Goal: Task Accomplishment & Management: Complete application form

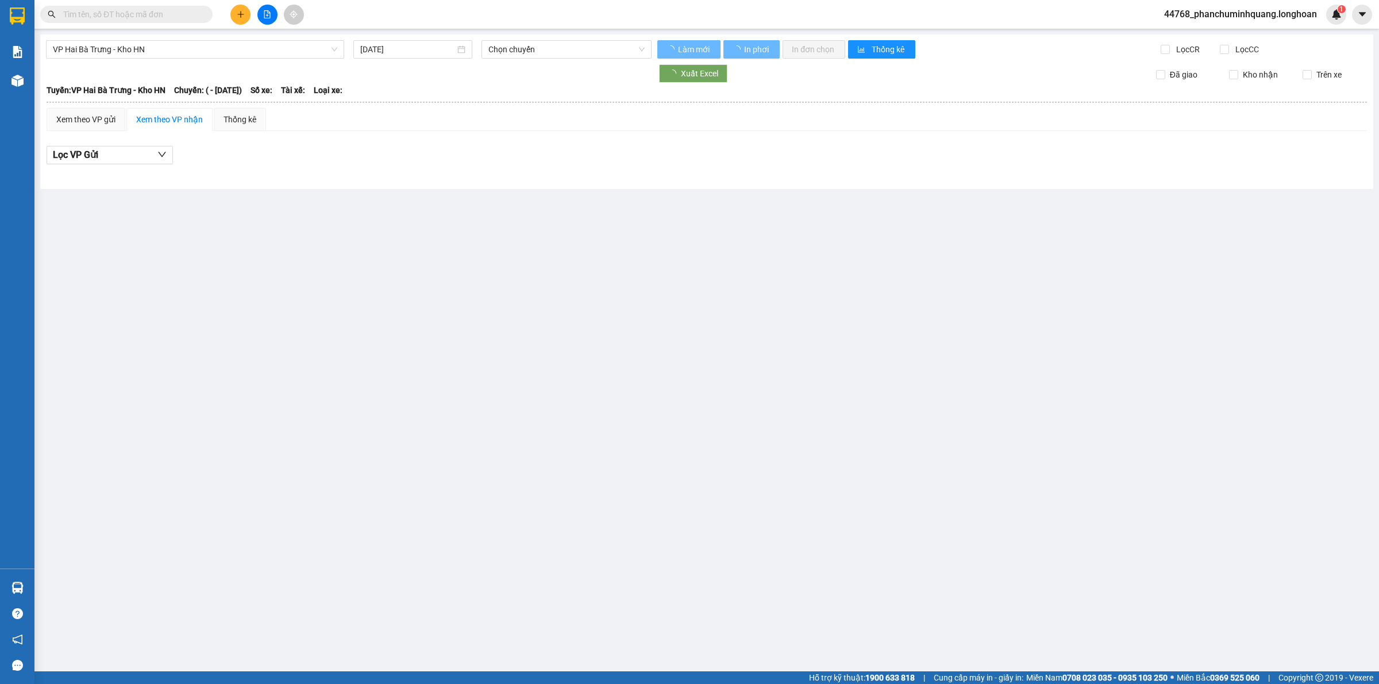
type input "[DATE]"
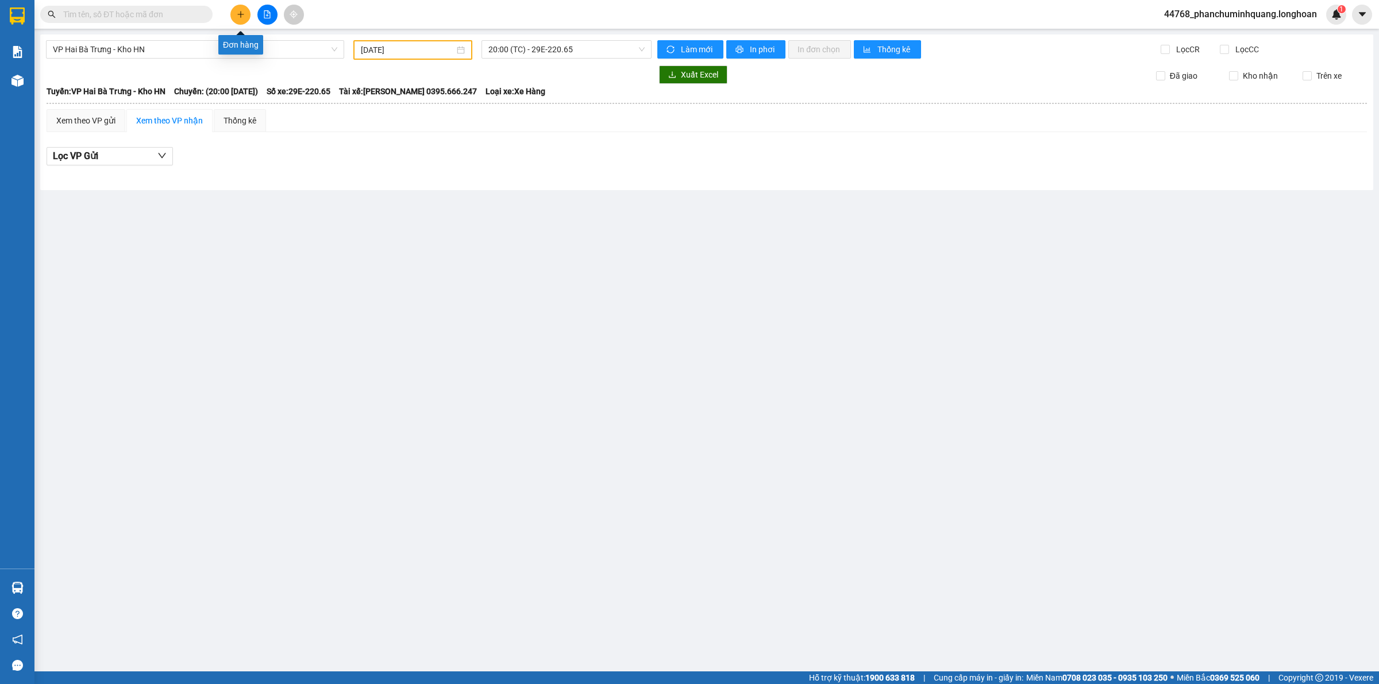
click at [236, 9] on button at bounding box center [240, 15] width 20 height 20
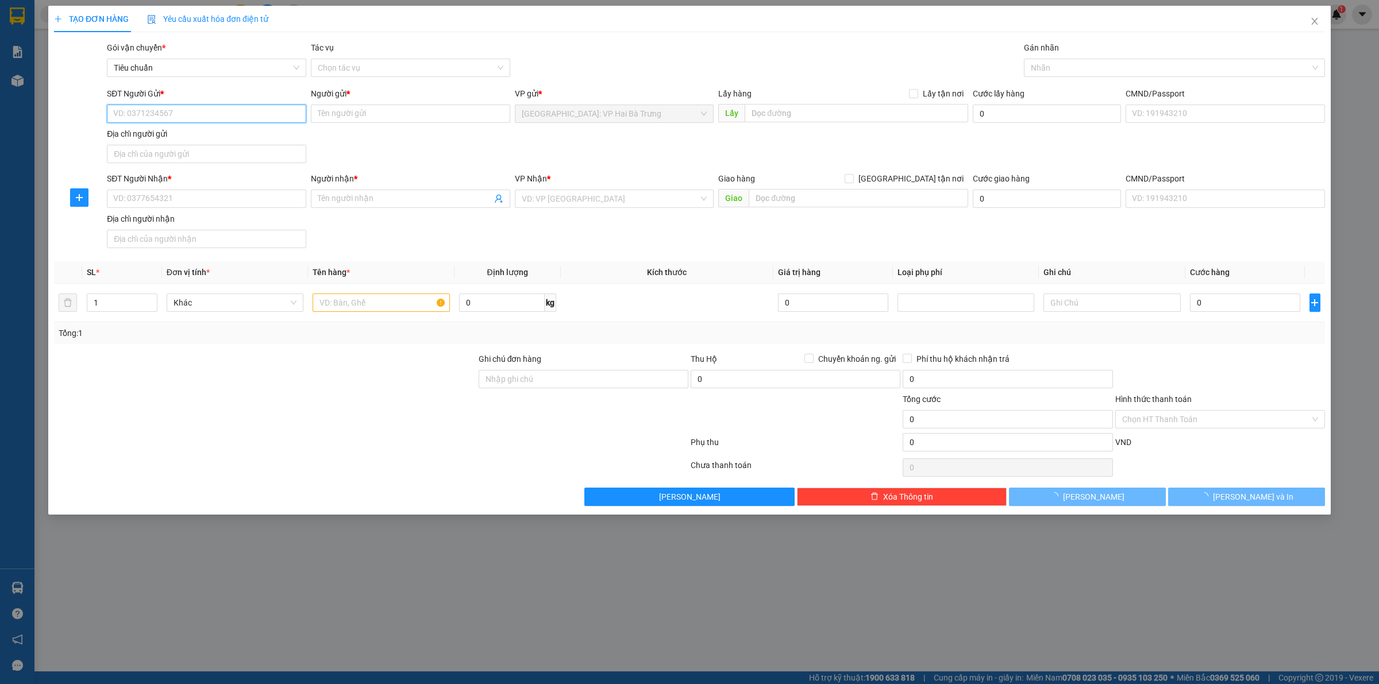
click at [201, 110] on input "SĐT Người Gửi *" at bounding box center [206, 114] width 199 height 18
type input "0948810789"
type input "Kiên"
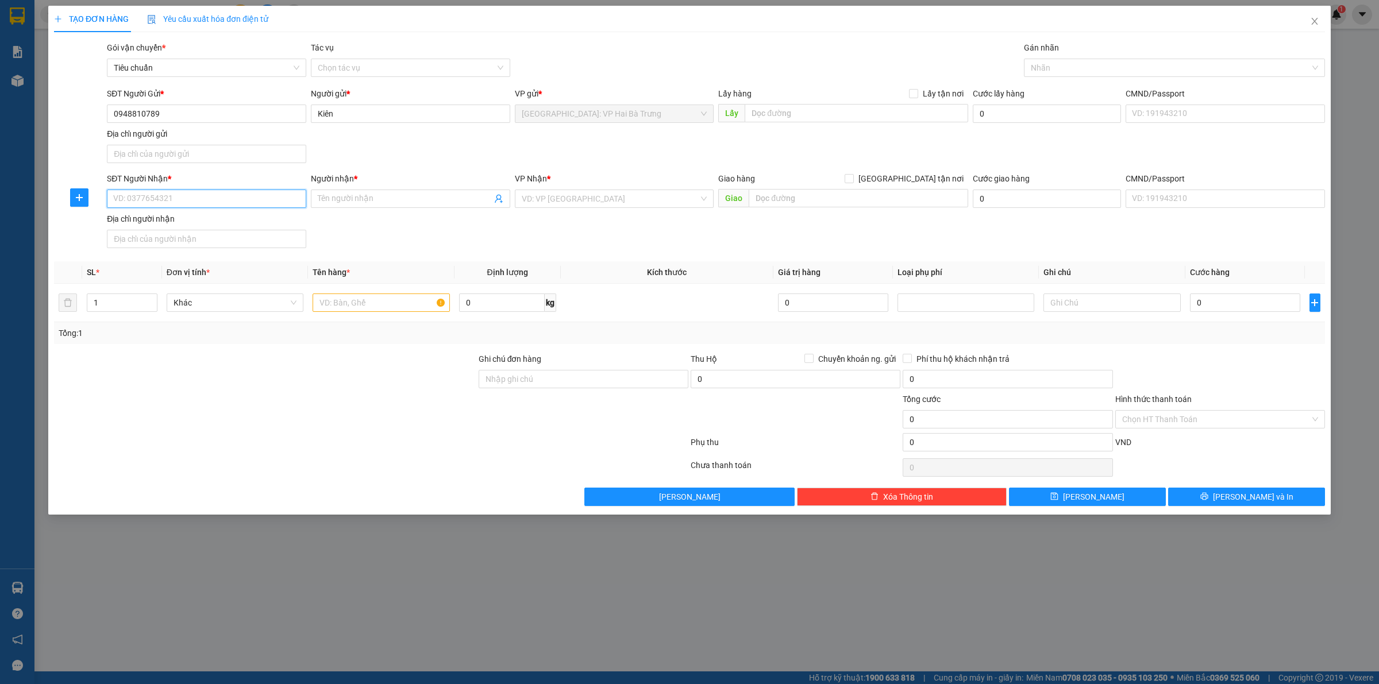
click at [192, 193] on input "SĐT Người Nhận *" at bounding box center [206, 199] width 199 height 18
type input "0773523295"
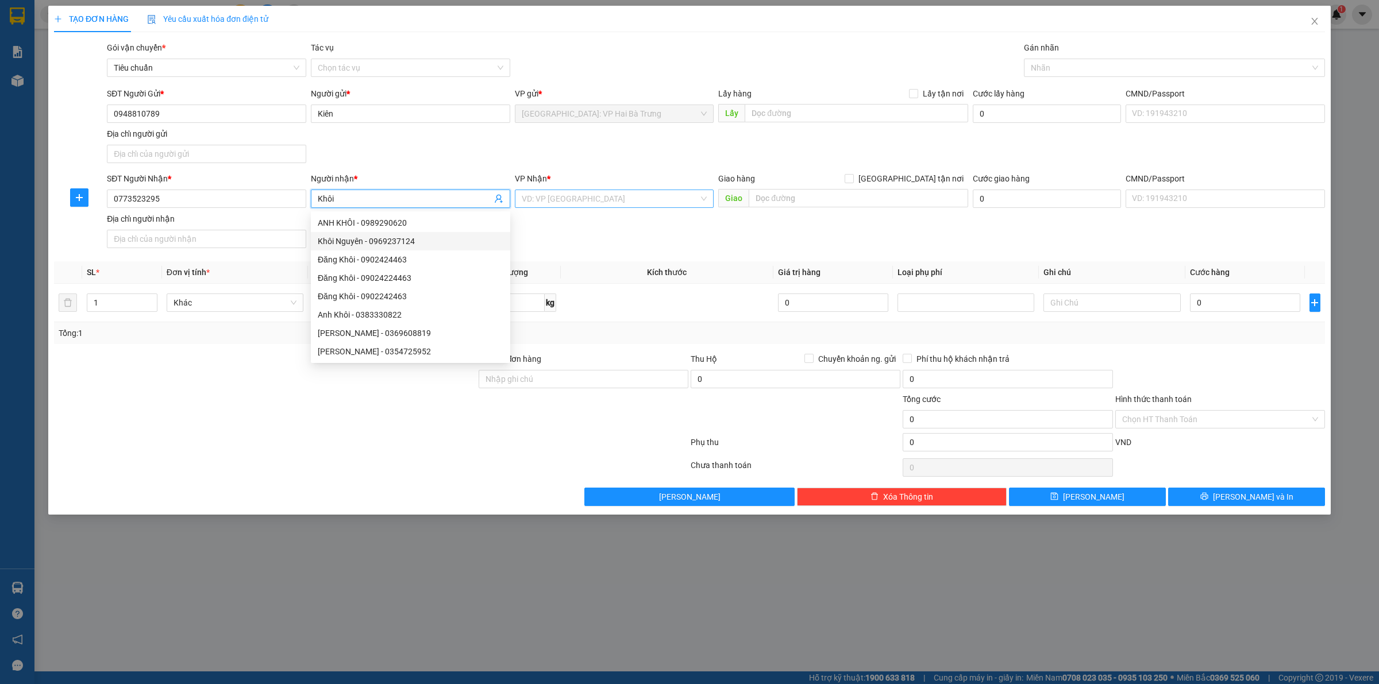
type input "Khôi"
click at [664, 198] on input "search" at bounding box center [611, 198] width 178 height 17
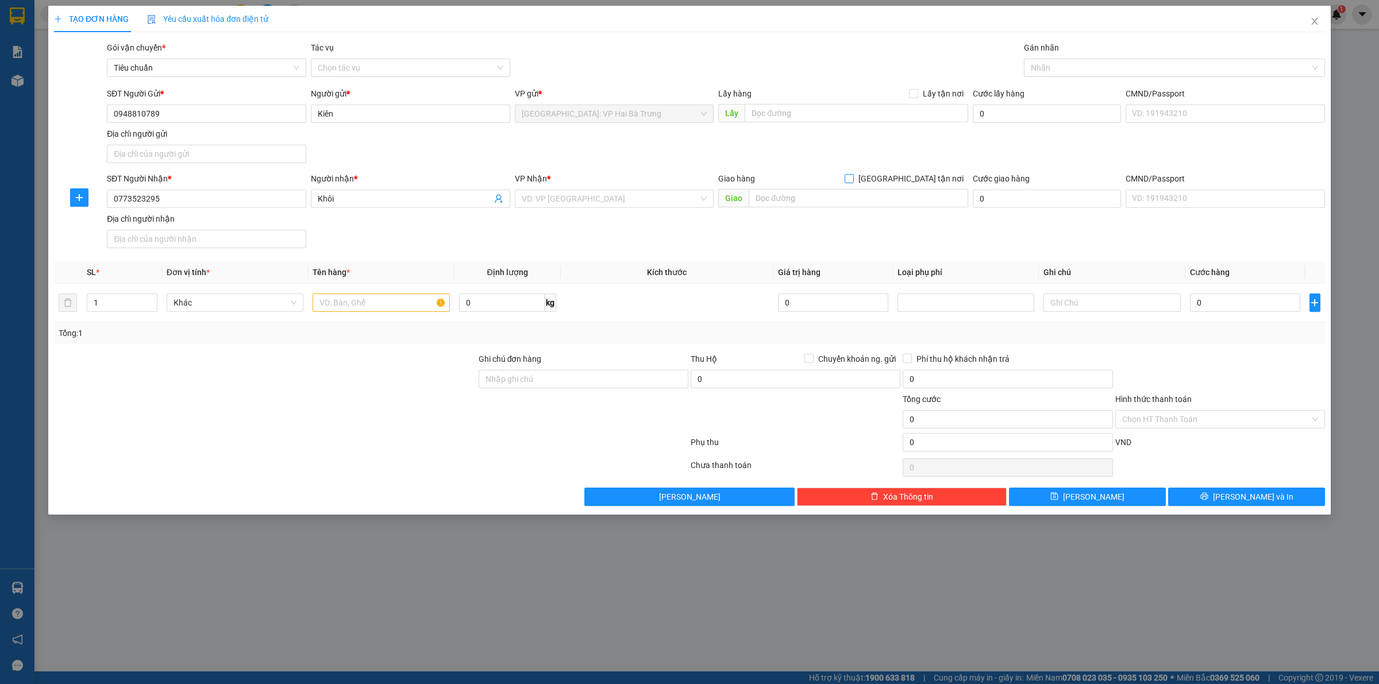
click at [918, 179] on span "[GEOGRAPHIC_DATA] tận nơi" at bounding box center [911, 178] width 114 height 13
click at [853, 179] on input "[GEOGRAPHIC_DATA] tận nơi" at bounding box center [849, 178] width 8 height 8
checkbox input "true"
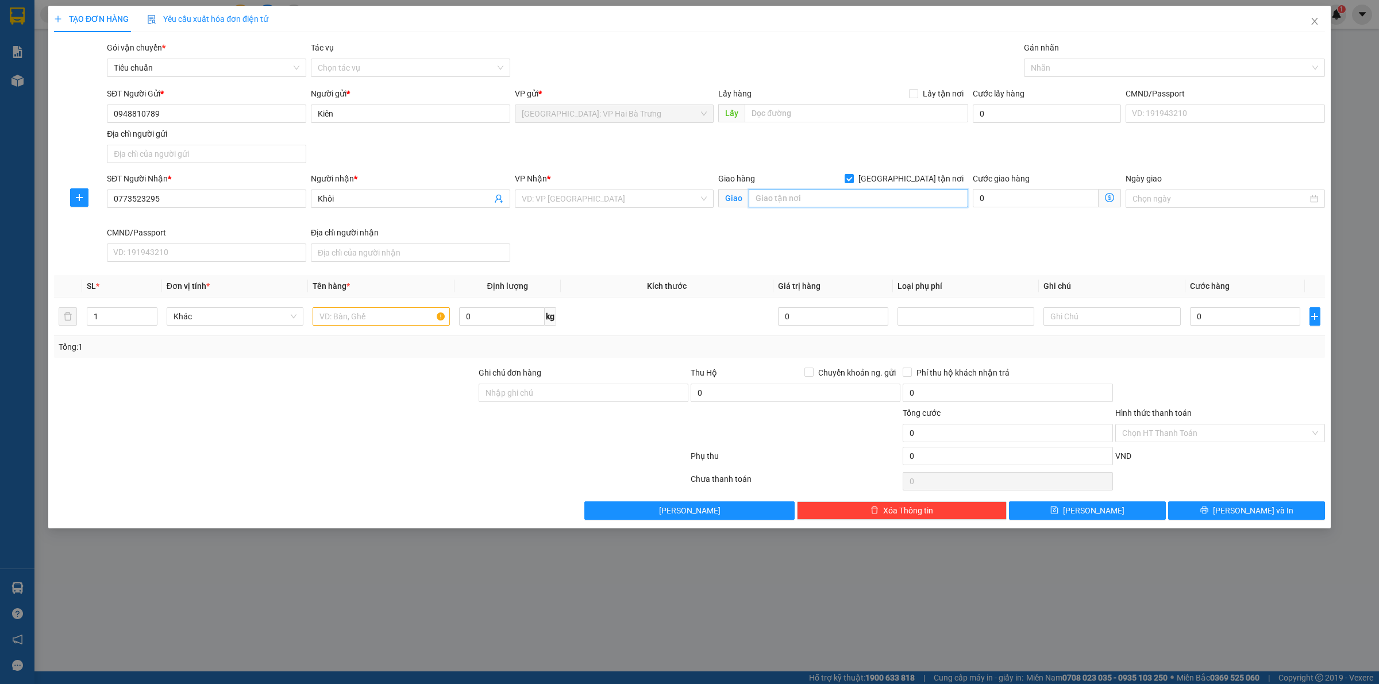
click at [911, 201] on input "text" at bounding box center [859, 198] width 220 height 18
type input "CT4 VCN phước hải, nha trang"
click at [635, 210] on div "VP Nhận * VD: VP Sài Gòn" at bounding box center [614, 192] width 199 height 40
click at [657, 198] on input "search" at bounding box center [611, 198] width 178 height 17
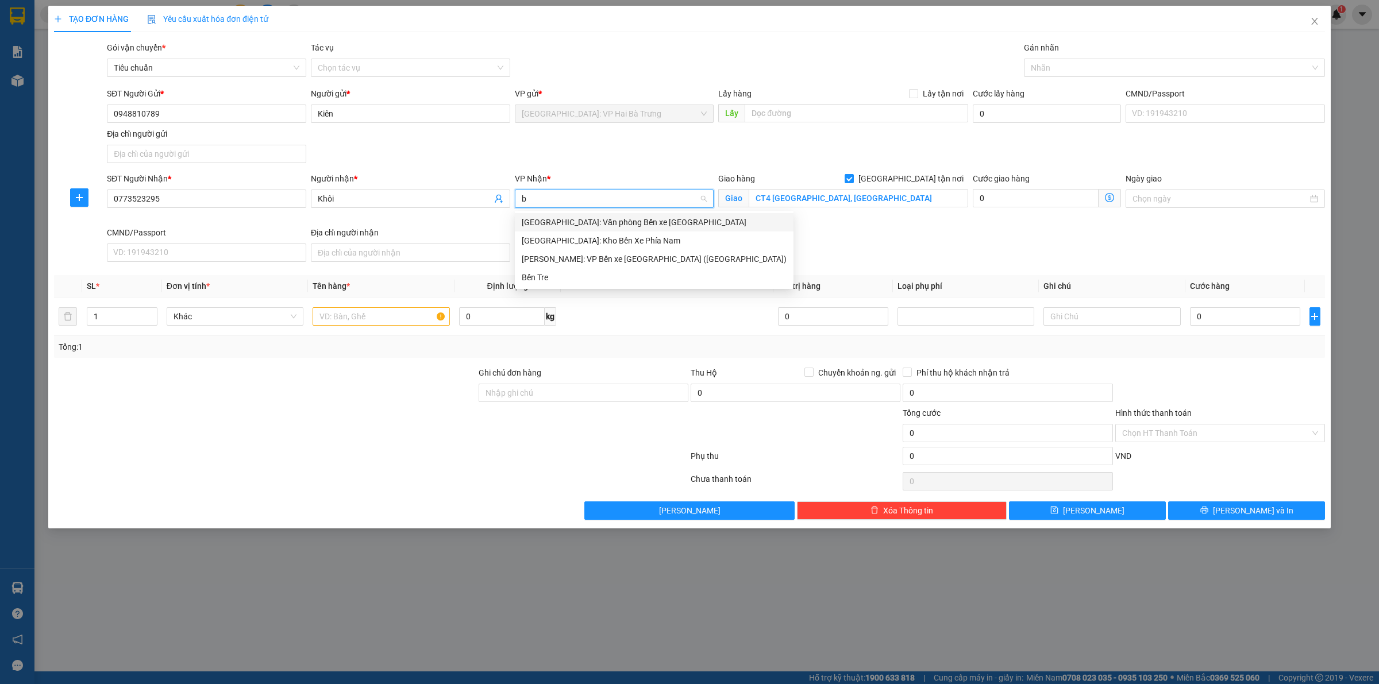
type input "bế"
click at [625, 243] on div "[GEOGRAPHIC_DATA]: Kho Bến Xe Phía Nam" at bounding box center [654, 240] width 265 height 13
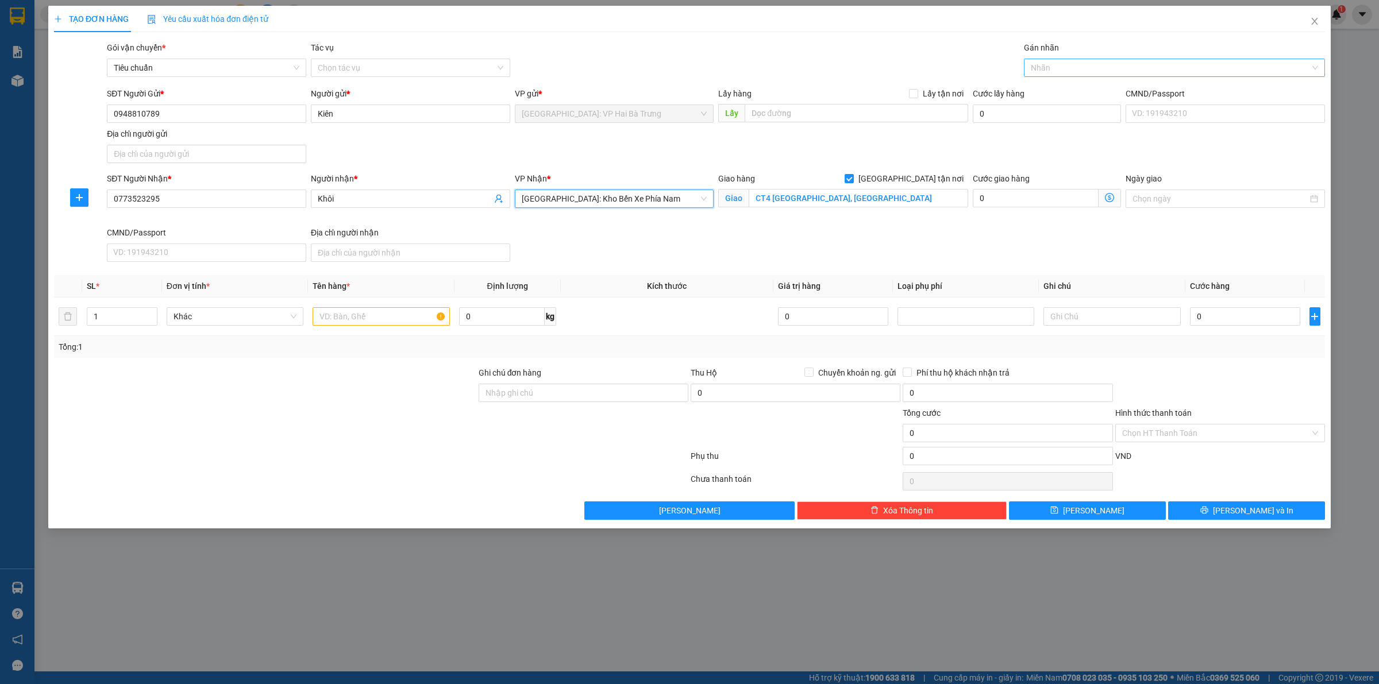
click at [1050, 62] on div at bounding box center [1169, 68] width 284 height 14
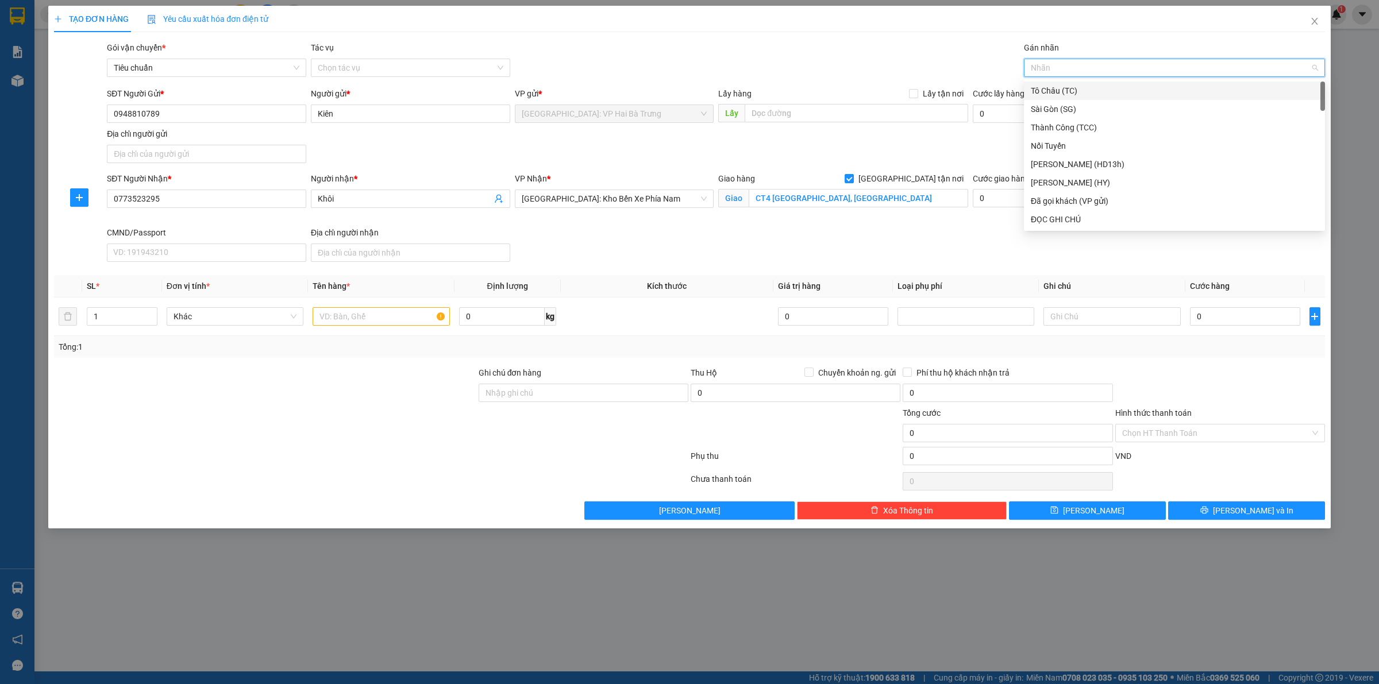
type input "G"
click at [1063, 222] on div "[GEOGRAPHIC_DATA] tận nơi" at bounding box center [1174, 219] width 287 height 13
drag, startPoint x: 379, startPoint y: 318, endPoint x: 387, endPoint y: 311, distance: 9.8
click at [384, 314] on input "text" at bounding box center [381, 316] width 137 height 18
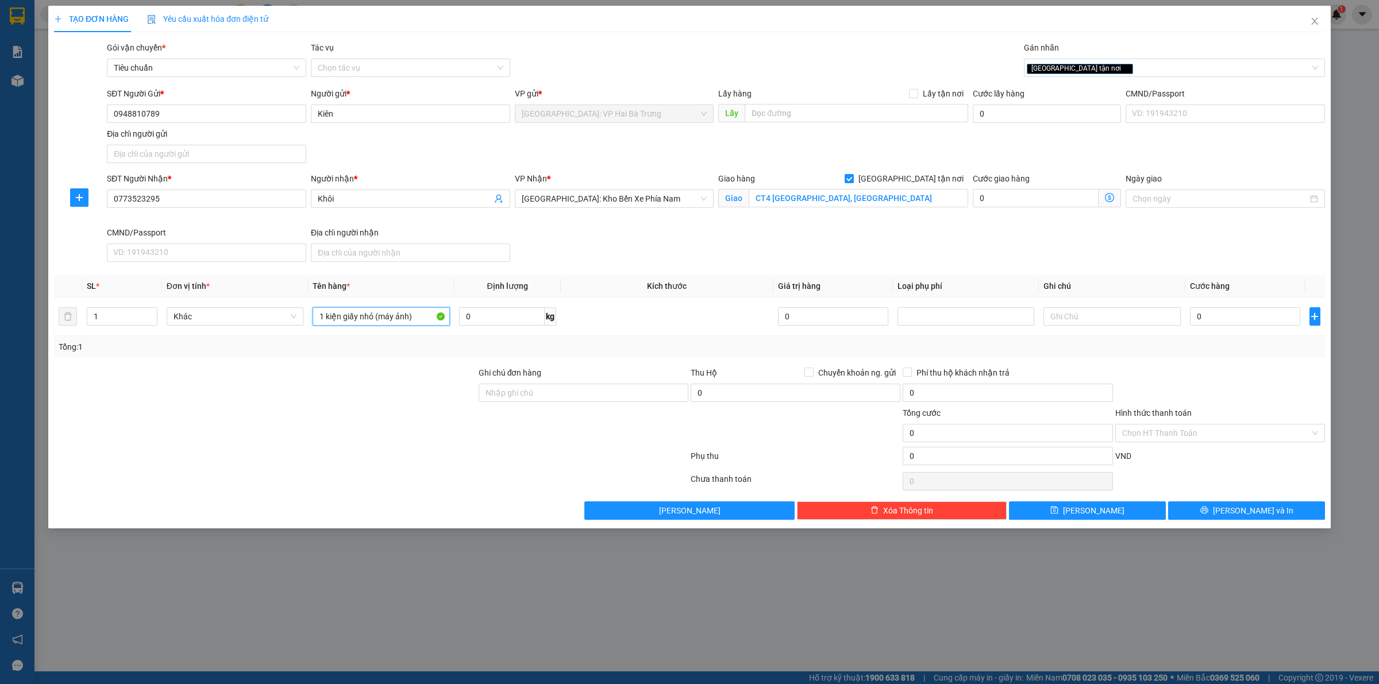
type input "1 kiện giấy nhỏ (máy ảnh)"
click at [1224, 319] on input "0" at bounding box center [1245, 316] width 110 height 18
type input "1"
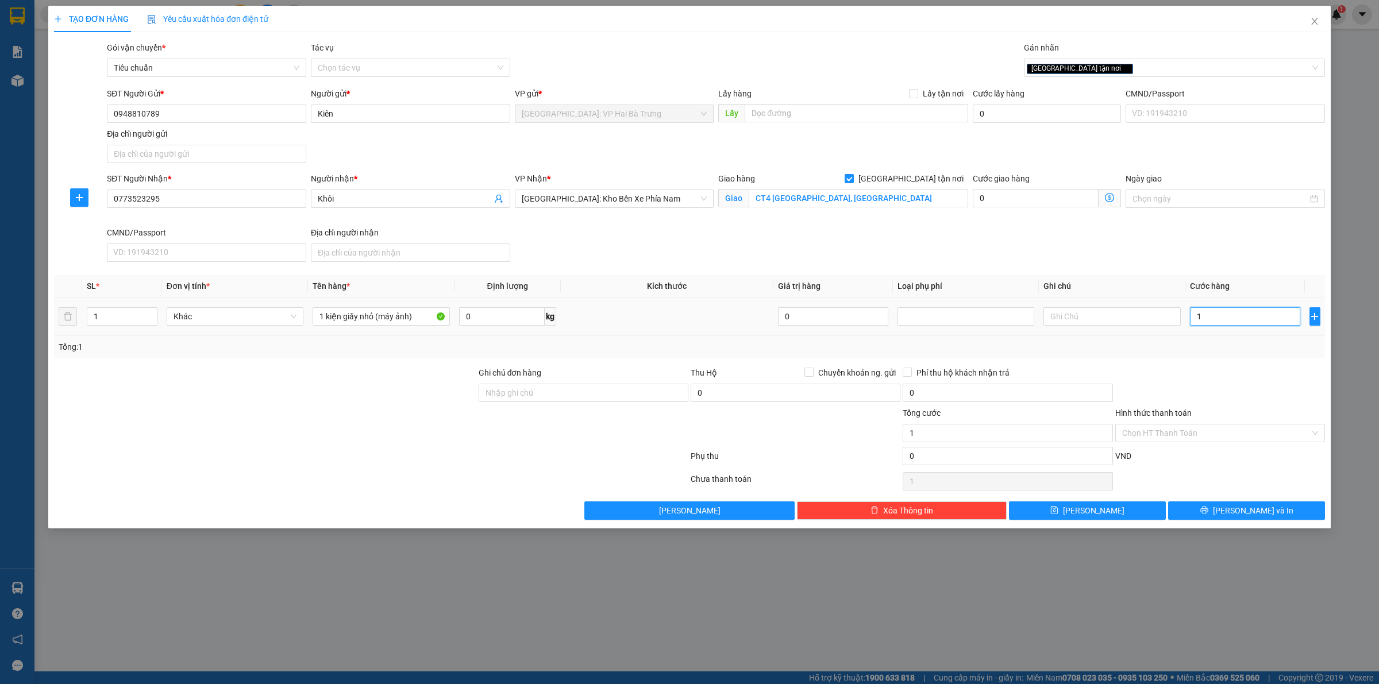
type input "15"
type input "150"
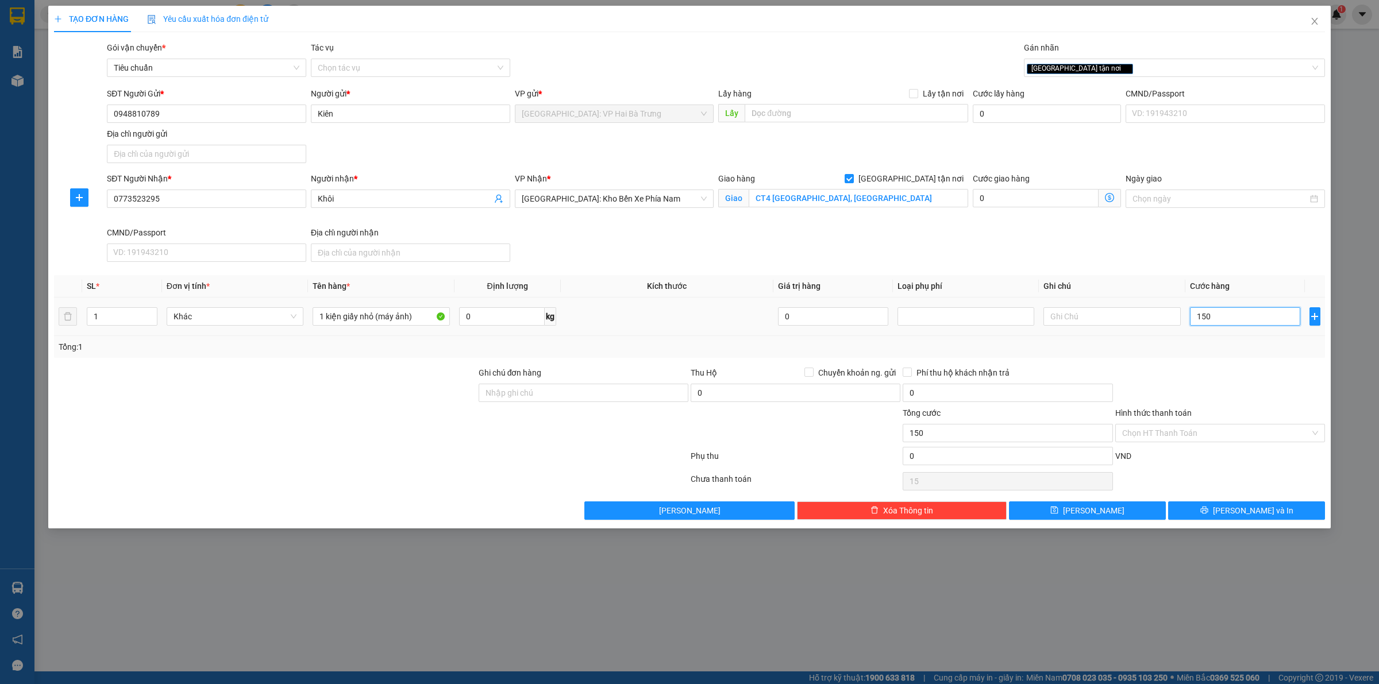
type input "150"
type input "1.500"
type input "15.000"
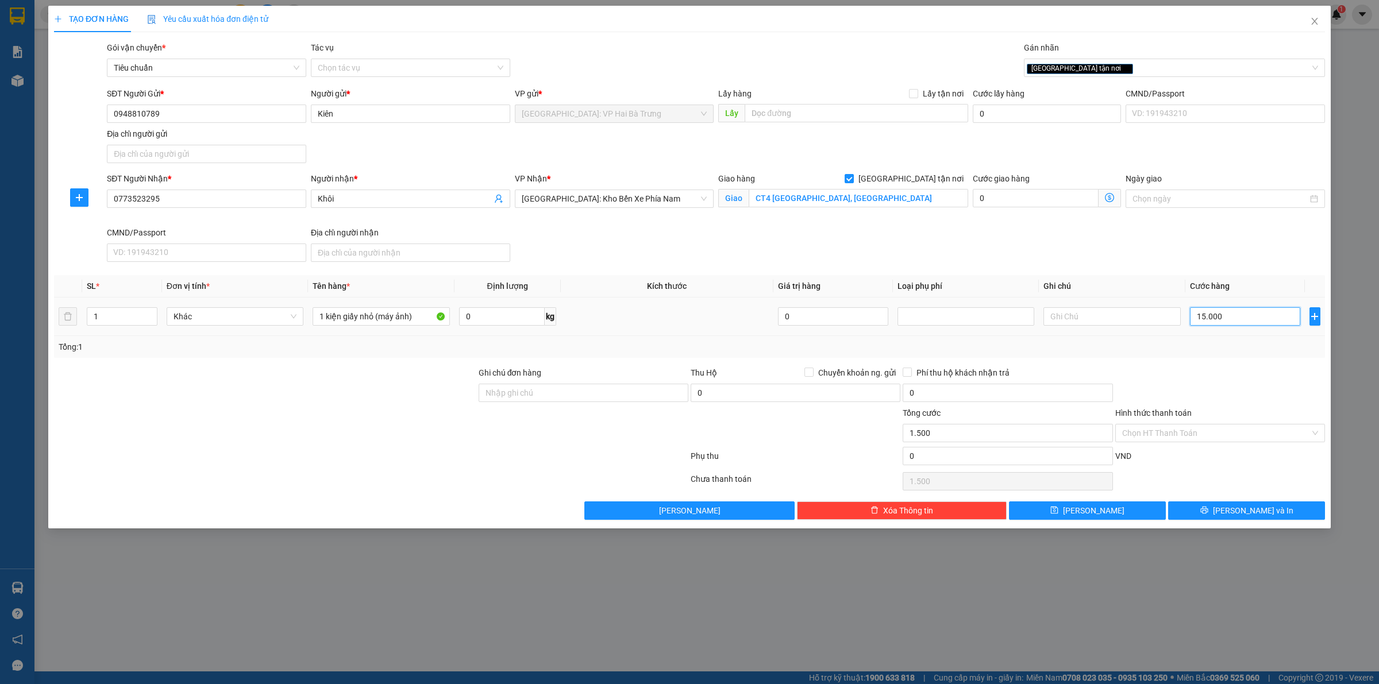
type input "15.000"
type input "150.000"
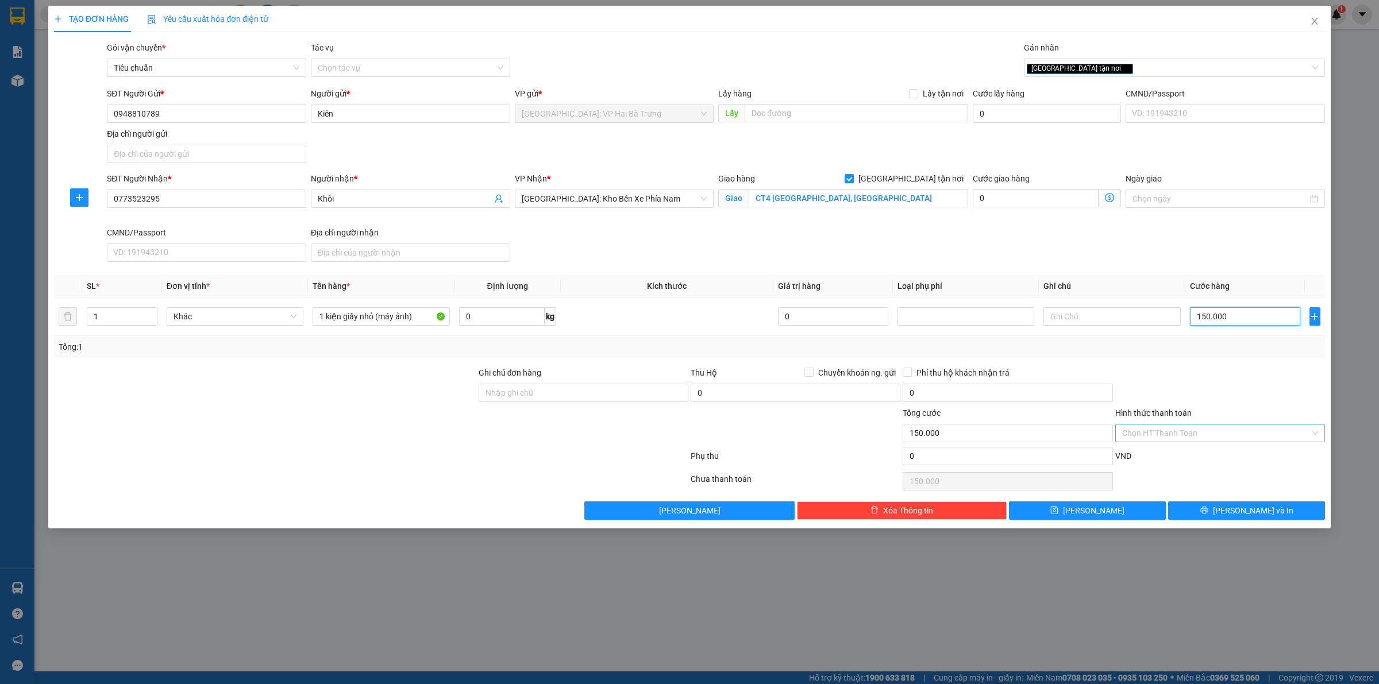
type input "150.000"
click at [1231, 431] on input "Hình thức thanh toán" at bounding box center [1216, 433] width 188 height 17
click at [1224, 395] on div at bounding box center [1220, 387] width 212 height 40
drag, startPoint x: 693, startPoint y: 280, endPoint x: 1195, endPoint y: 95, distance: 535.0
click at [703, 279] on th "Kích thước" at bounding box center [667, 286] width 213 height 22
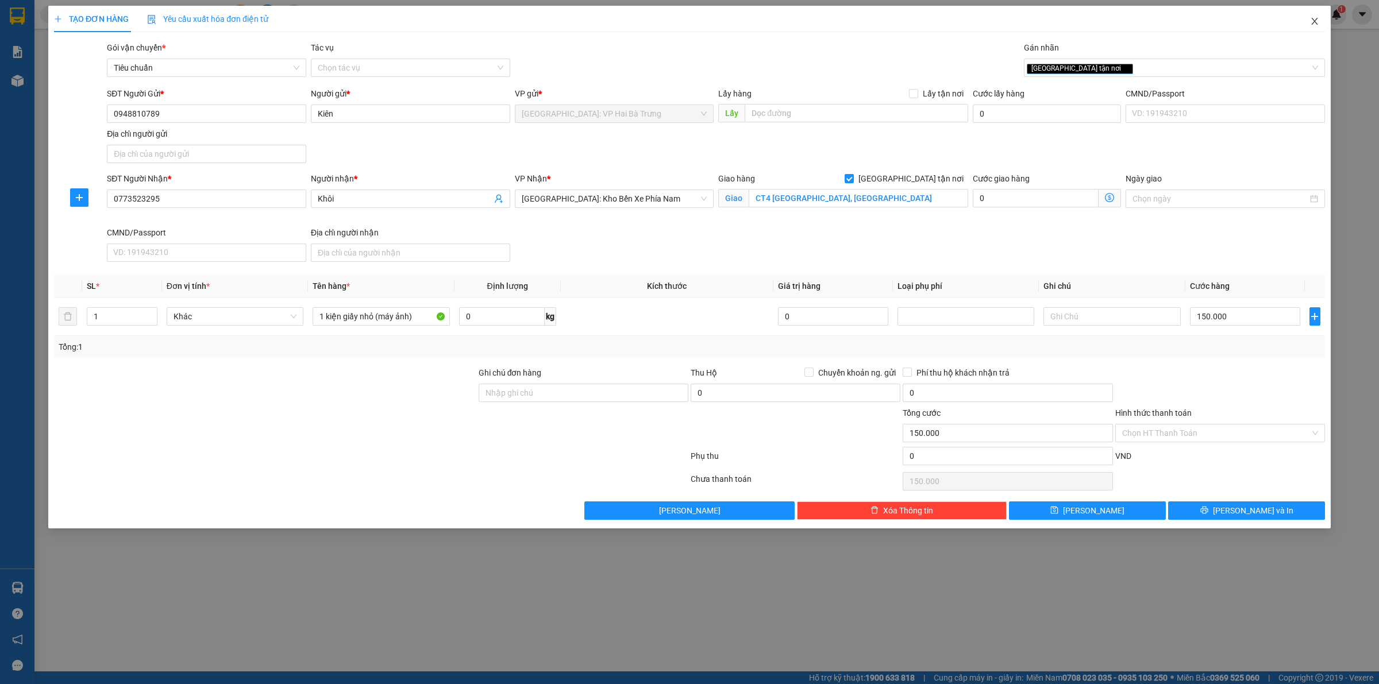
drag, startPoint x: 1314, startPoint y: 24, endPoint x: 1299, endPoint y: 6, distance: 23.2
click at [1314, 24] on icon "close" at bounding box center [1314, 21] width 9 height 9
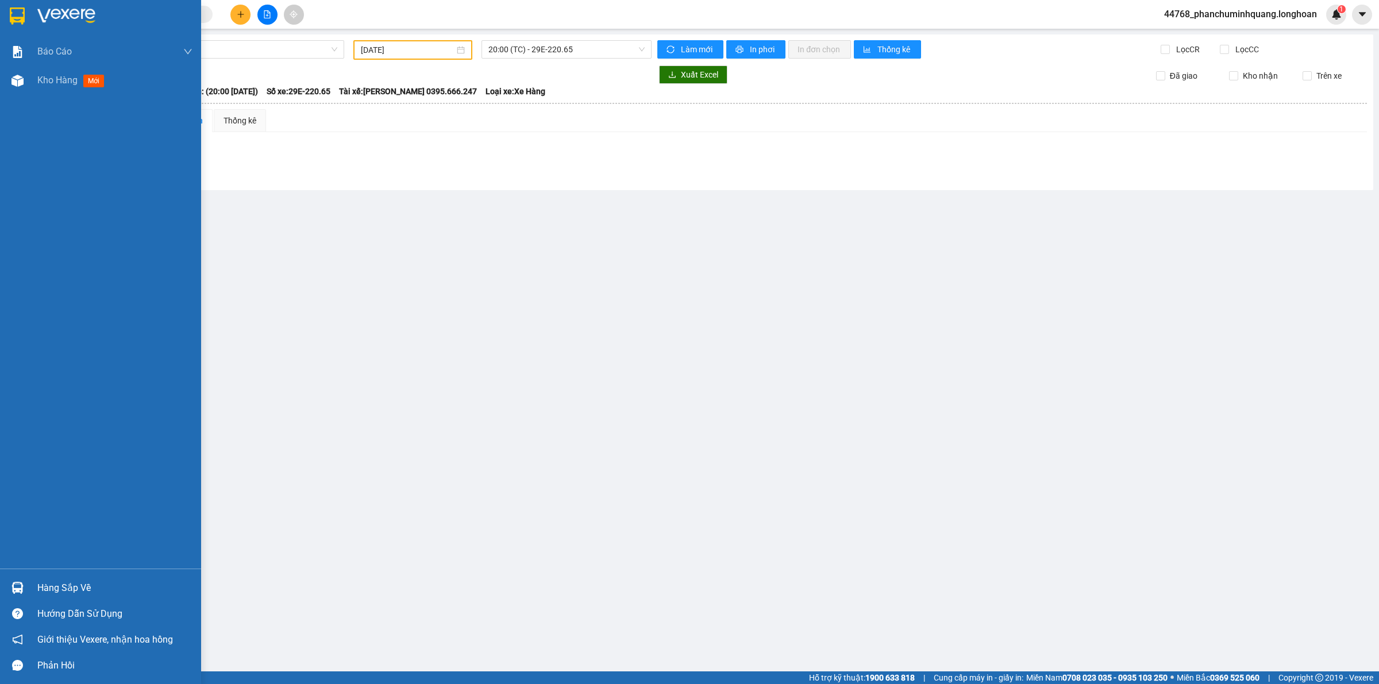
click at [36, 13] on div at bounding box center [100, 18] width 201 height 37
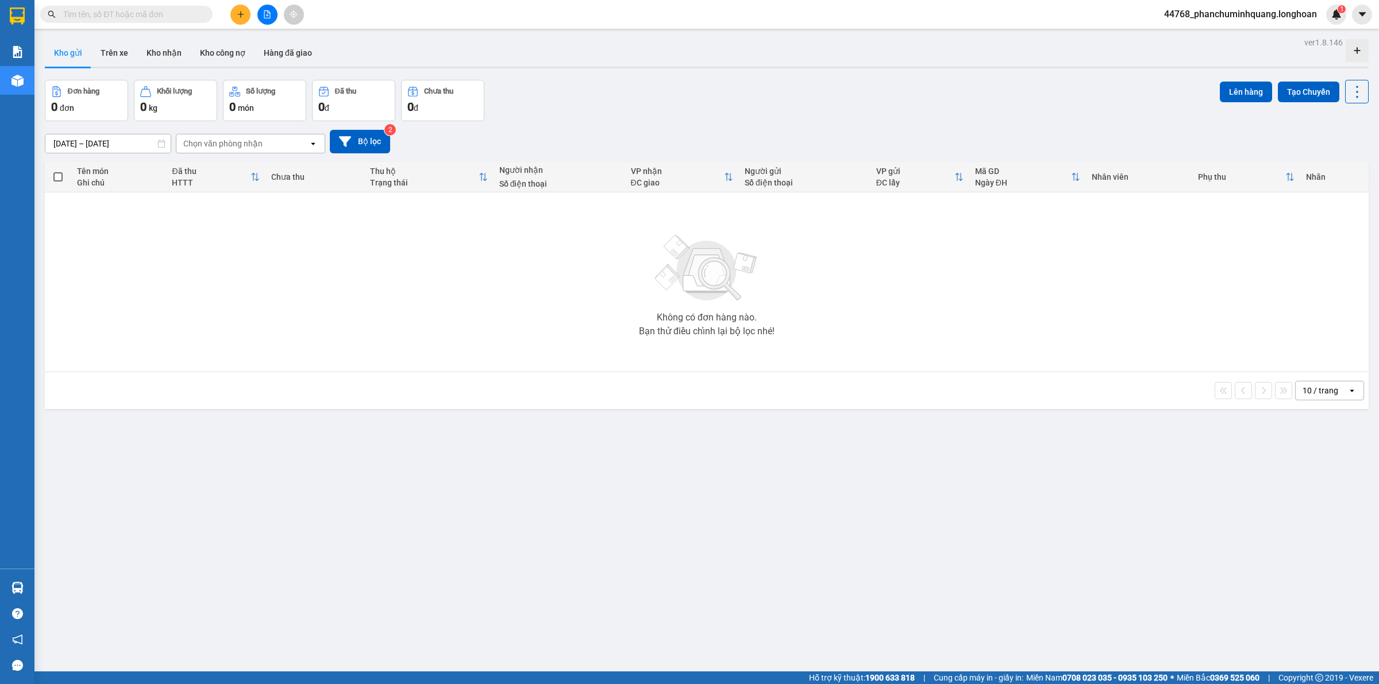
click at [172, 14] on input "text" at bounding box center [131, 14] width 136 height 13
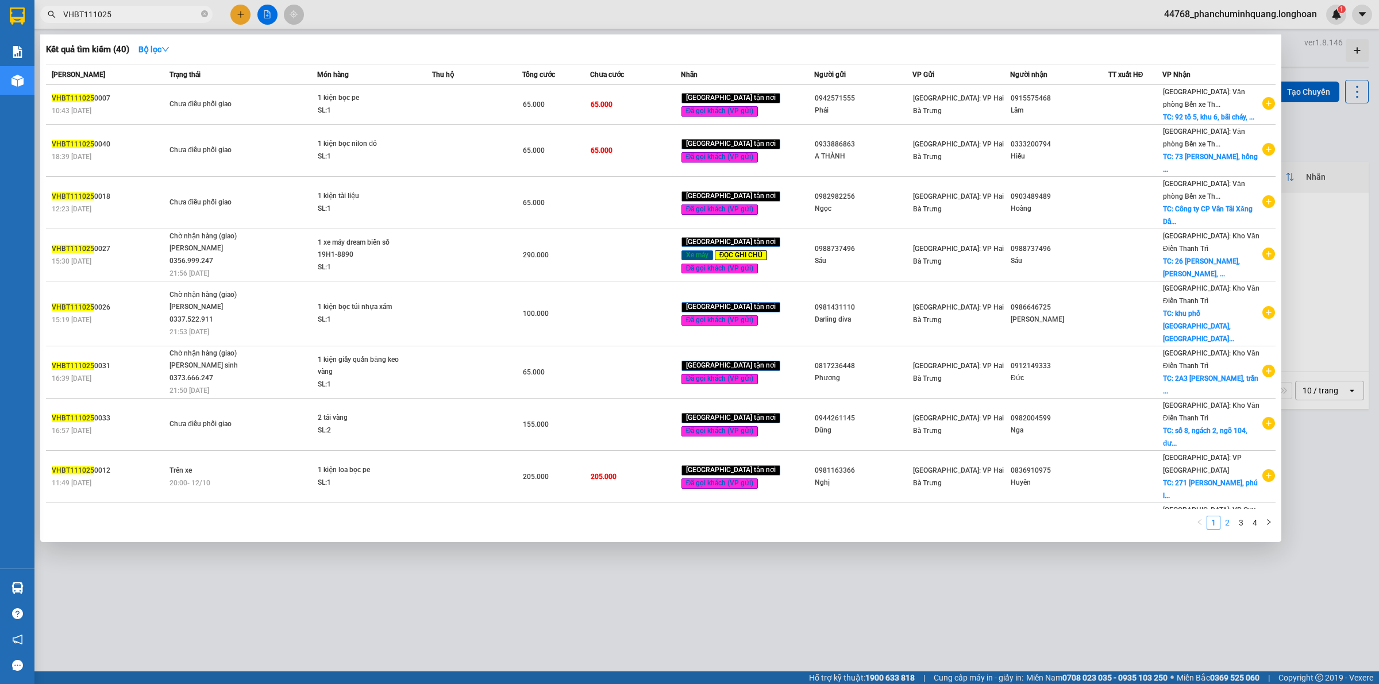
type input "VHBT111025"
click at [1227, 524] on link "2" at bounding box center [1227, 523] width 13 height 13
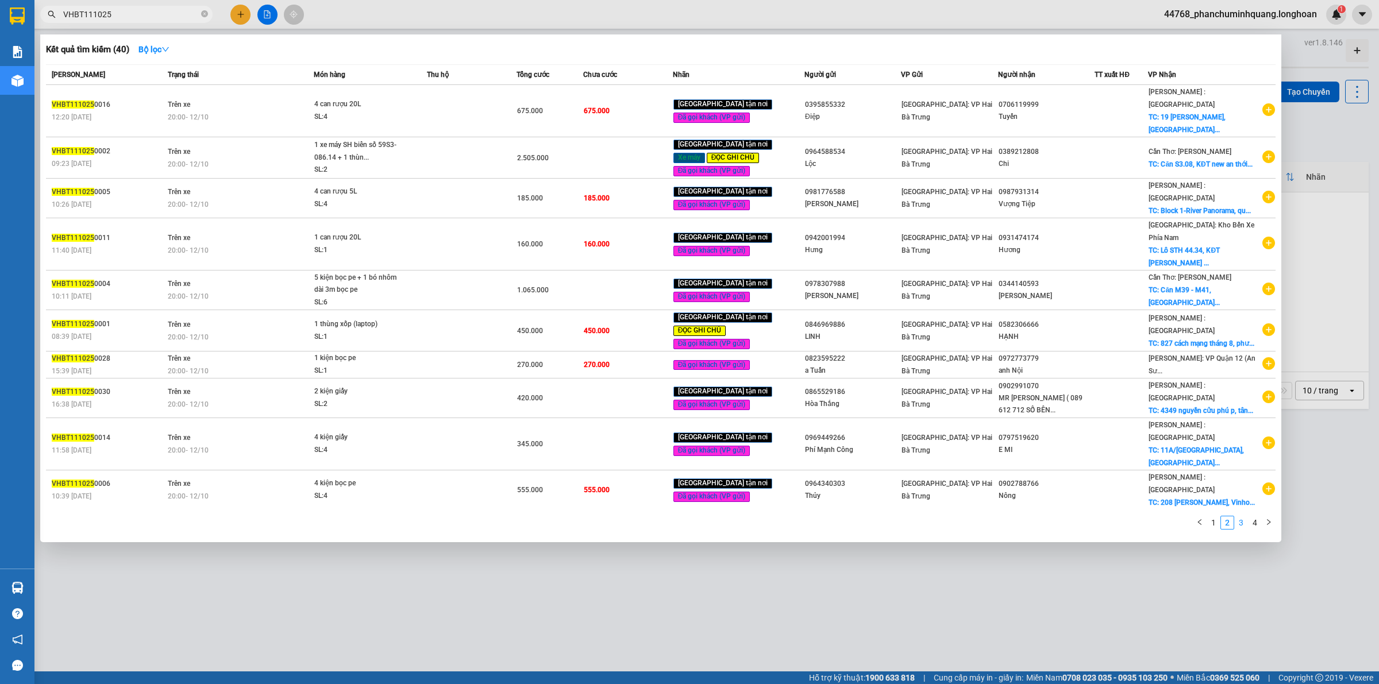
click at [1241, 517] on link "3" at bounding box center [1241, 523] width 13 height 13
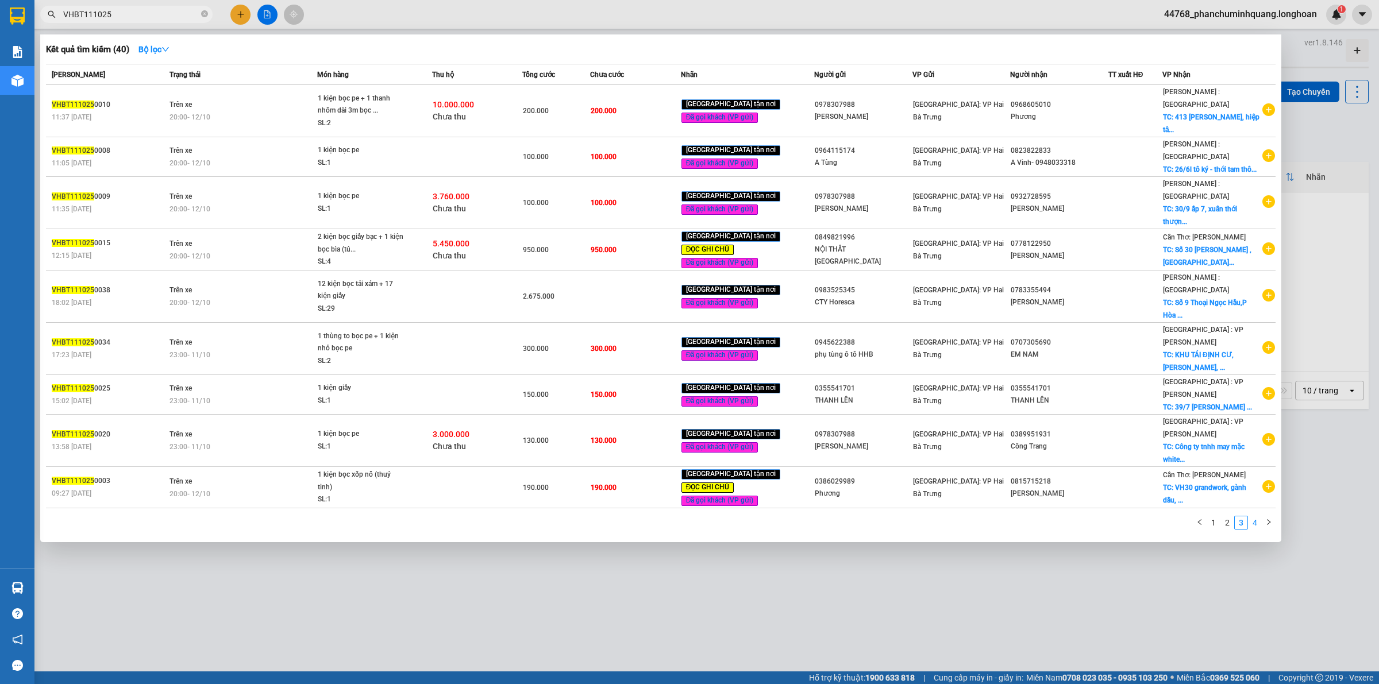
click at [1254, 517] on link "4" at bounding box center [1255, 523] width 13 height 13
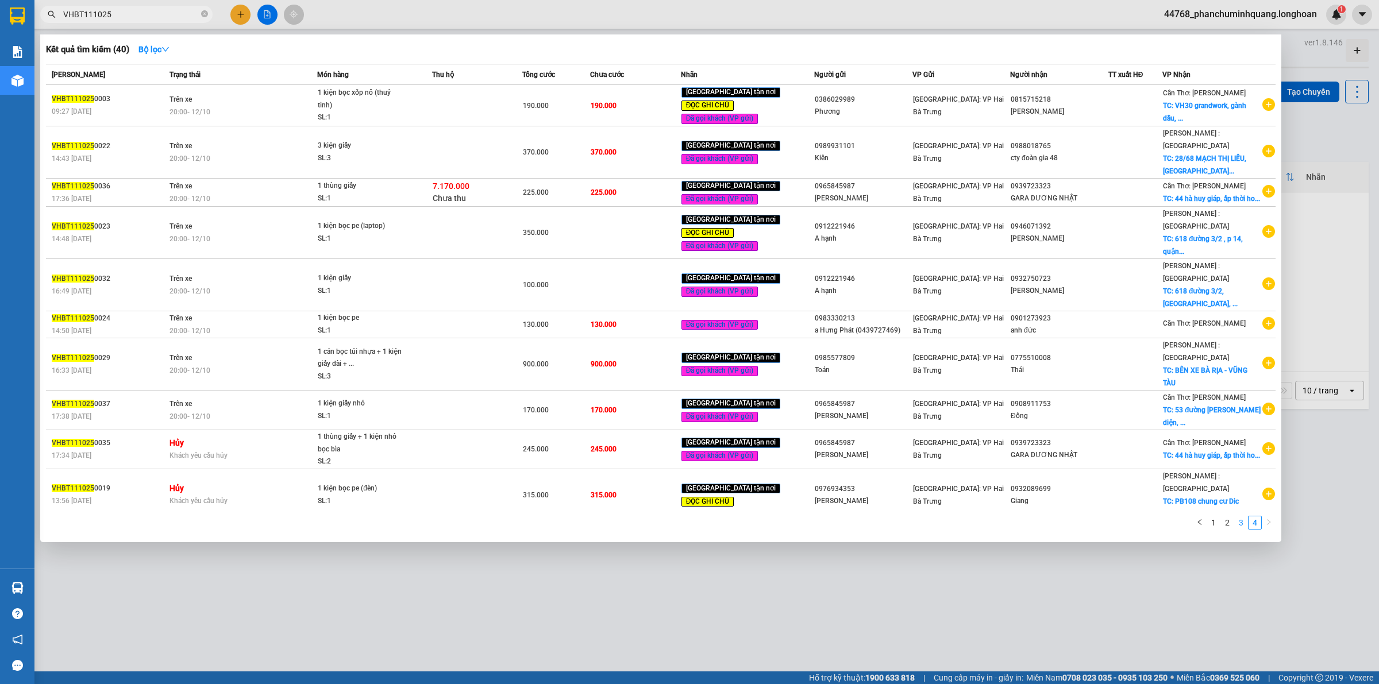
click at [1244, 517] on link "3" at bounding box center [1241, 523] width 13 height 13
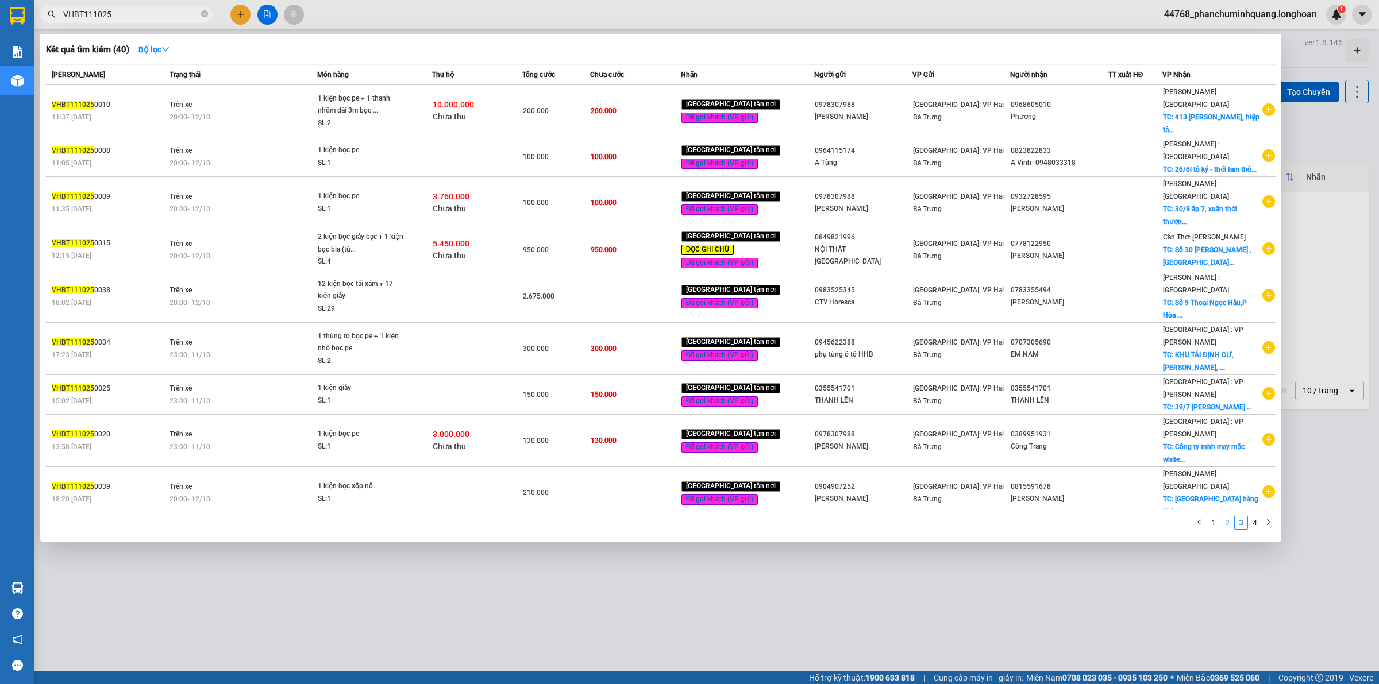
click at [1231, 517] on link "2" at bounding box center [1227, 523] width 13 height 13
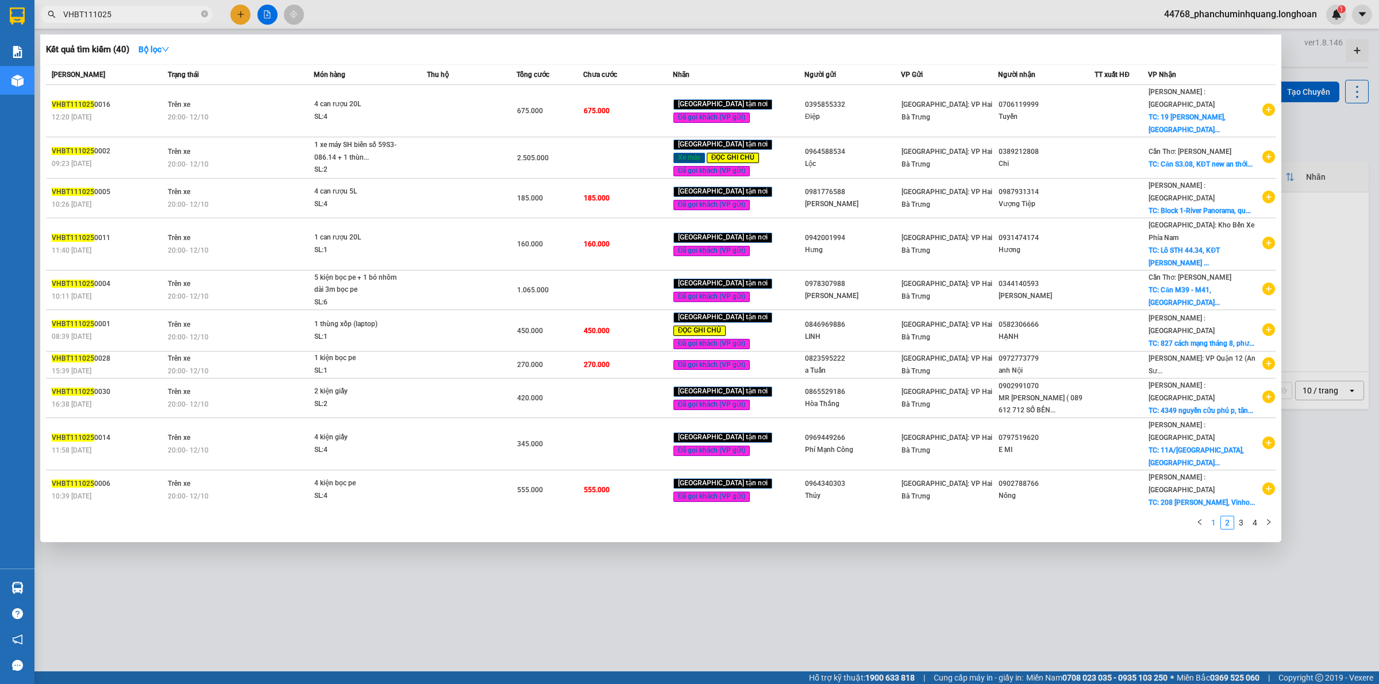
click at [1216, 517] on link "1" at bounding box center [1213, 523] width 13 height 13
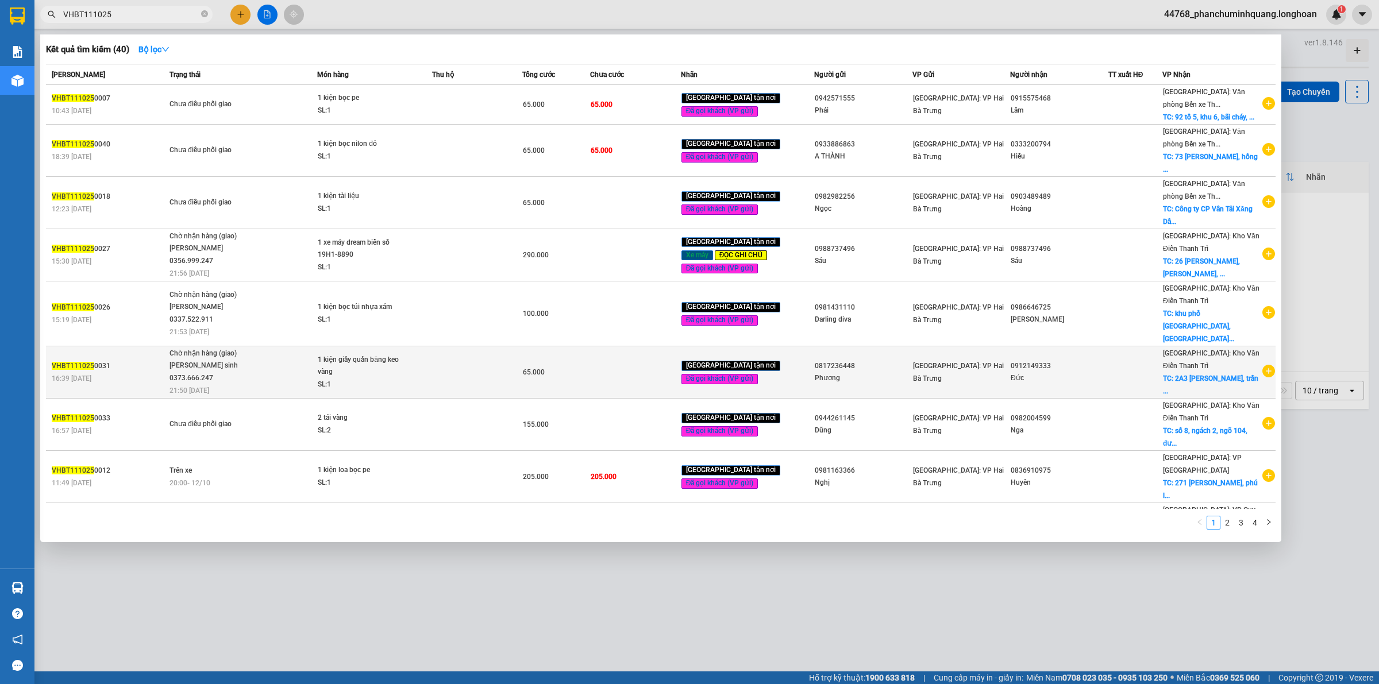
scroll to position [43, 0]
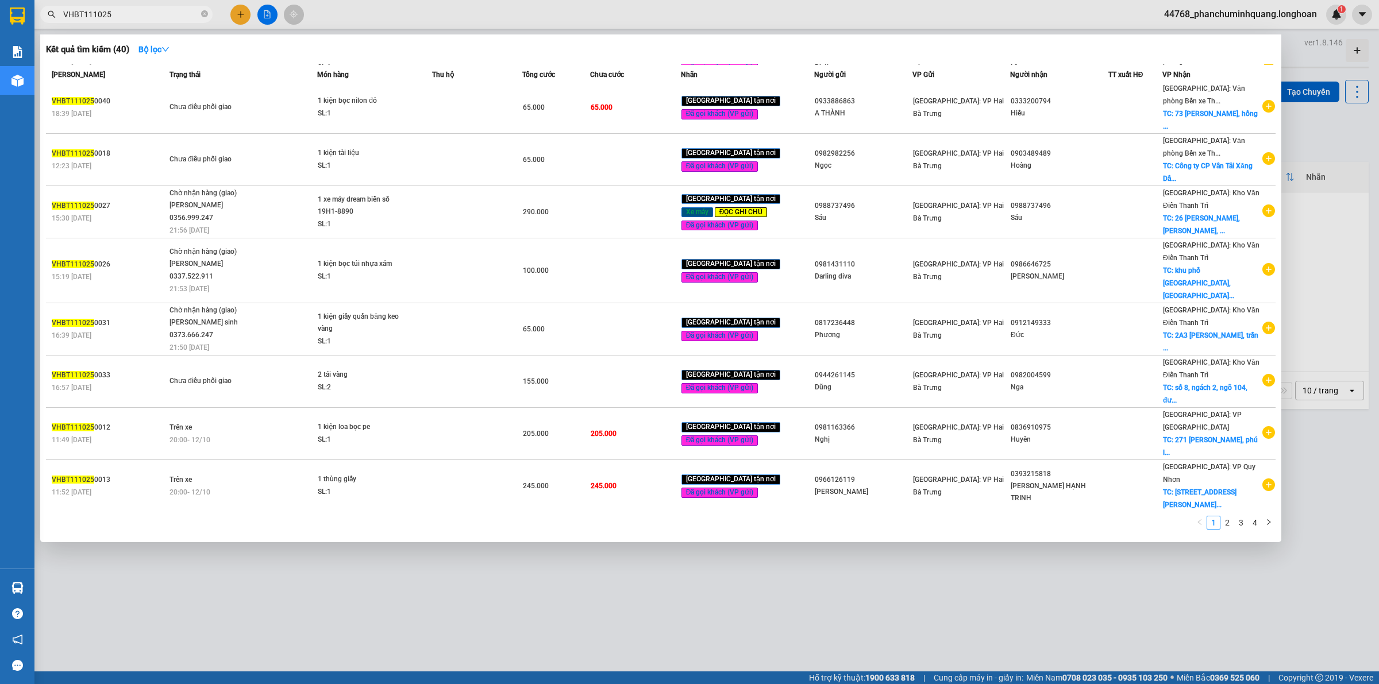
click at [1095, 520] on div "0372301050" at bounding box center [1059, 526] width 97 height 12
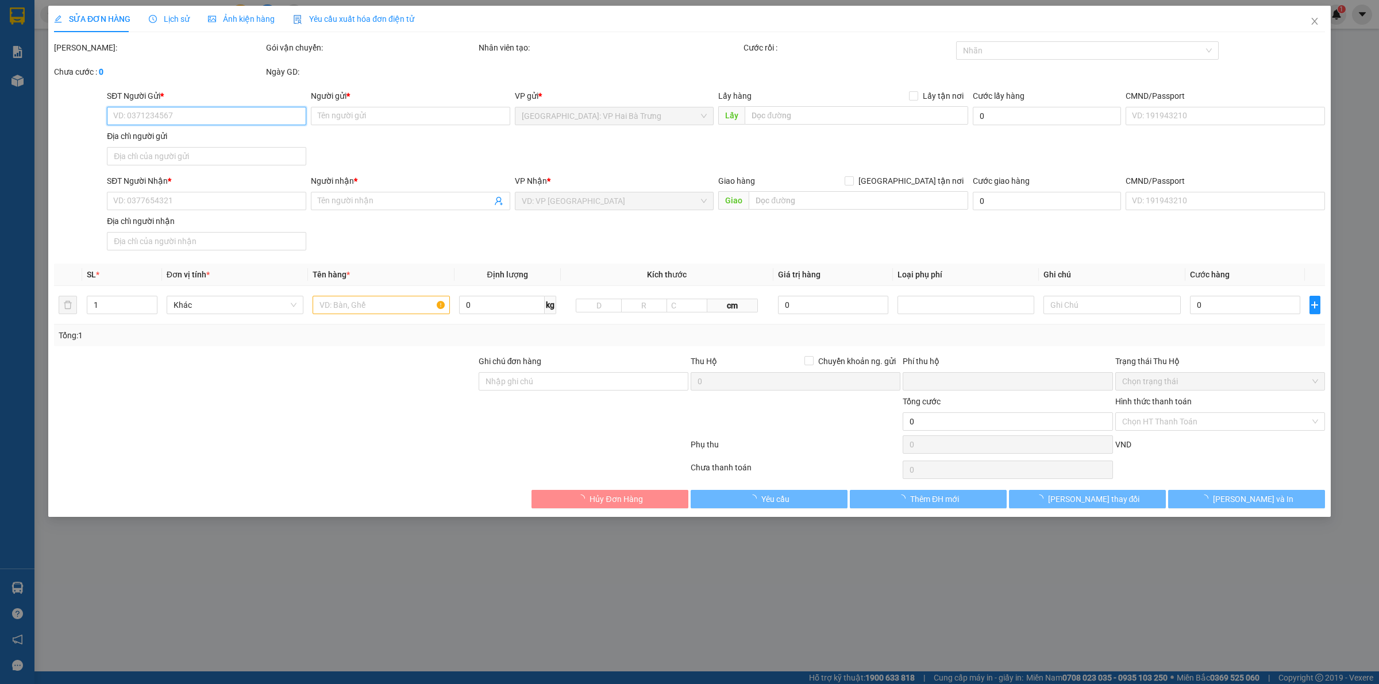
type input "0936850058"
type input "Thảo"
type input "0372301050"
type input "Hân Dương"
type input "cây xăng dầu đại thiên hà, an nhơn, bình định"
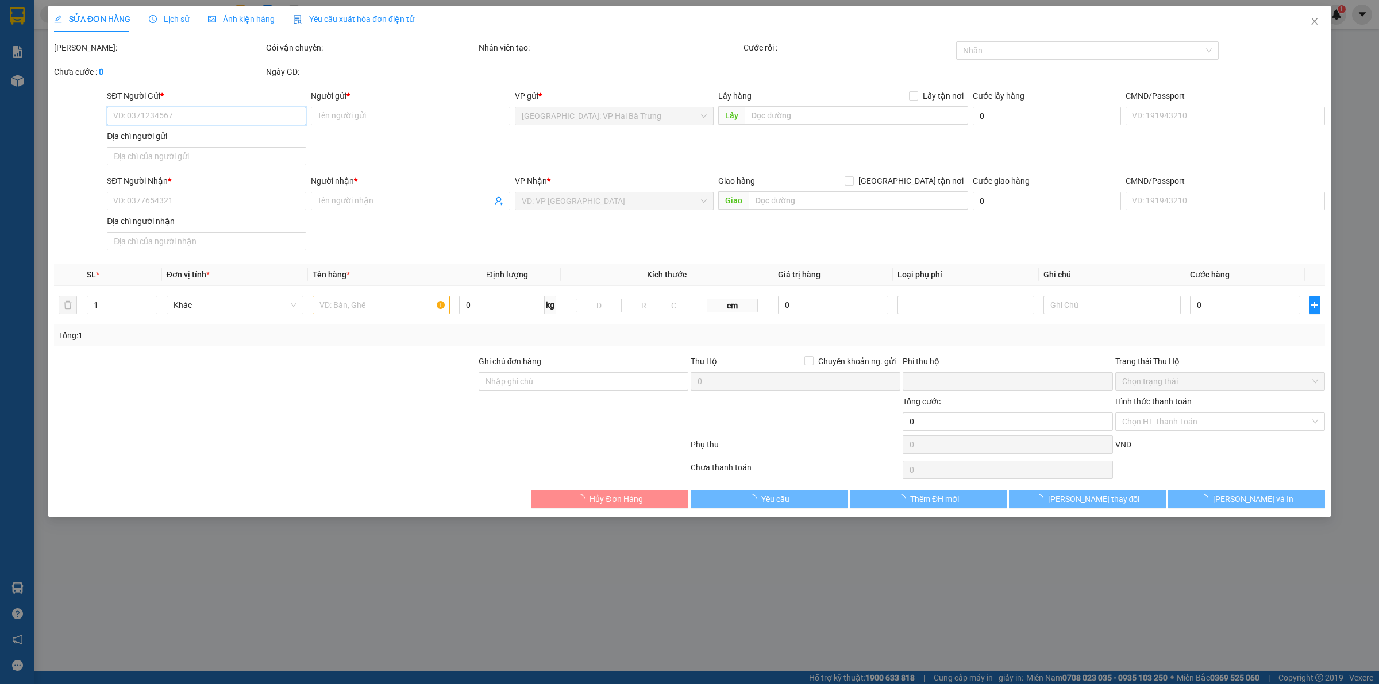
type input "Gọi khách trước 1 tiếng"
type input "0"
type input "95.000"
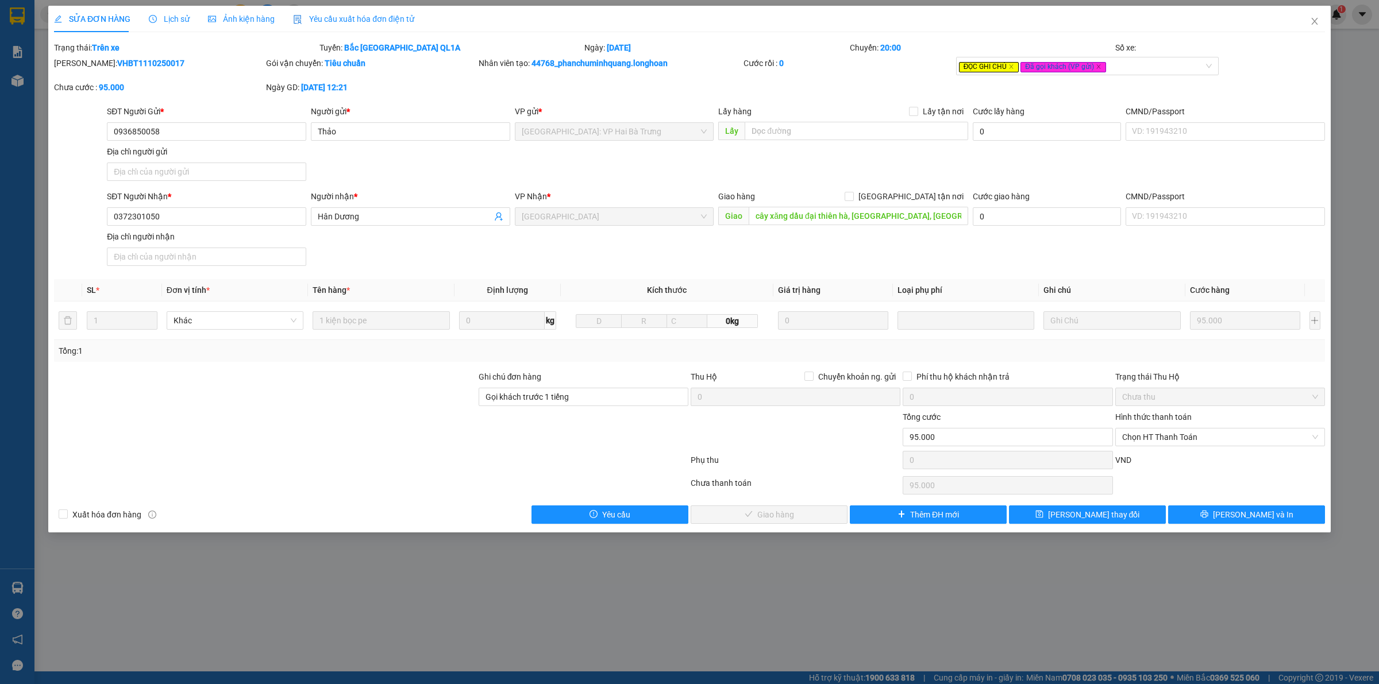
drag, startPoint x: 168, startPoint y: 20, endPoint x: 172, endPoint y: 11, distance: 9.5
click at [168, 19] on span "Lịch sử" at bounding box center [169, 18] width 41 height 9
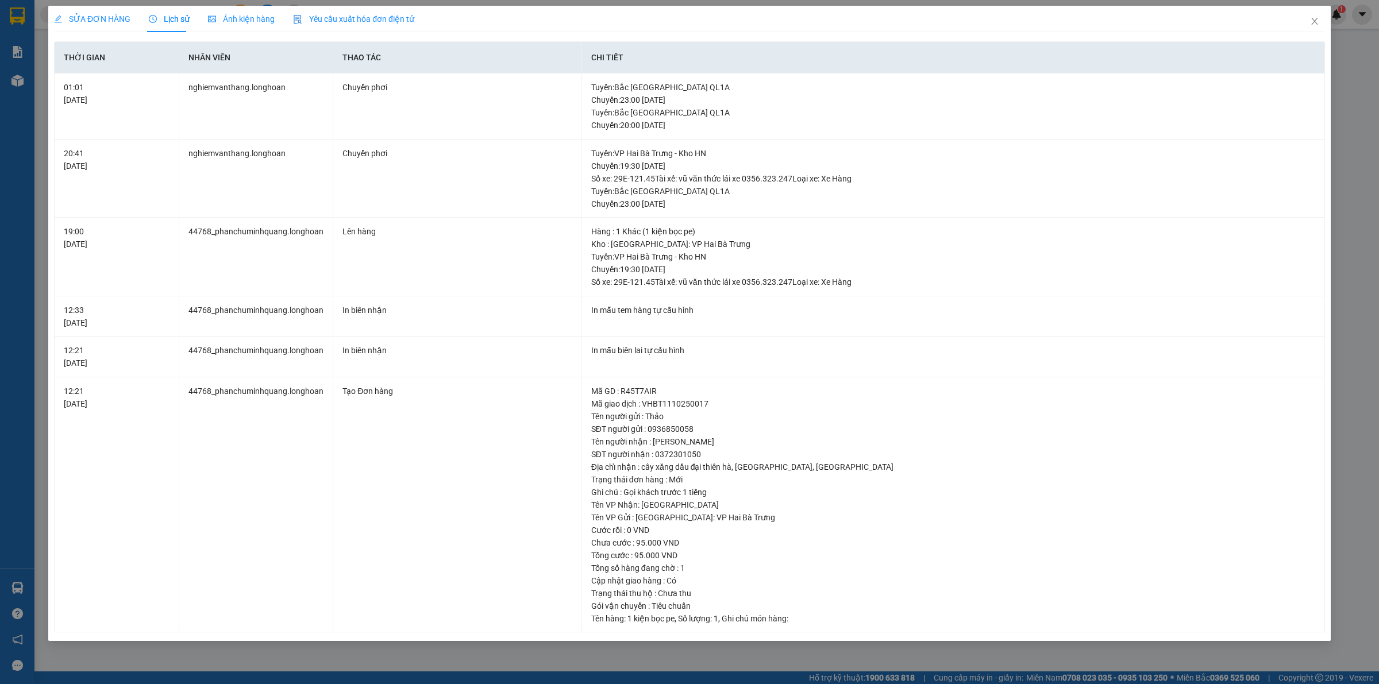
click at [106, 20] on span "SỬA ĐƠN HÀNG" at bounding box center [92, 18] width 76 height 9
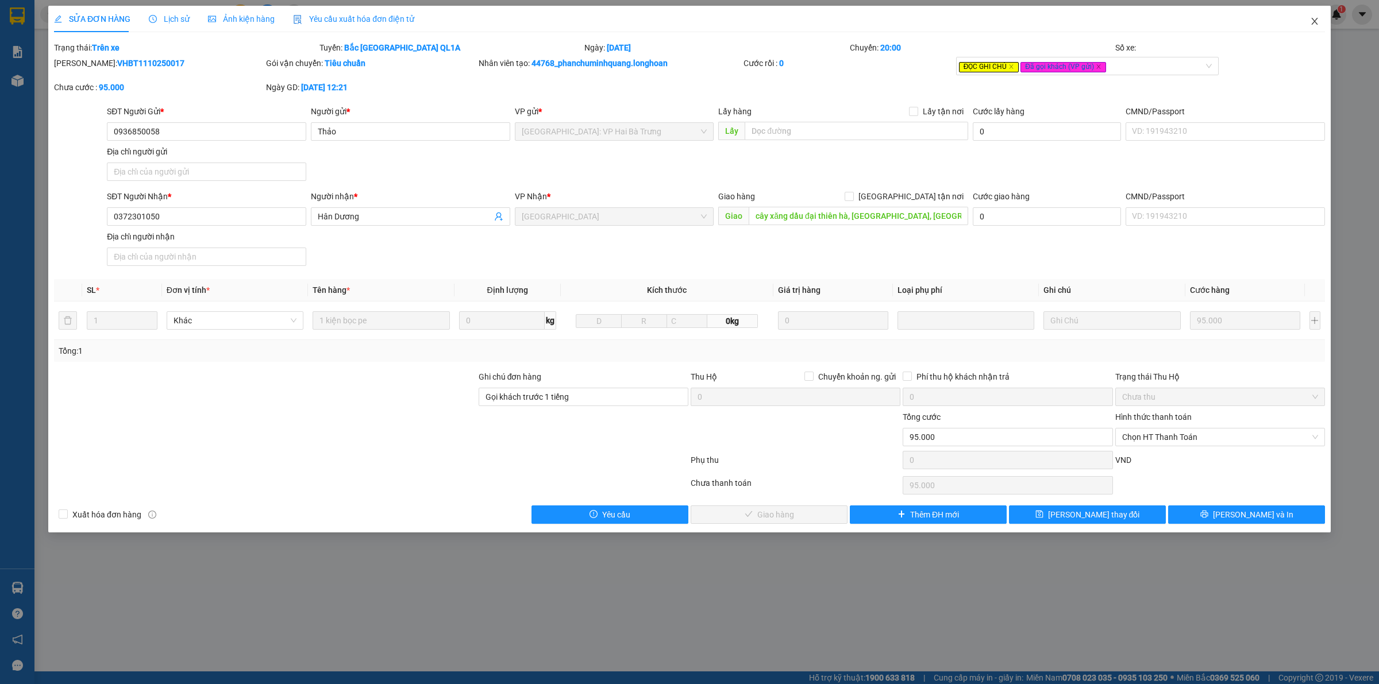
click at [1320, 20] on span "Close" at bounding box center [1315, 22] width 32 height 32
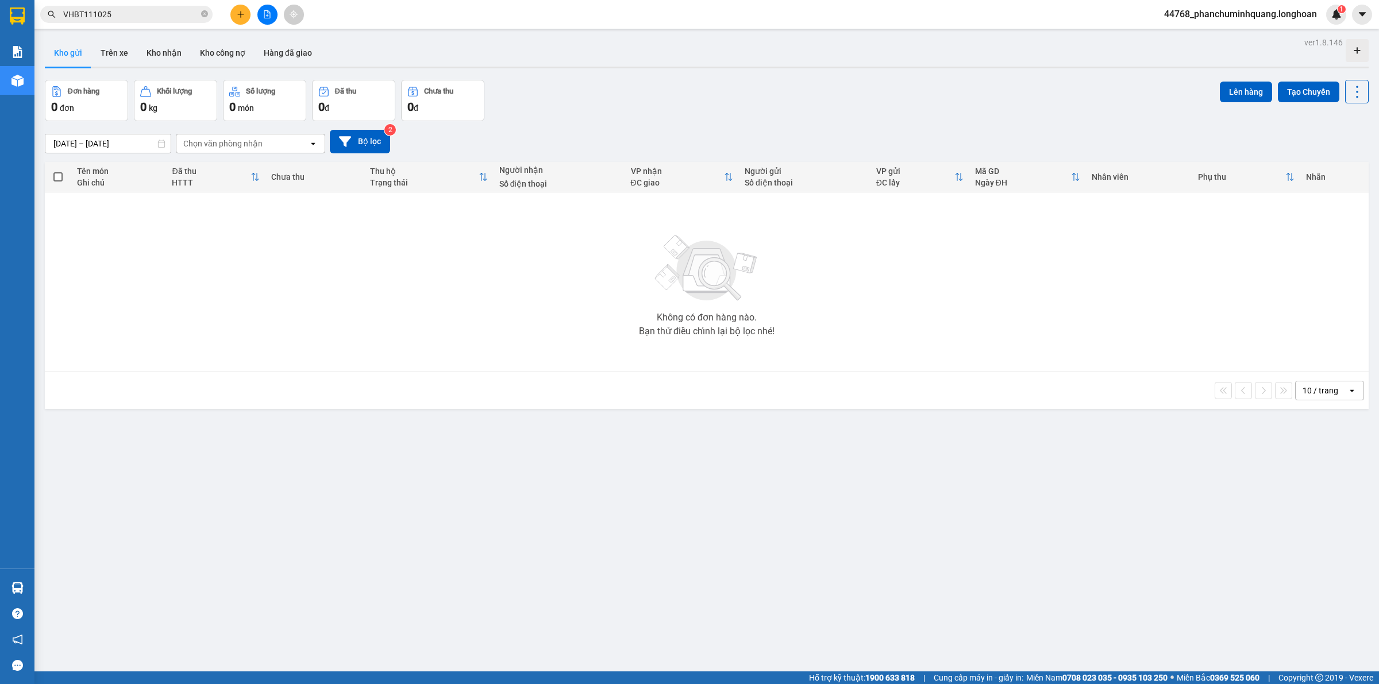
click at [180, 21] on span "VHBT111025" at bounding box center [126, 14] width 172 height 17
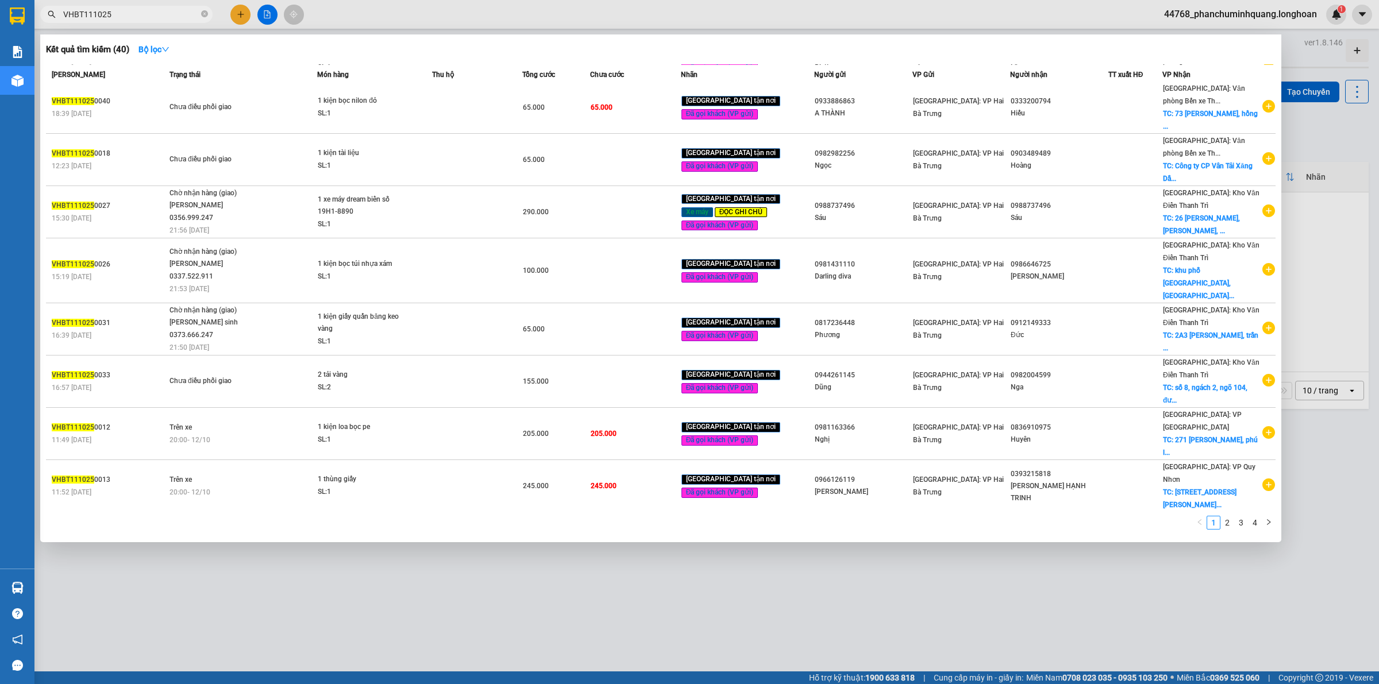
click at [1080, 532] on div "Hân Dương" at bounding box center [1059, 538] width 97 height 12
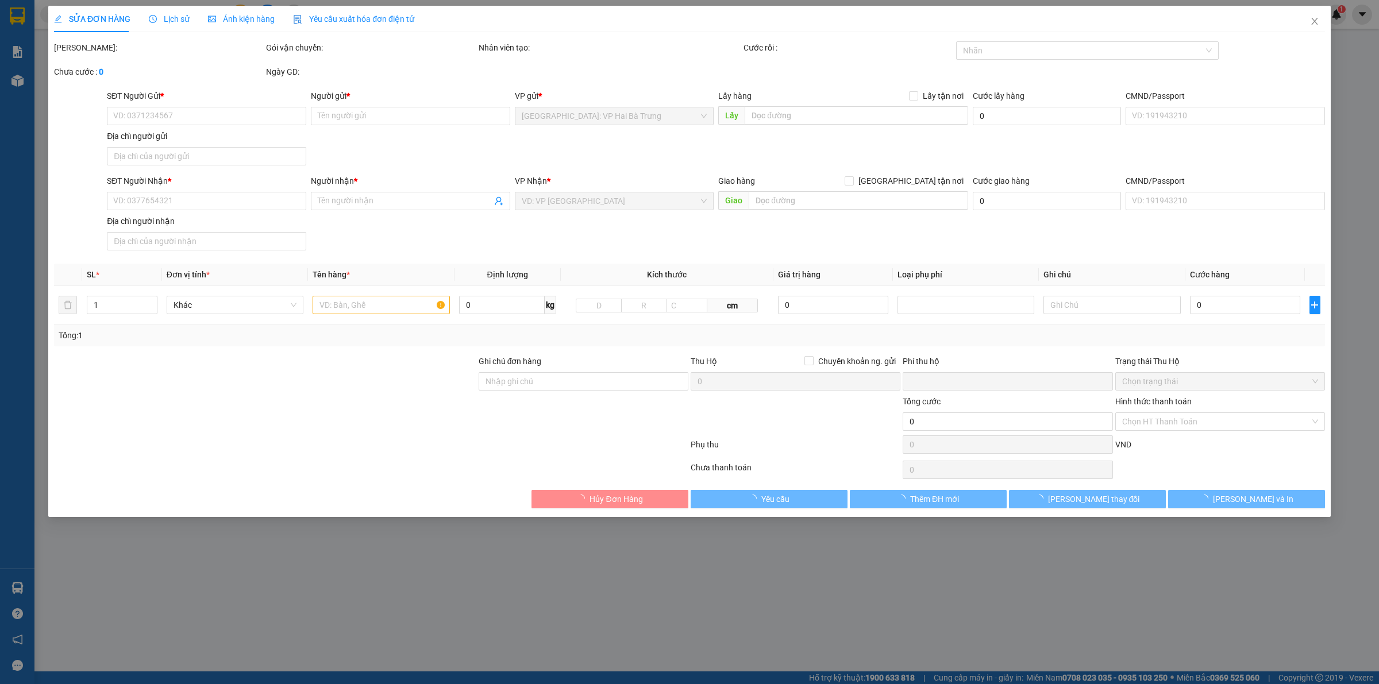
type input "0936850058"
type input "Thảo"
type input "0372301050"
type input "Hân Dương"
type input "cây xăng dầu đại thiên hà, an nhơn, bình định"
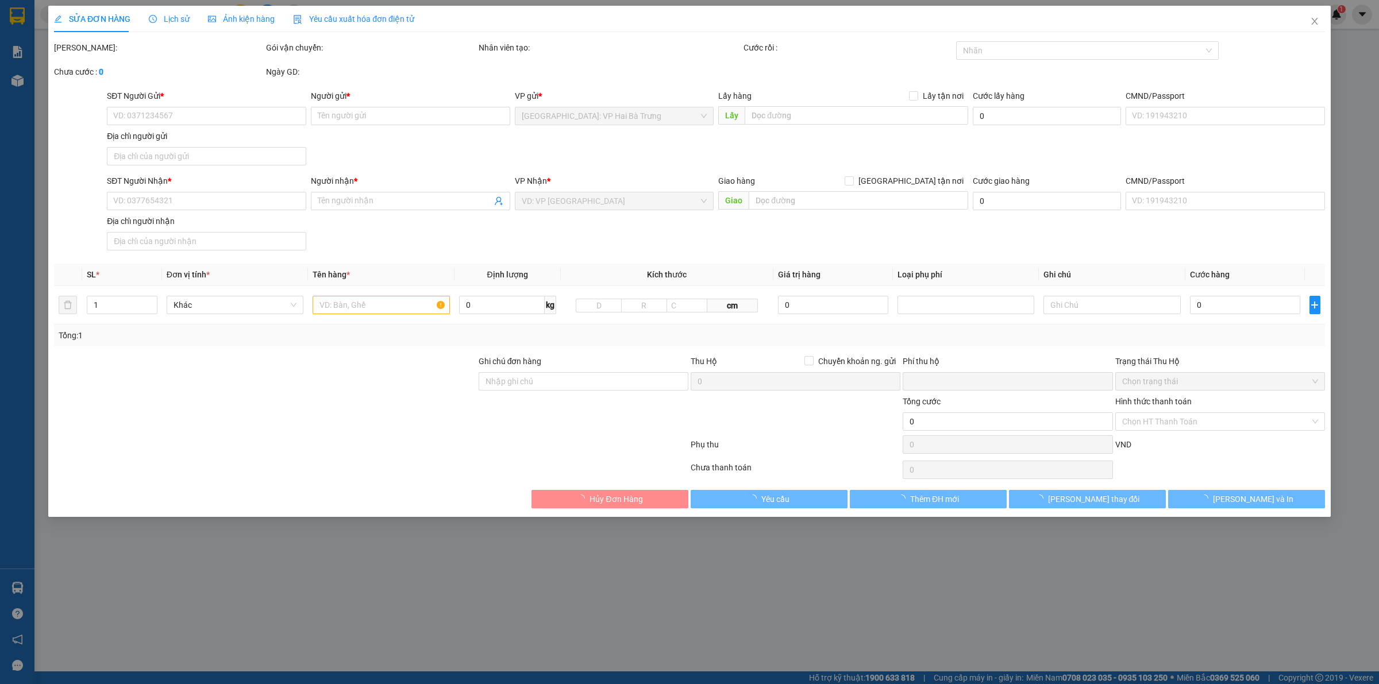
type input "Gọi khách trước 1 tiếng"
type input "0"
type input "95.000"
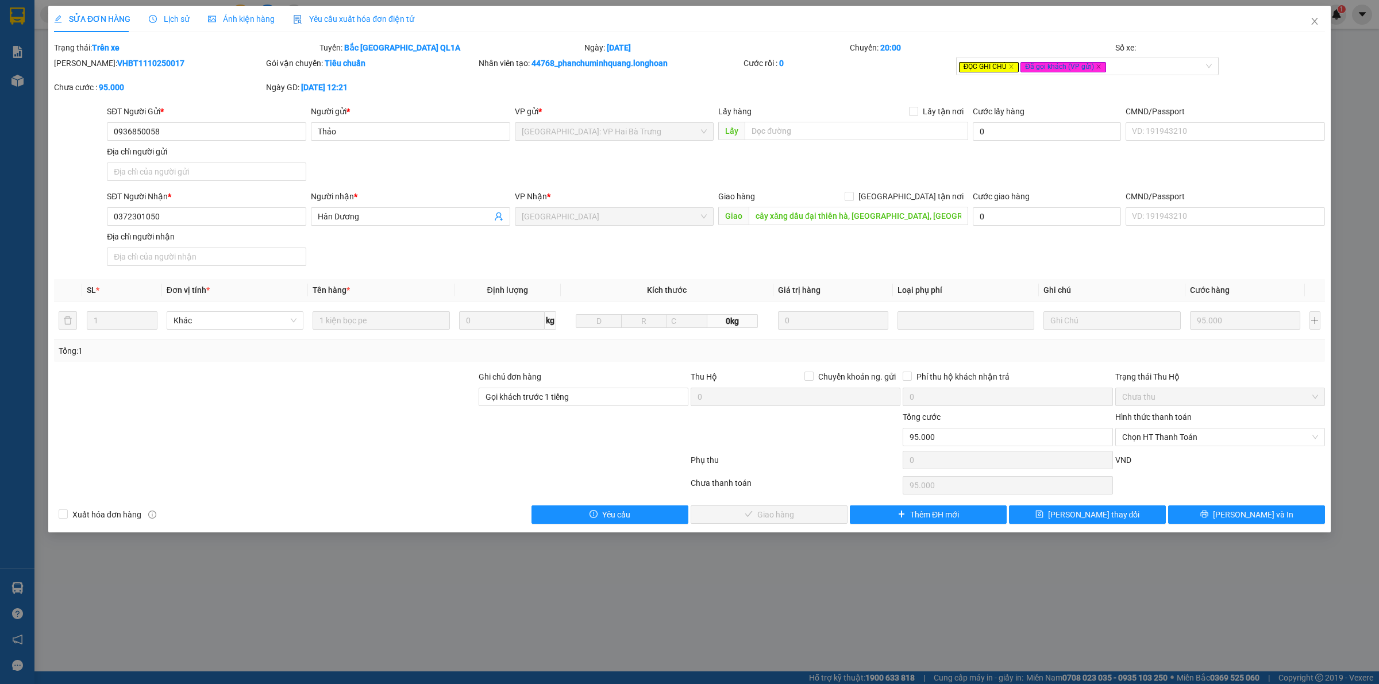
drag, startPoint x: 812, startPoint y: 353, endPoint x: 840, endPoint y: 159, distance: 196.8
click at [840, 159] on div "Total Paid Fee 0 Total UnPaid Fee 95.000 Cash Collection Total Fee Trạng thái: …" at bounding box center [689, 282] width 1271 height 483
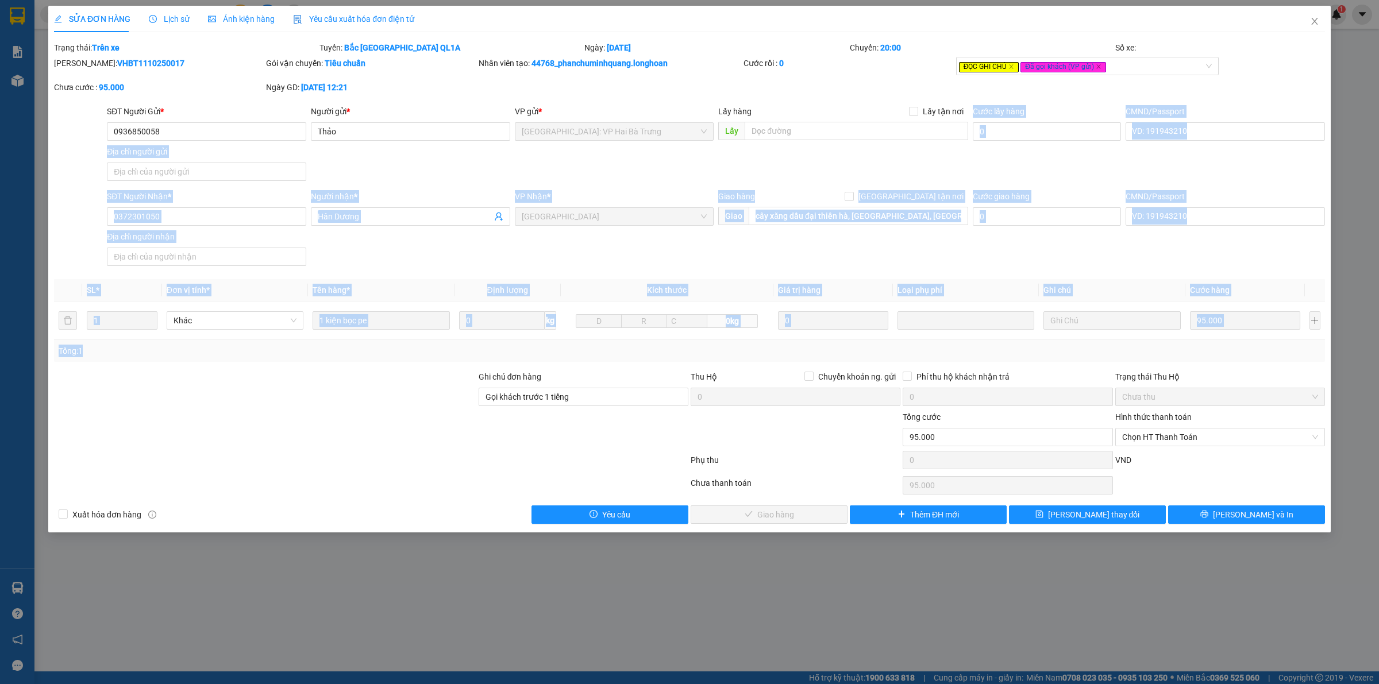
click at [753, 161] on div "SĐT Người Gửi * 0936850058 Người gửi * Thảo VP gửi * Hà Nội: VP Hai Bà Trưng Lấ…" at bounding box center [716, 145] width 1223 height 80
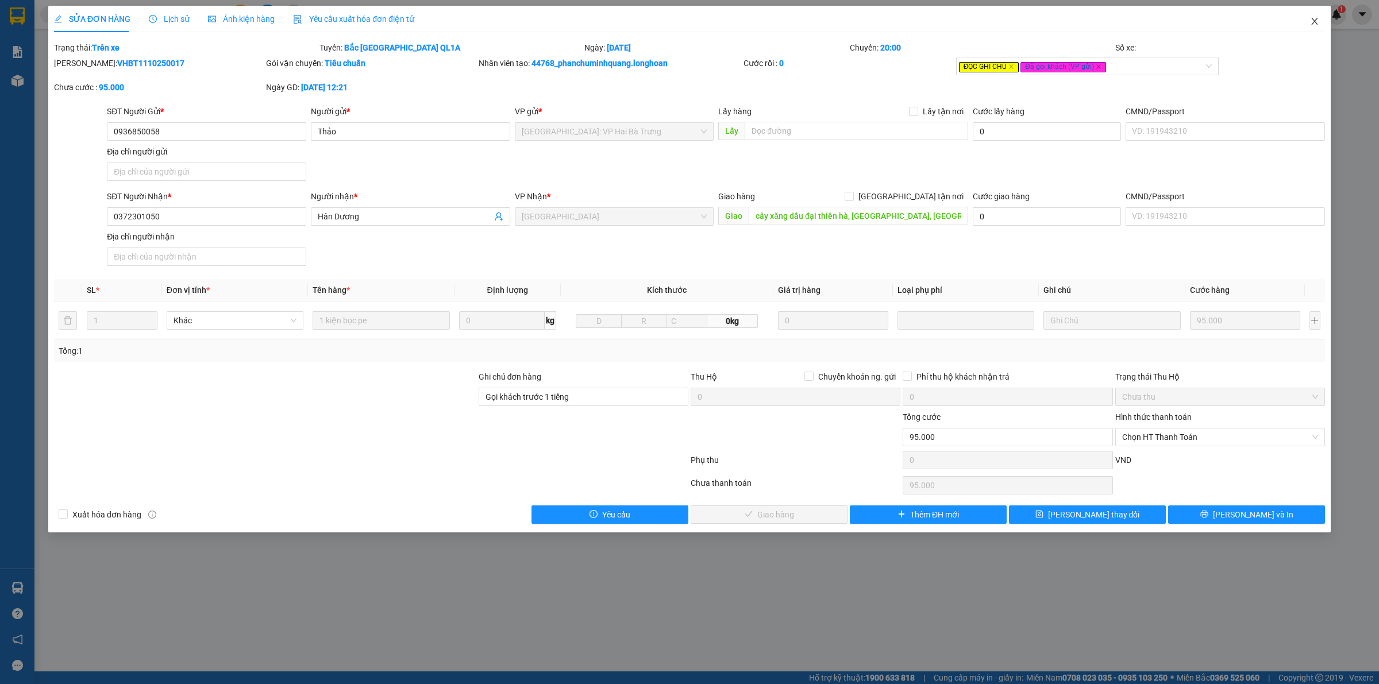
click at [1316, 18] on icon "close" at bounding box center [1314, 21] width 9 height 9
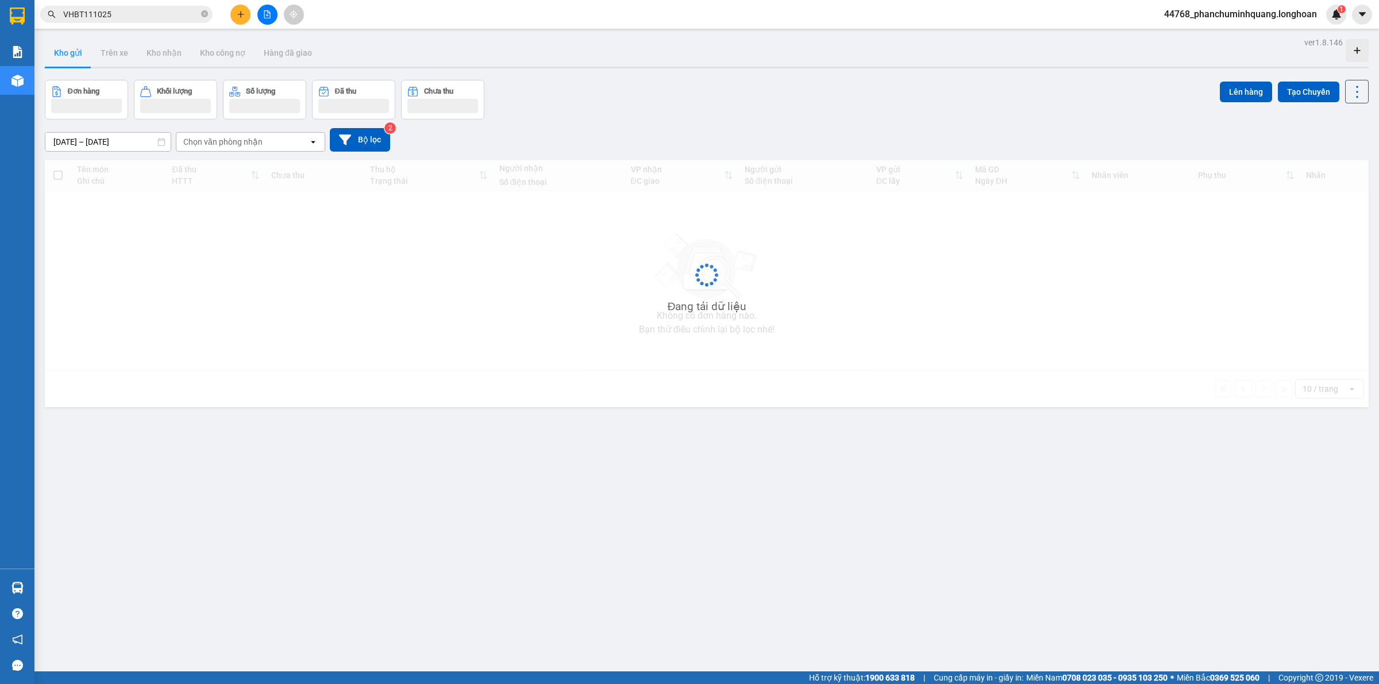
click at [242, 16] on icon "plus" at bounding box center [241, 14] width 8 height 8
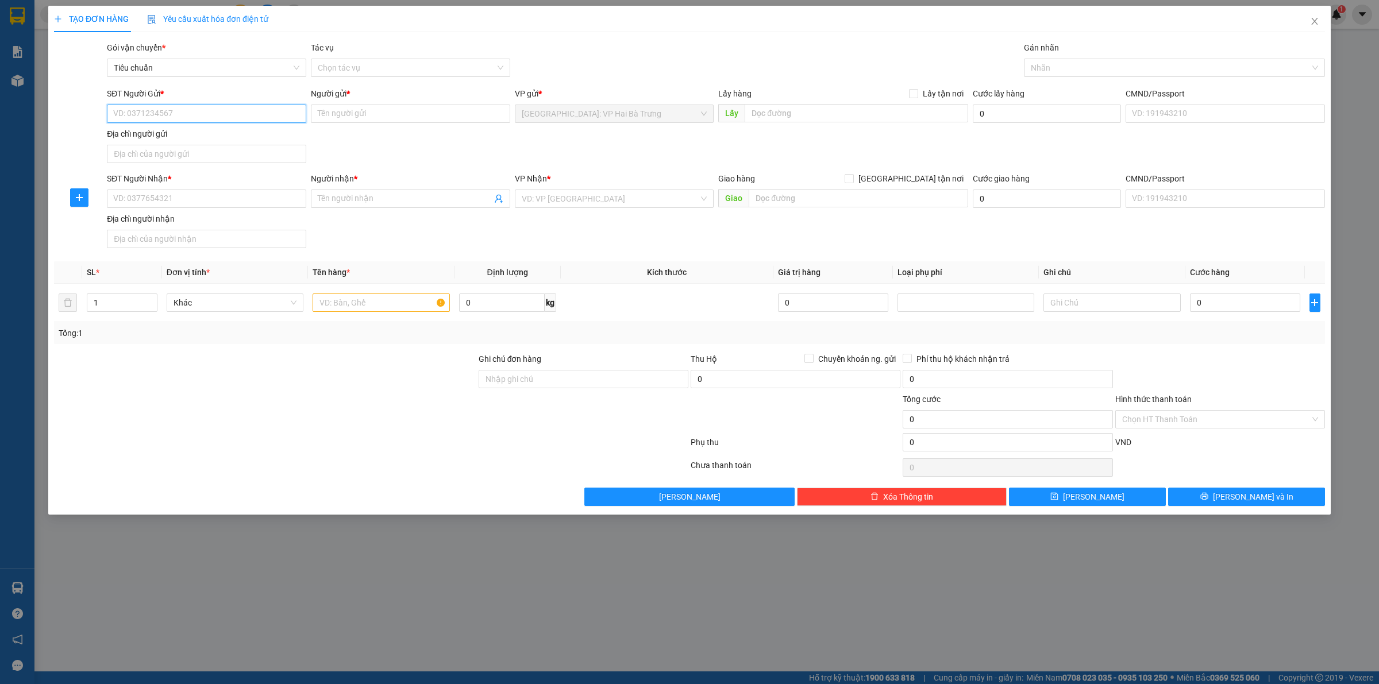
click at [254, 116] on input "SĐT Người Gửi *" at bounding box center [206, 114] width 199 height 18
type input "0965430287"
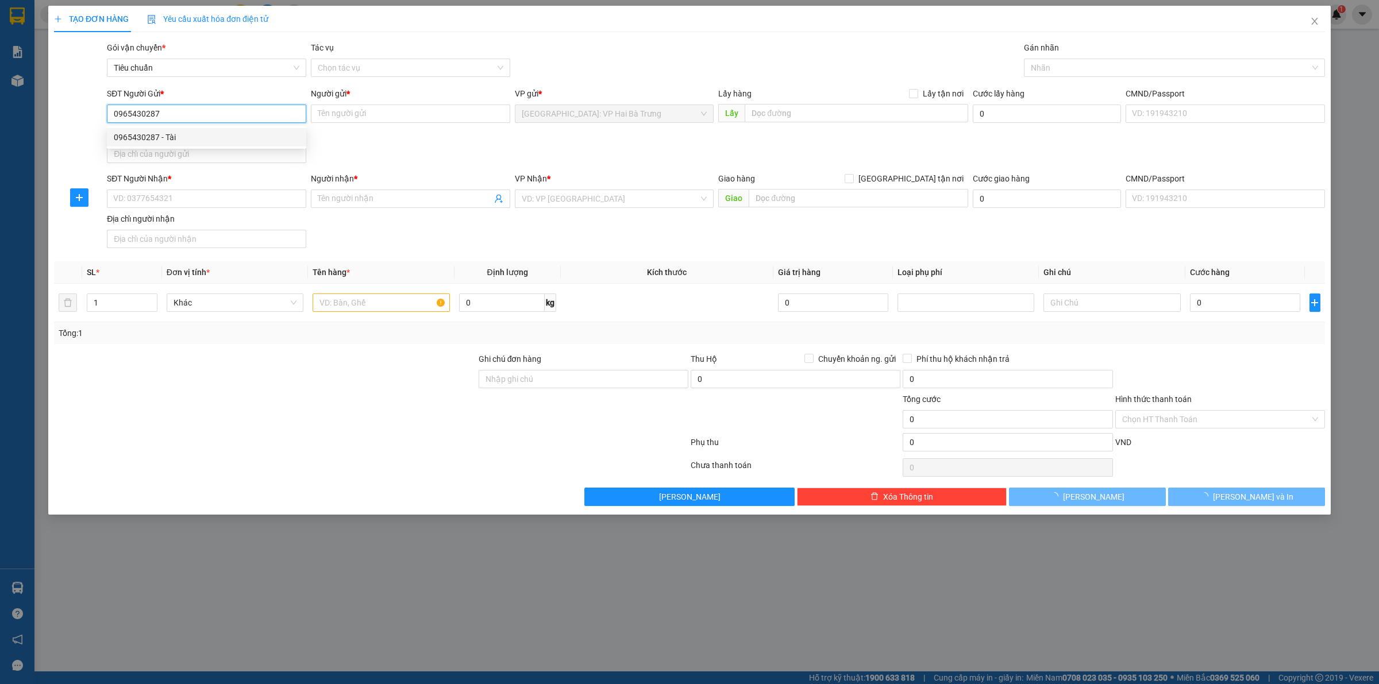
type input "Tài"
type input "0965430287"
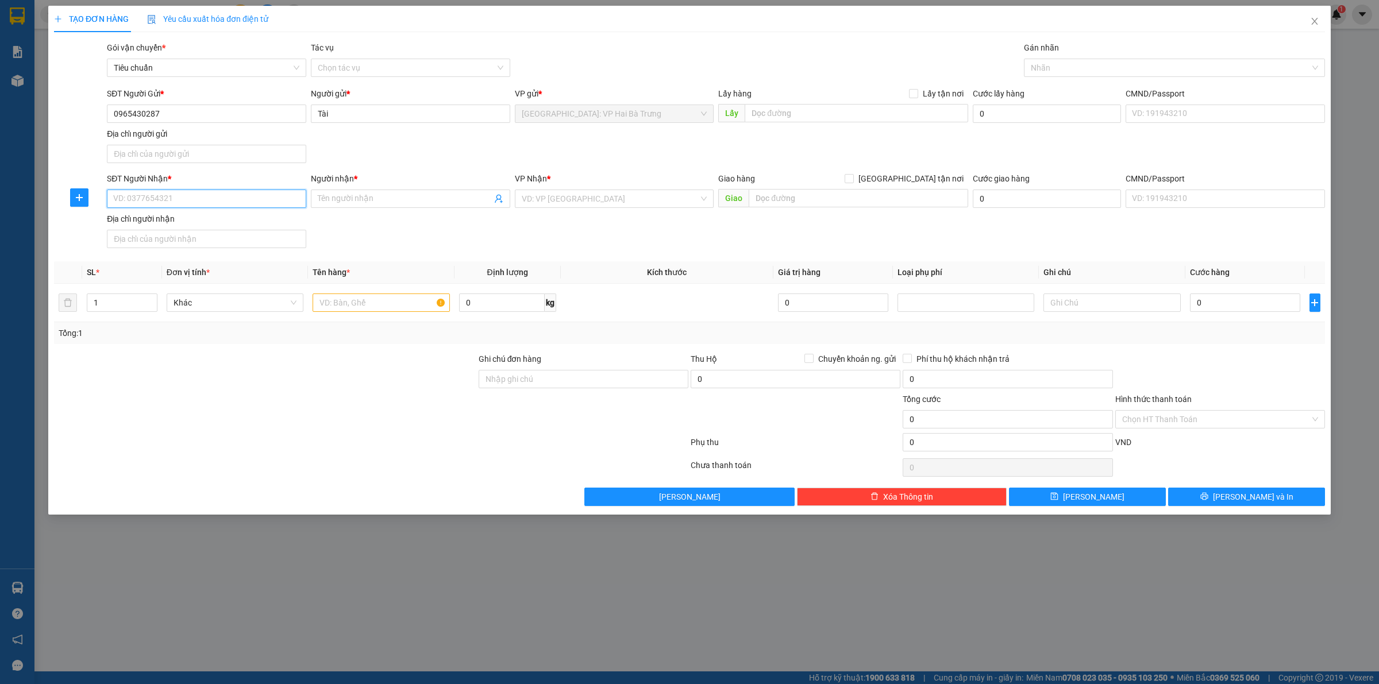
click at [244, 202] on input "SĐT Người Nhận *" at bounding box center [206, 199] width 199 height 18
type input "0337167168"
click at [882, 191] on input "text" at bounding box center [859, 198] width 220 height 18
paste input "Cửa Hàng Điện Nước Hùng Lan"
click at [912, 197] on input "Cửa Hàng Điện Nước Hùng Lan," at bounding box center [859, 198] width 220 height 18
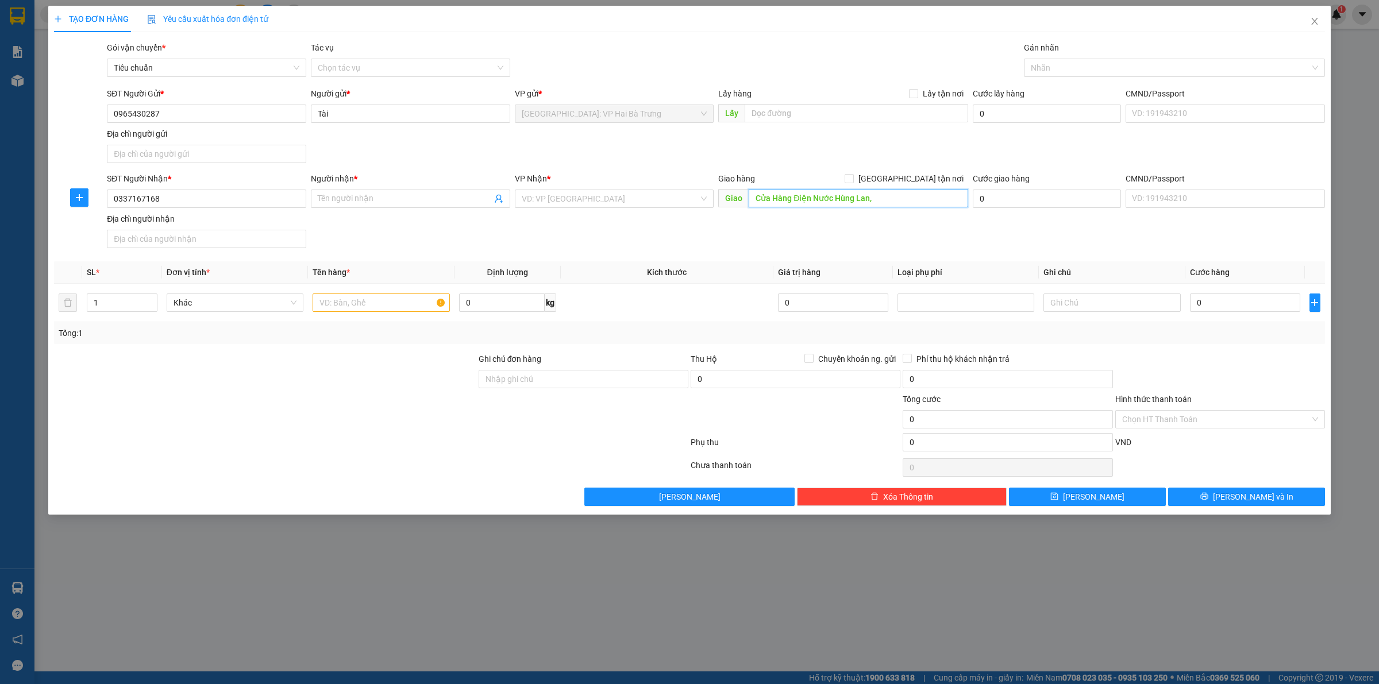
paste input "25JH+GRV, QL1A, Cam Thanh Bắc, Cam Lâm, Khánh Hòa, Việt Nam"
drag, startPoint x: 923, startPoint y: 198, endPoint x: 1019, endPoint y: 198, distance: 95.4
click at [1019, 198] on div "SĐT Người Nhận * 0337167168 Người nhận * Tên người nhận VP Nhận * VD: VP Sài Gò…" at bounding box center [716, 212] width 1223 height 80
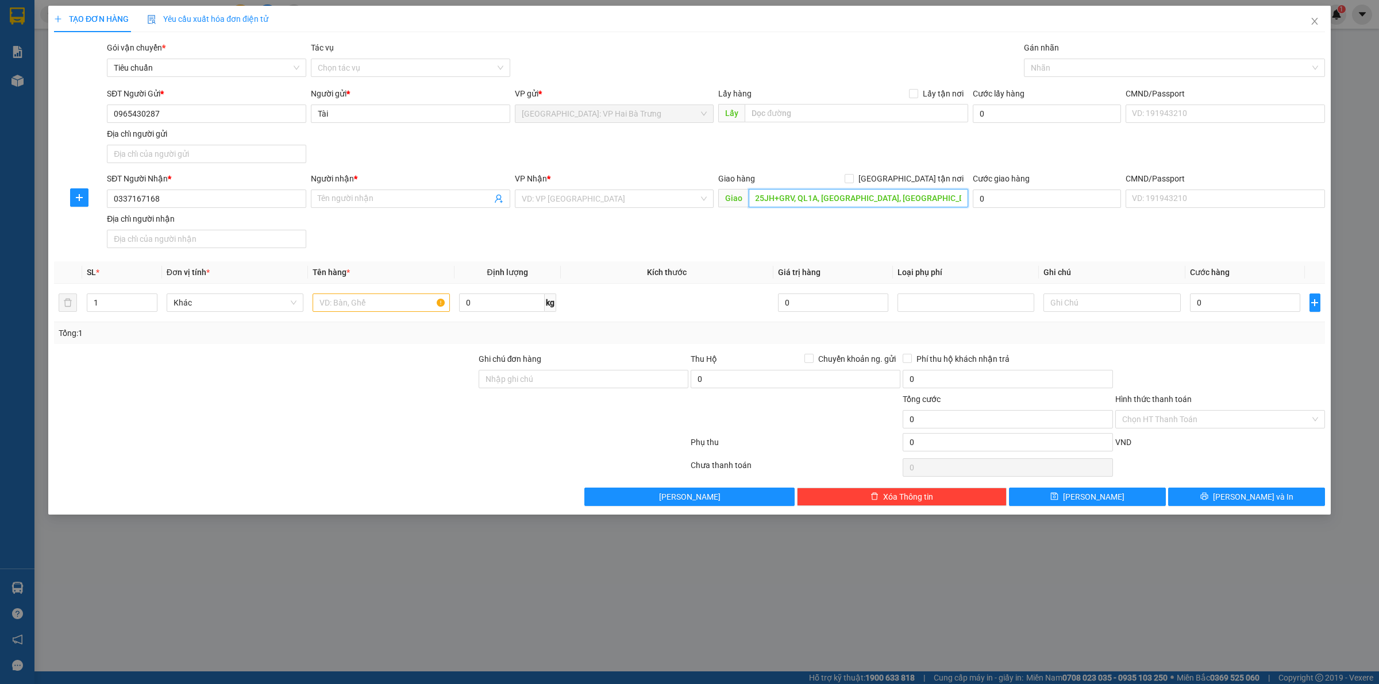
click at [794, 197] on input "Cửa Hàng Điện Nước Hùng Lan, 25JH+GRV, QL1A, Cam Thanh Bắc, Cam Lâm, Khánh Hòa" at bounding box center [859, 198] width 220 height 18
type input "Cửa Hàng Điện Nước Hùng Lan, QL1A, Cam Thanh Bắc, Cam Lâm, Khánh Hòa"
click at [632, 197] on input "search" at bounding box center [611, 198] width 178 height 17
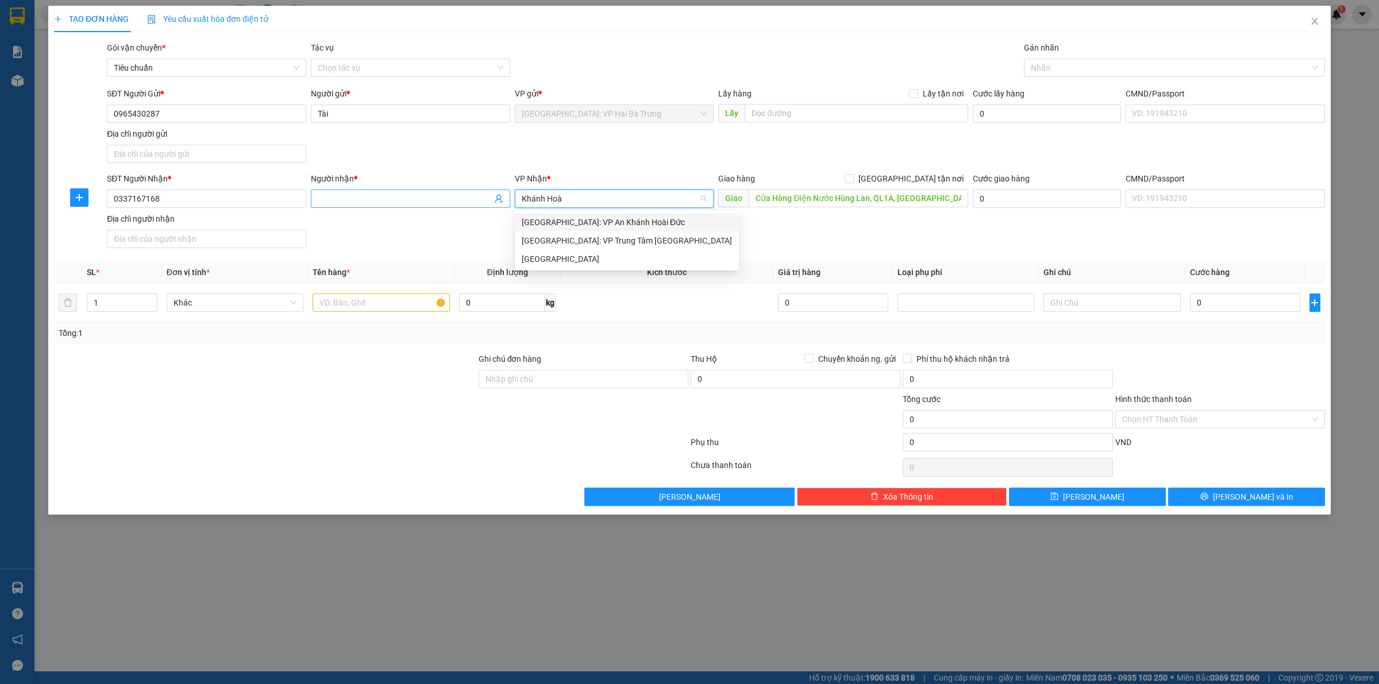
type input "Khánh Hoà"
click at [426, 201] on input "Người nhận *" at bounding box center [405, 198] width 174 height 13
click at [561, 194] on input "search" at bounding box center [611, 198] width 178 height 17
type input "Khánh"
click at [332, 202] on input "Người nhận *" at bounding box center [405, 198] width 174 height 13
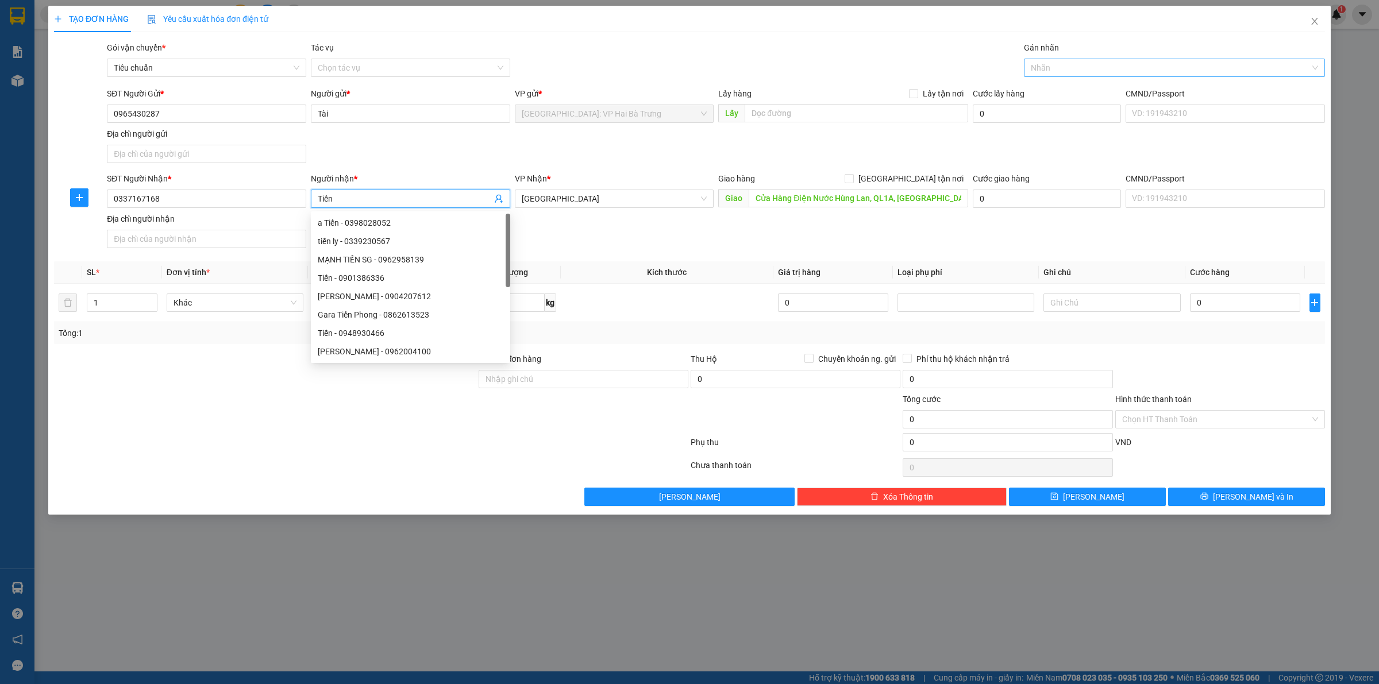
click at [1066, 71] on div at bounding box center [1169, 68] width 284 height 14
type input "Tiến"
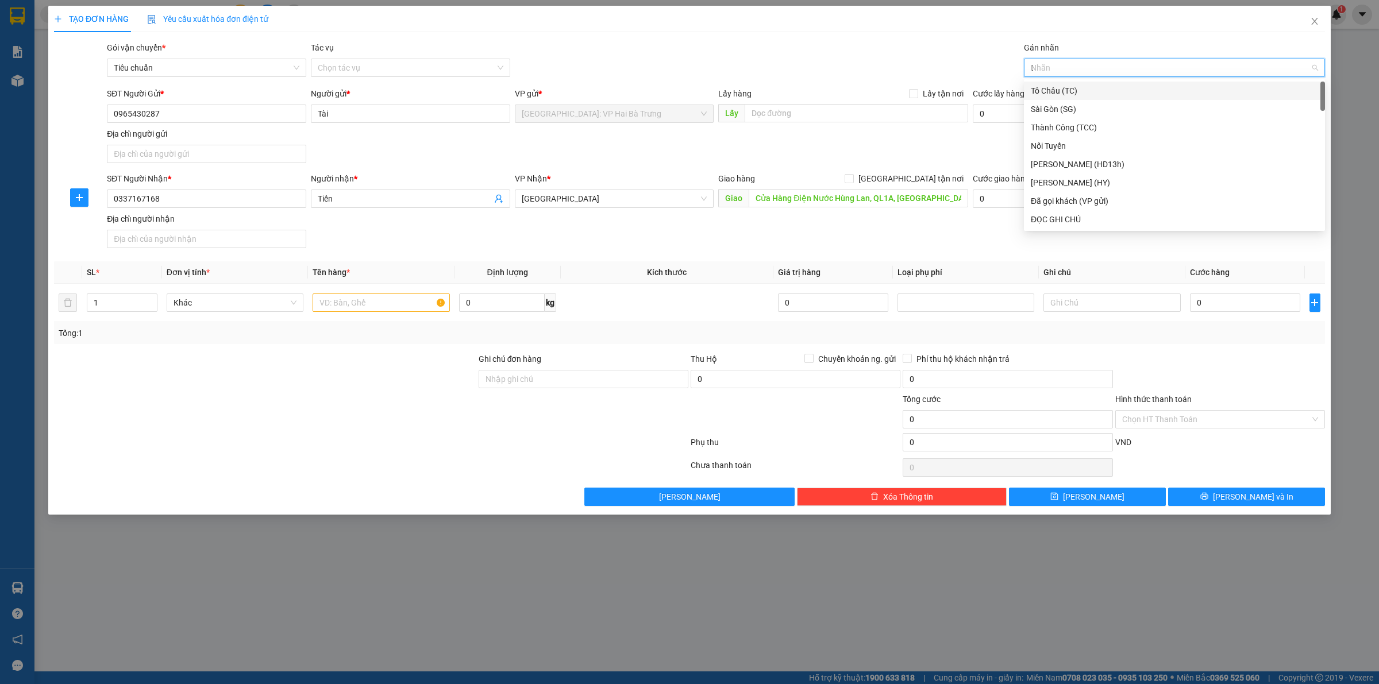
type input "D"
type input "Đ"
click at [1081, 126] on div "ĐỌC GHI CHÚ" at bounding box center [1174, 127] width 287 height 13
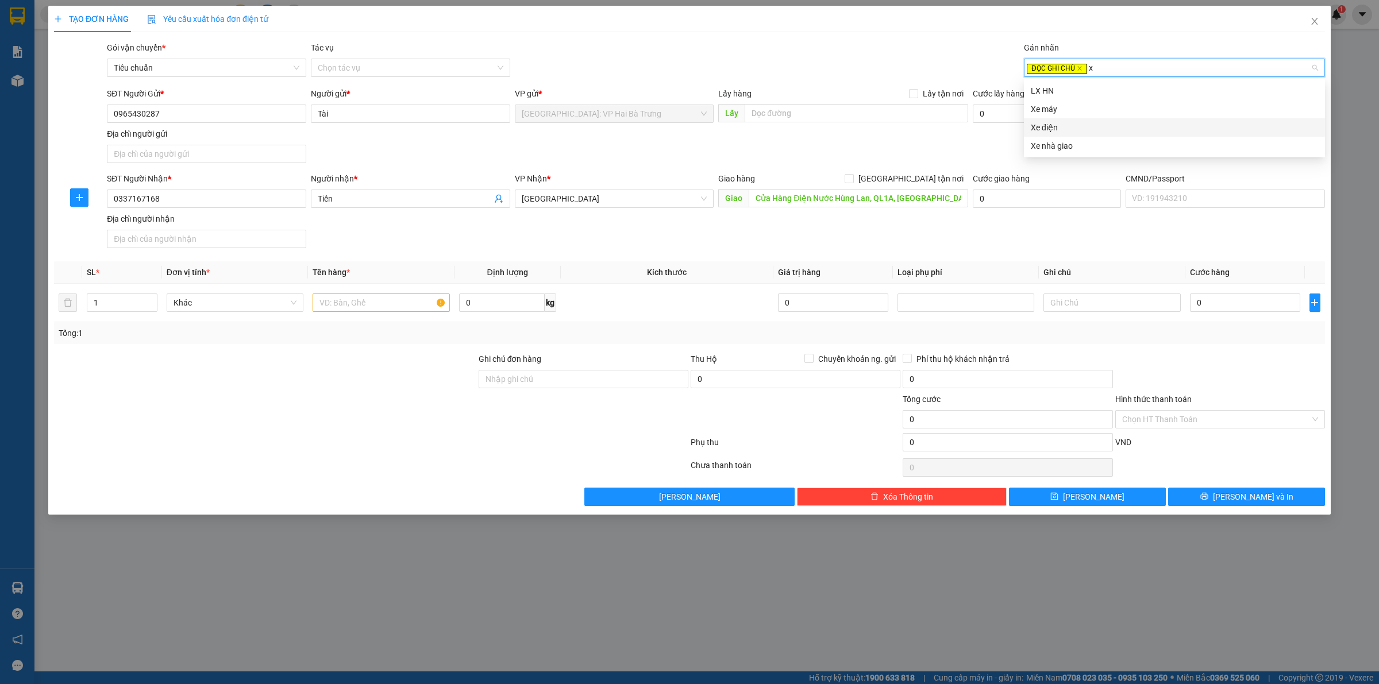
type input "xe"
drag, startPoint x: 1095, startPoint y: 84, endPoint x: 1069, endPoint y: 53, distance: 40.4
click at [1093, 84] on div "Xe máy" at bounding box center [1174, 90] width 287 height 13
drag, startPoint x: 415, startPoint y: 303, endPoint x: 452, endPoint y: 315, distance: 39.3
click at [417, 303] on input "text" at bounding box center [381, 303] width 137 height 18
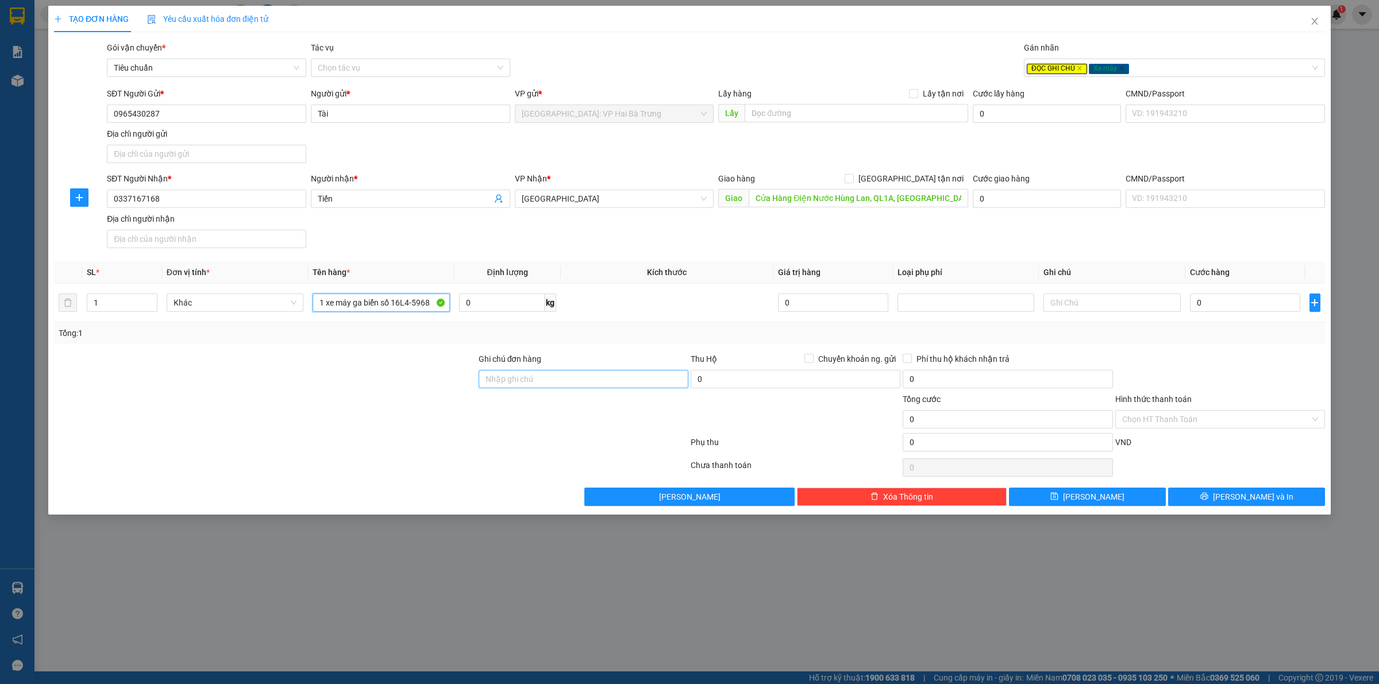
type input "1 xe máy ga biển số 16L4-5968"
click at [562, 373] on input "Ghi chú đơn hàng" at bounding box center [584, 379] width 210 height 18
type input "có 1 chìa khoá, giấy tờ xe, 1 gương"
click at [1244, 299] on input "0" at bounding box center [1245, 303] width 110 height 18
type input "1"
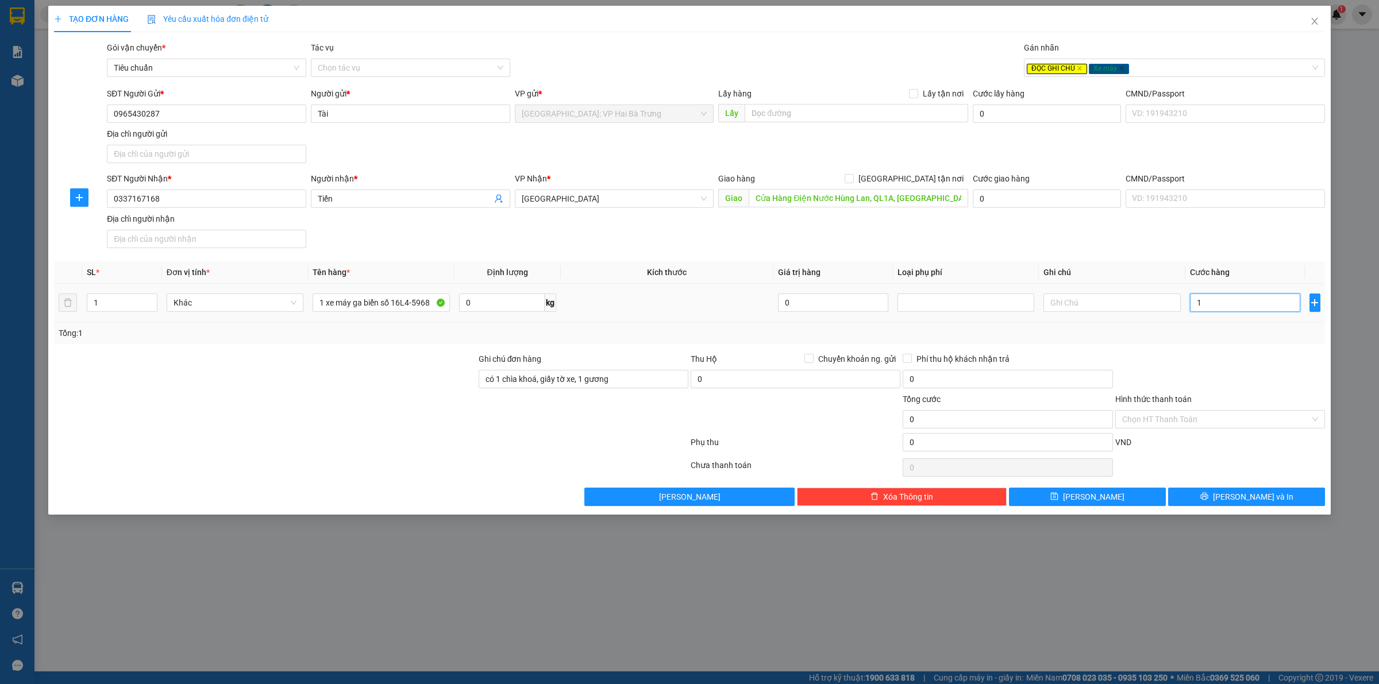
type input "1"
type input "11"
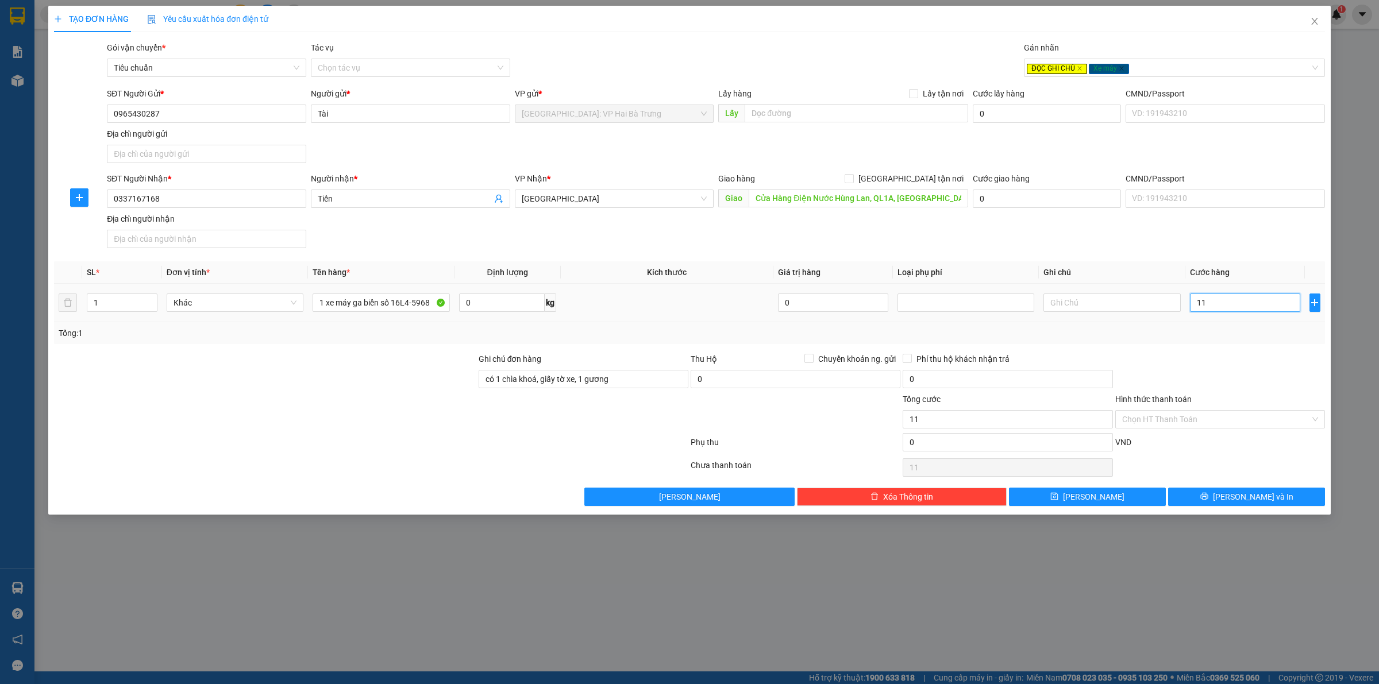
type input "113"
type input "1.130"
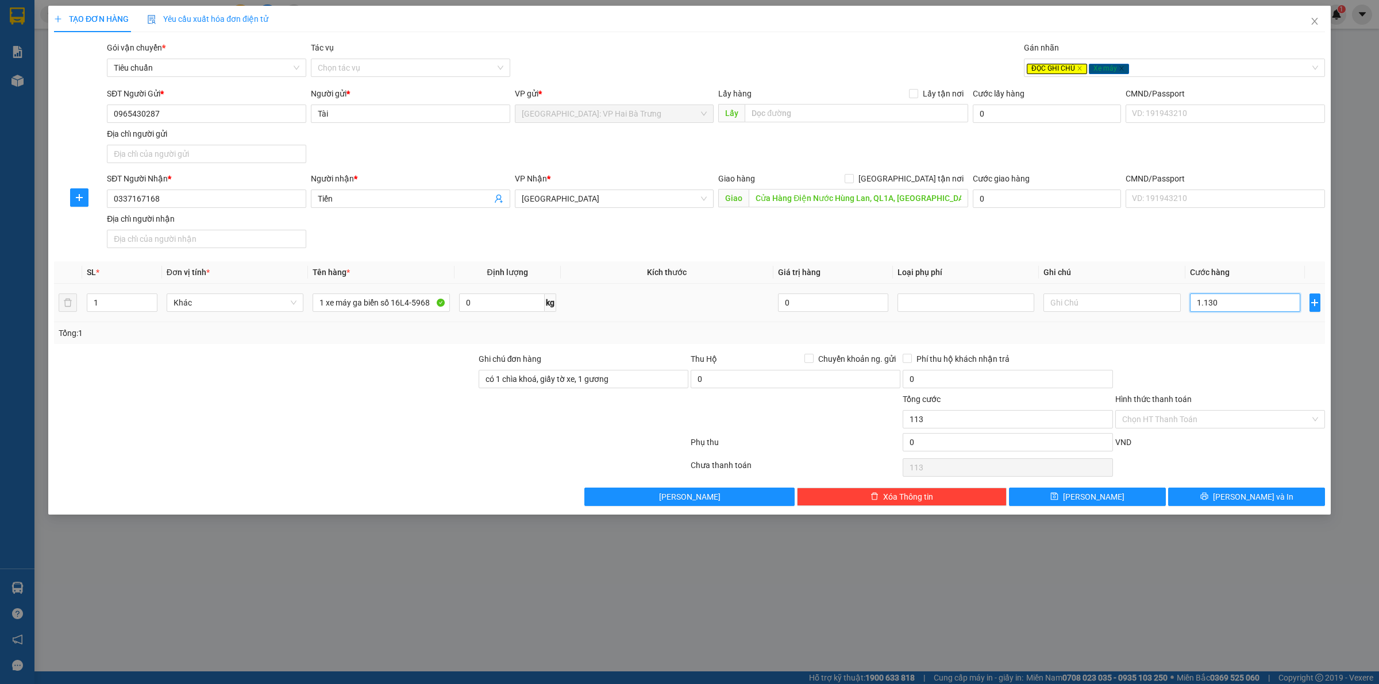
type input "1.130"
type input "11.300"
type input "113.000"
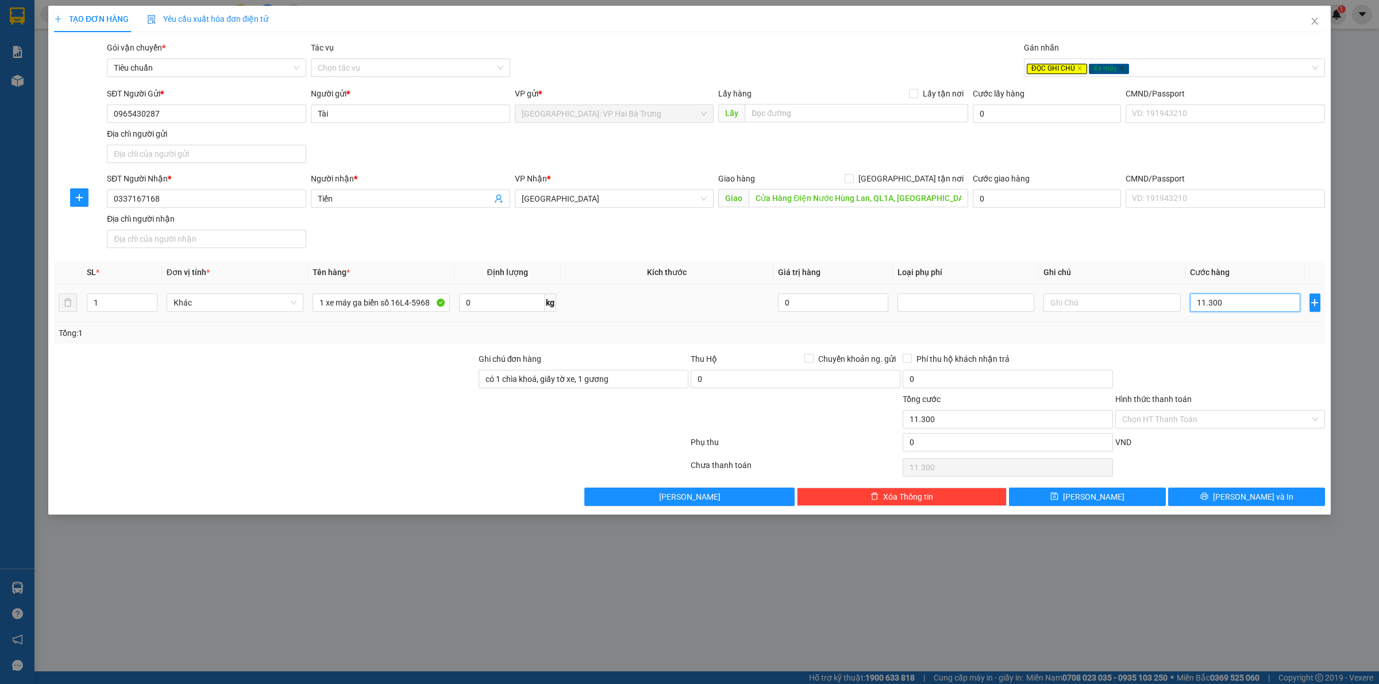
type input "113.000"
type input "1.130.000"
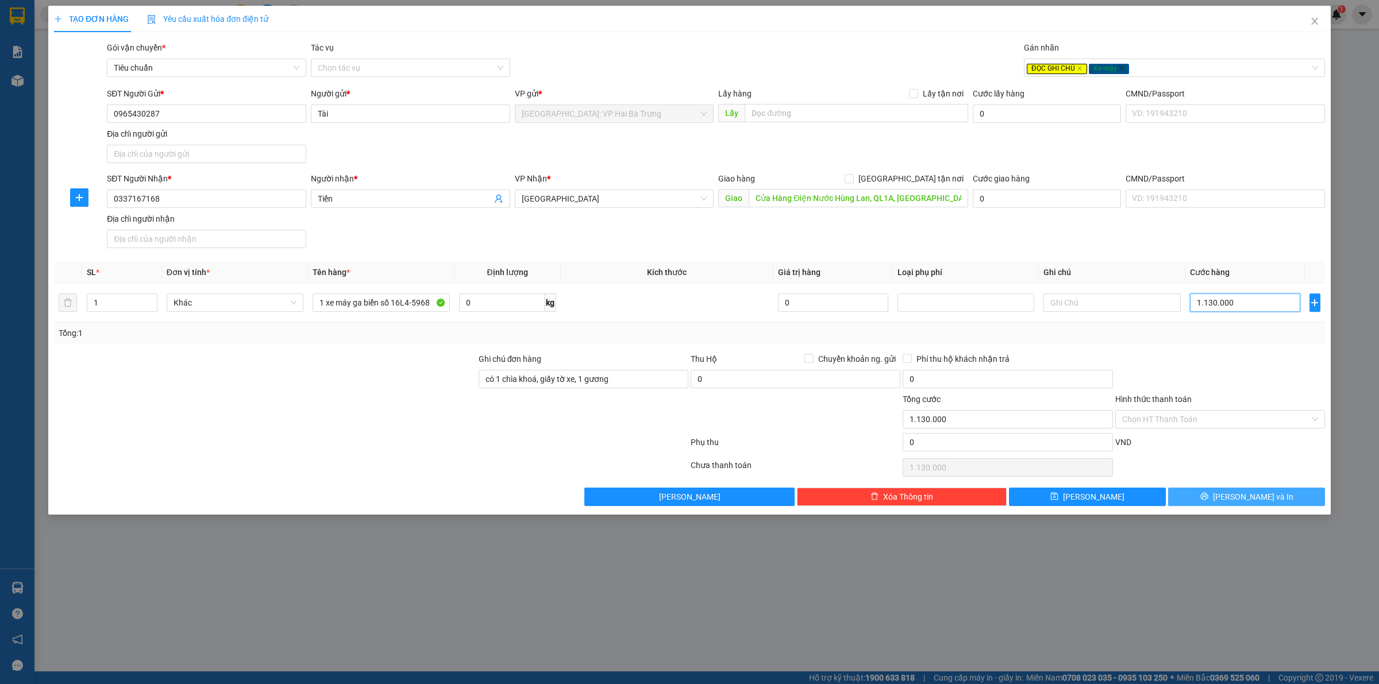
type input "1.130.000"
click at [1245, 495] on span "Lưu và In" at bounding box center [1253, 497] width 80 height 13
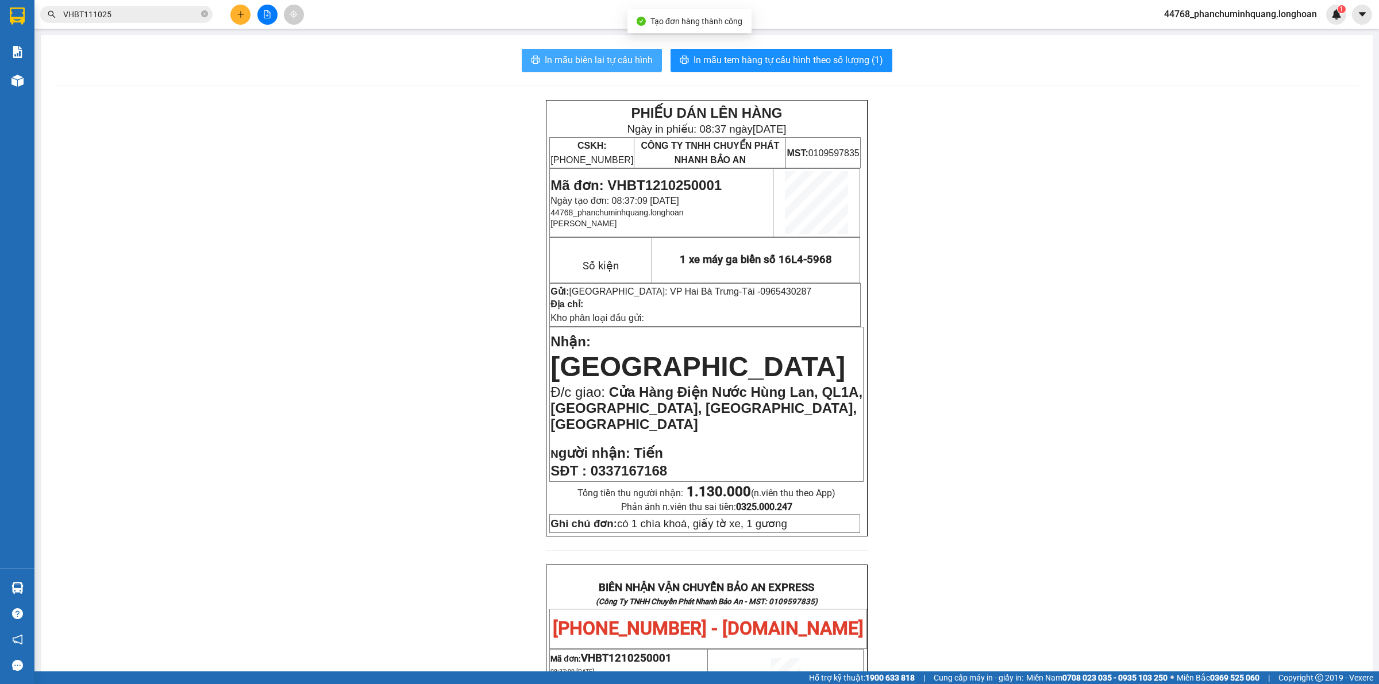
click at [628, 58] on span "In mẫu biên lai tự cấu hình" at bounding box center [599, 60] width 108 height 14
click at [141, 16] on input "VHBT111025" at bounding box center [131, 14] width 136 height 13
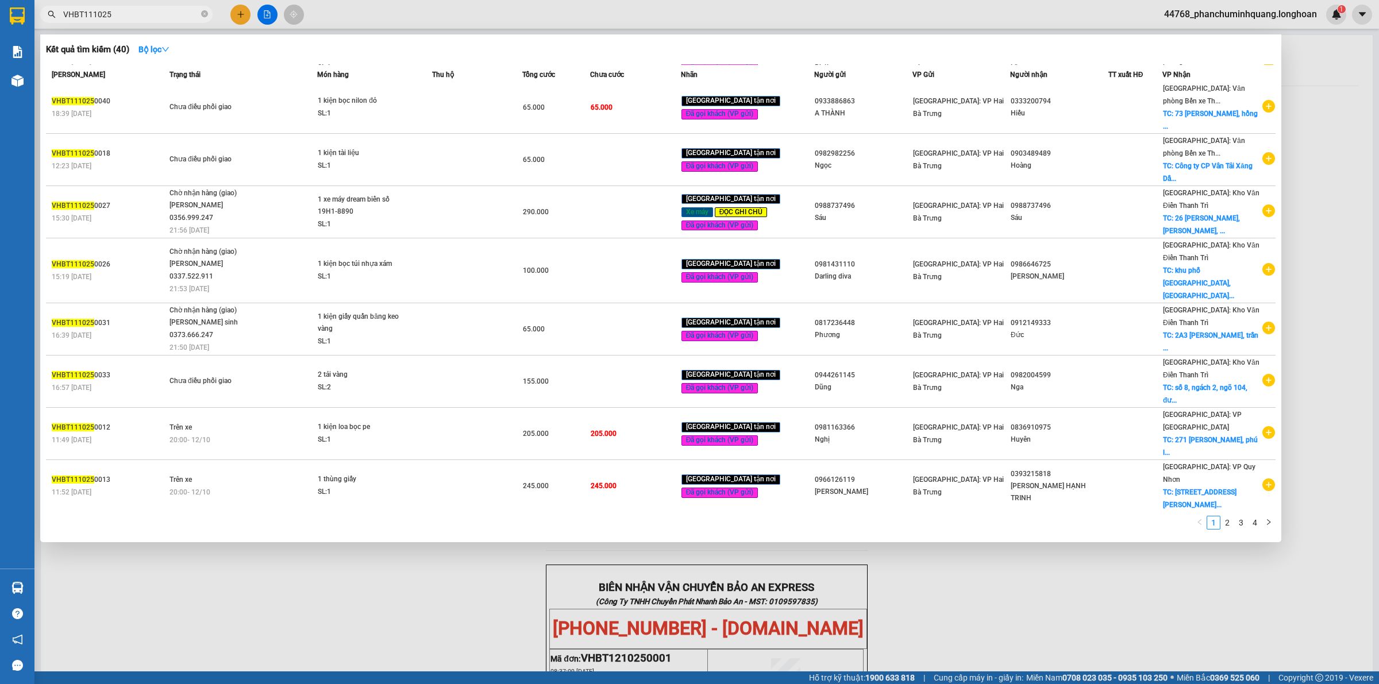
click at [141, 16] on input "VHBT111025" at bounding box center [131, 14] width 136 height 13
paste input "0004"
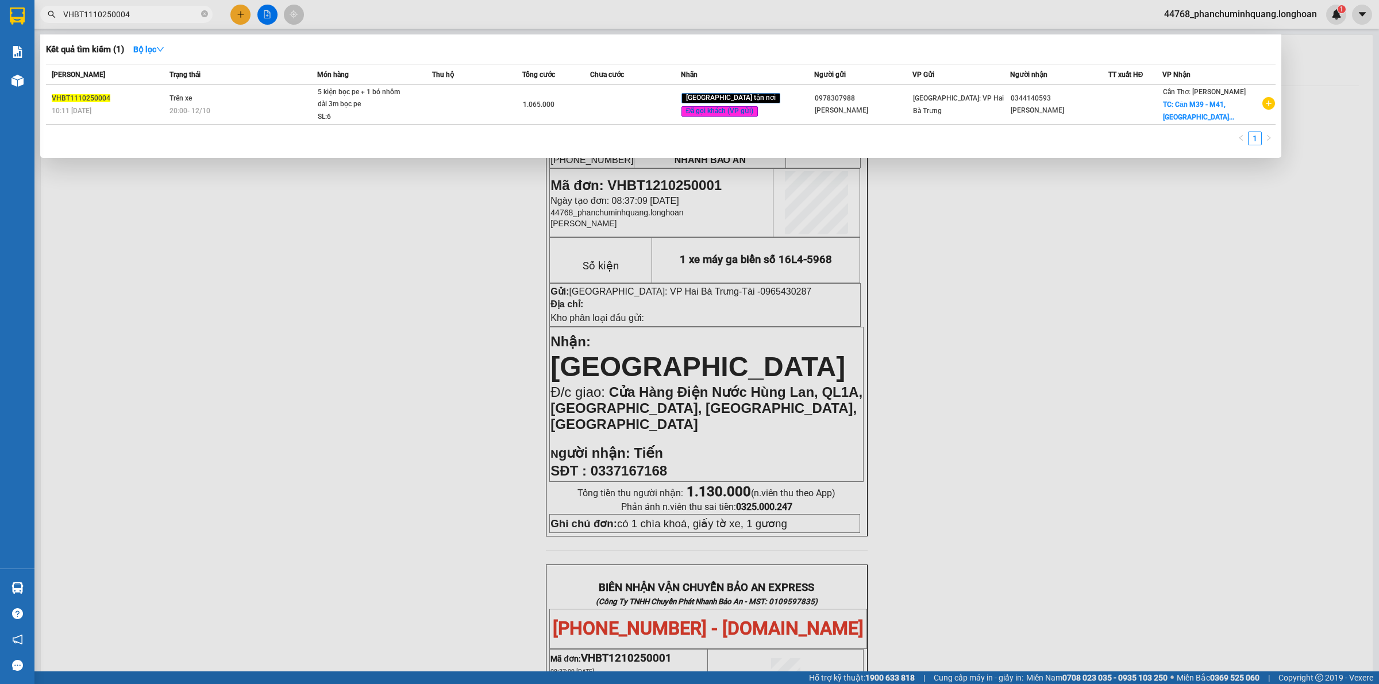
type input "VHBT1110250004"
click at [1047, 322] on div at bounding box center [689, 342] width 1379 height 684
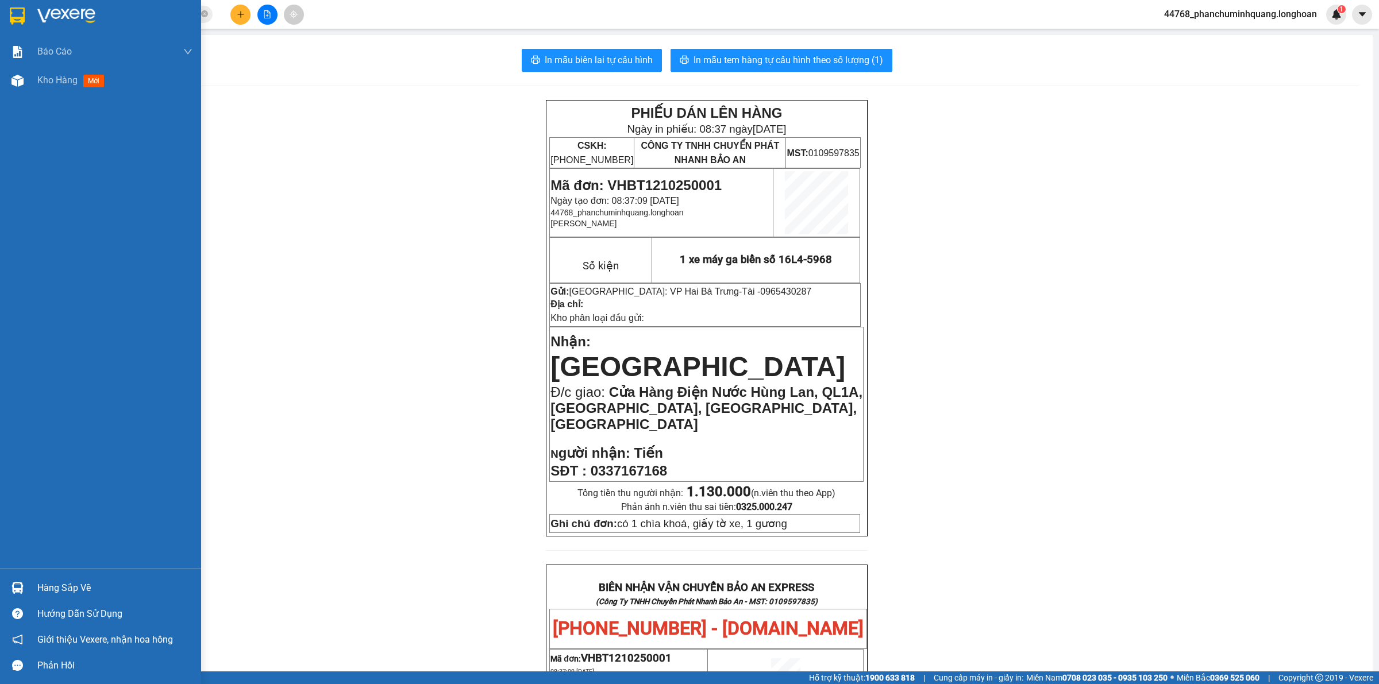
click at [16, 15] on img at bounding box center [17, 15] width 15 height 17
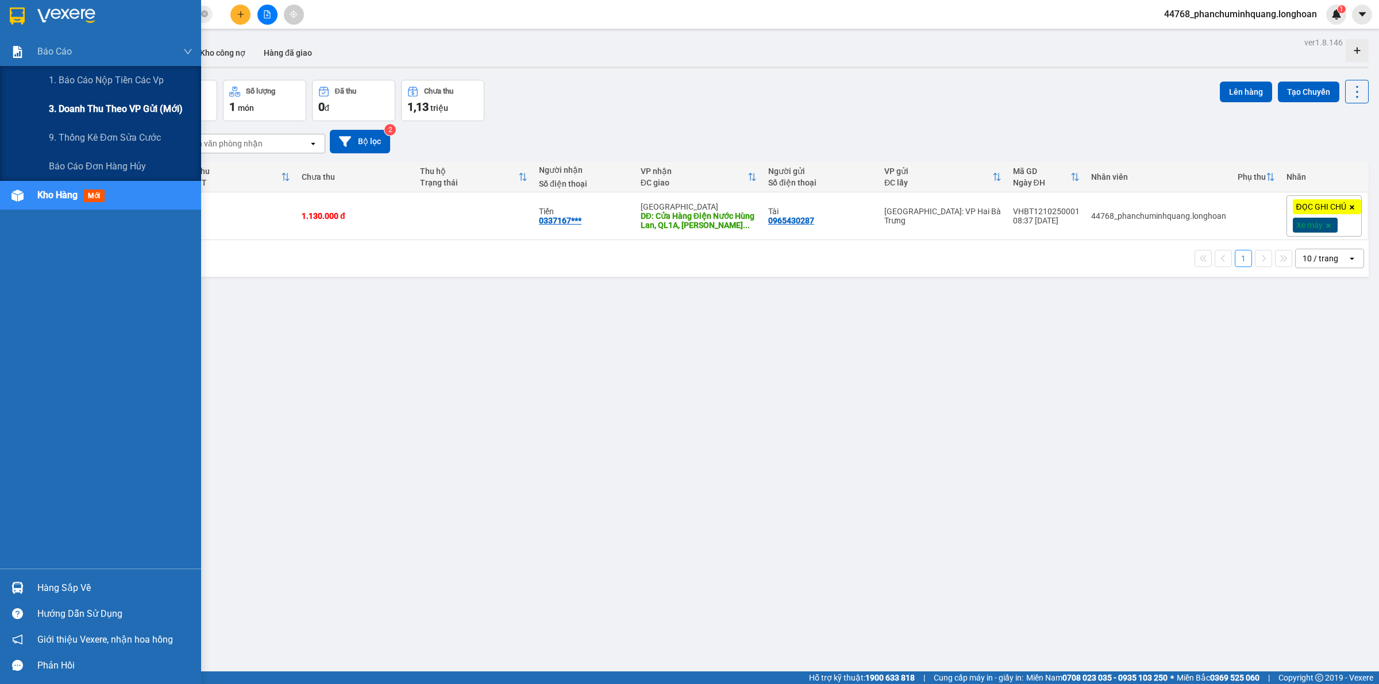
click at [122, 103] on span "3. Doanh Thu theo VP Gửi (mới)" at bounding box center [116, 109] width 134 height 14
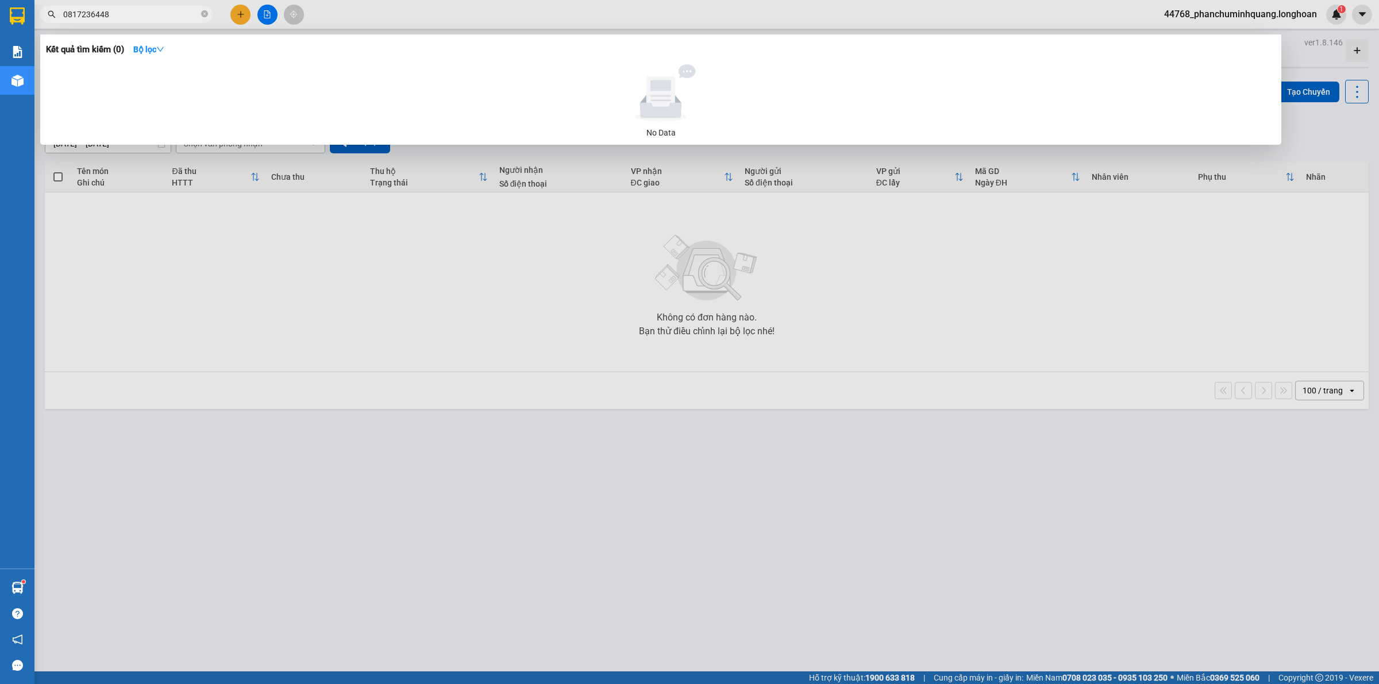
click at [144, 16] on input "0817236448" at bounding box center [131, 14] width 136 height 13
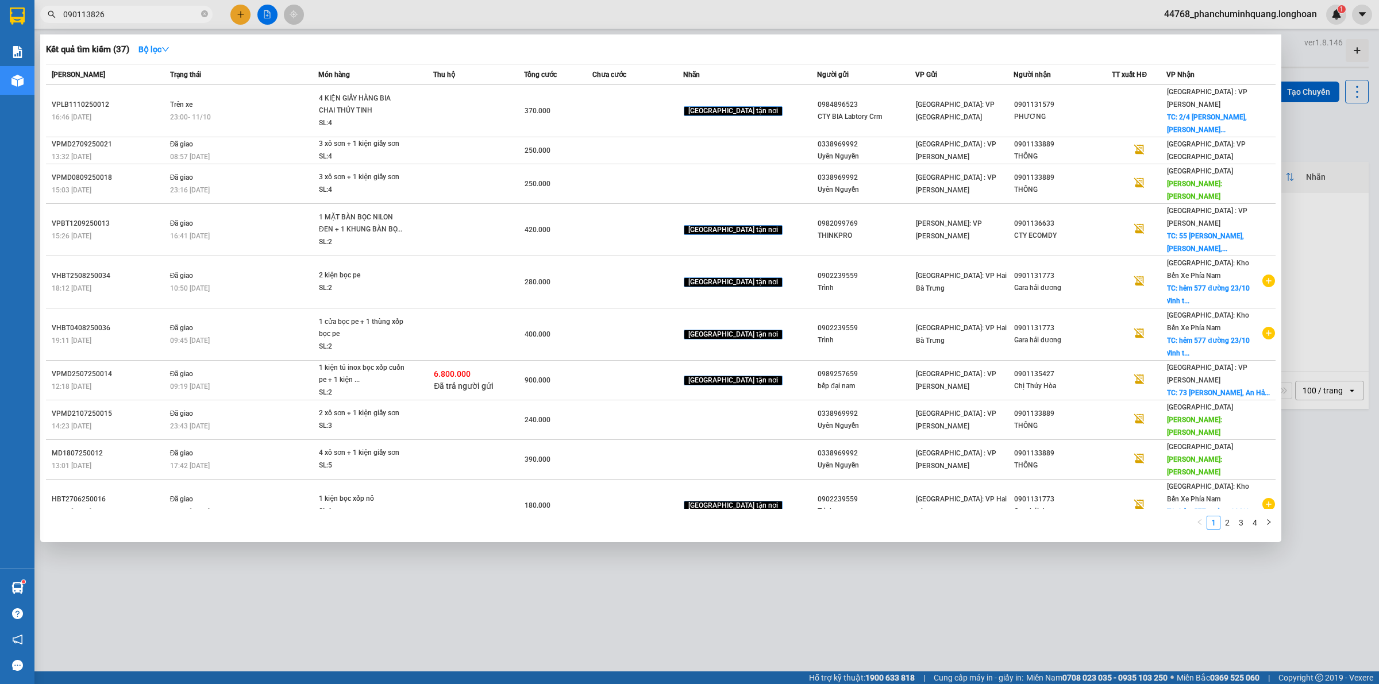
type input "0901138267"
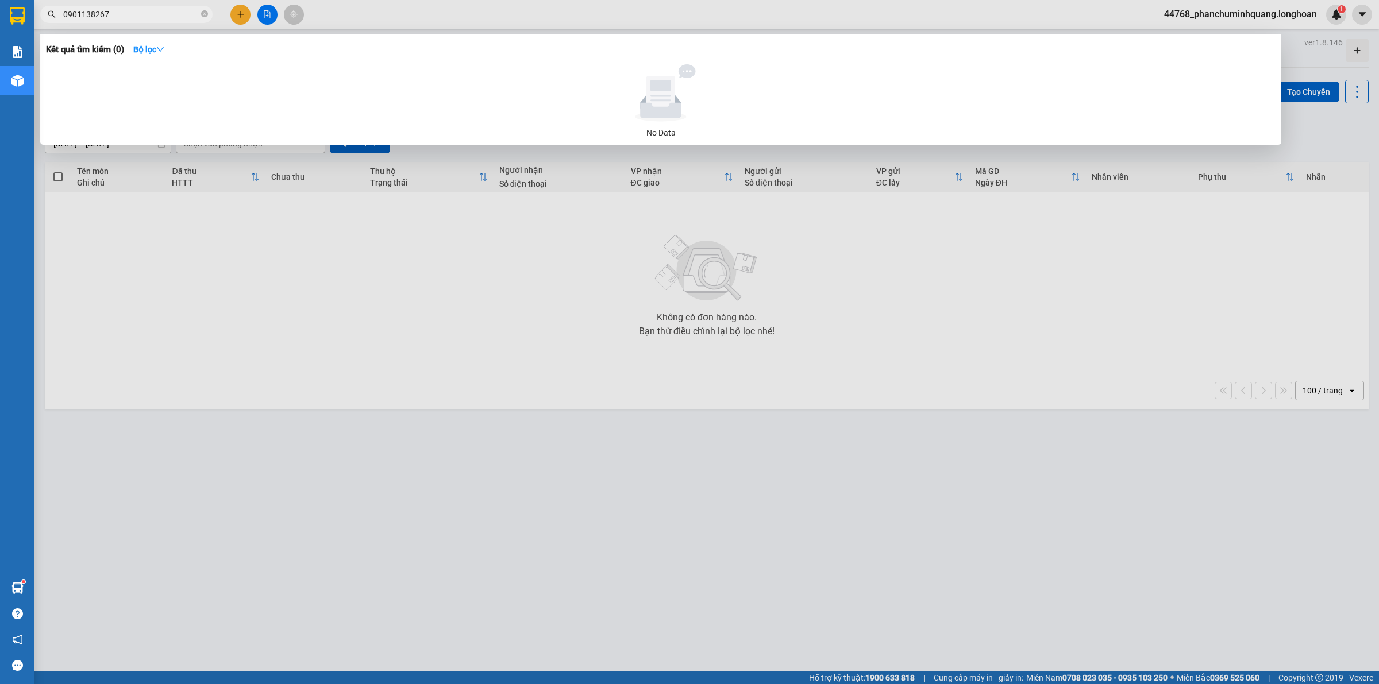
click at [135, 15] on input "0901138267" at bounding box center [131, 14] width 136 height 13
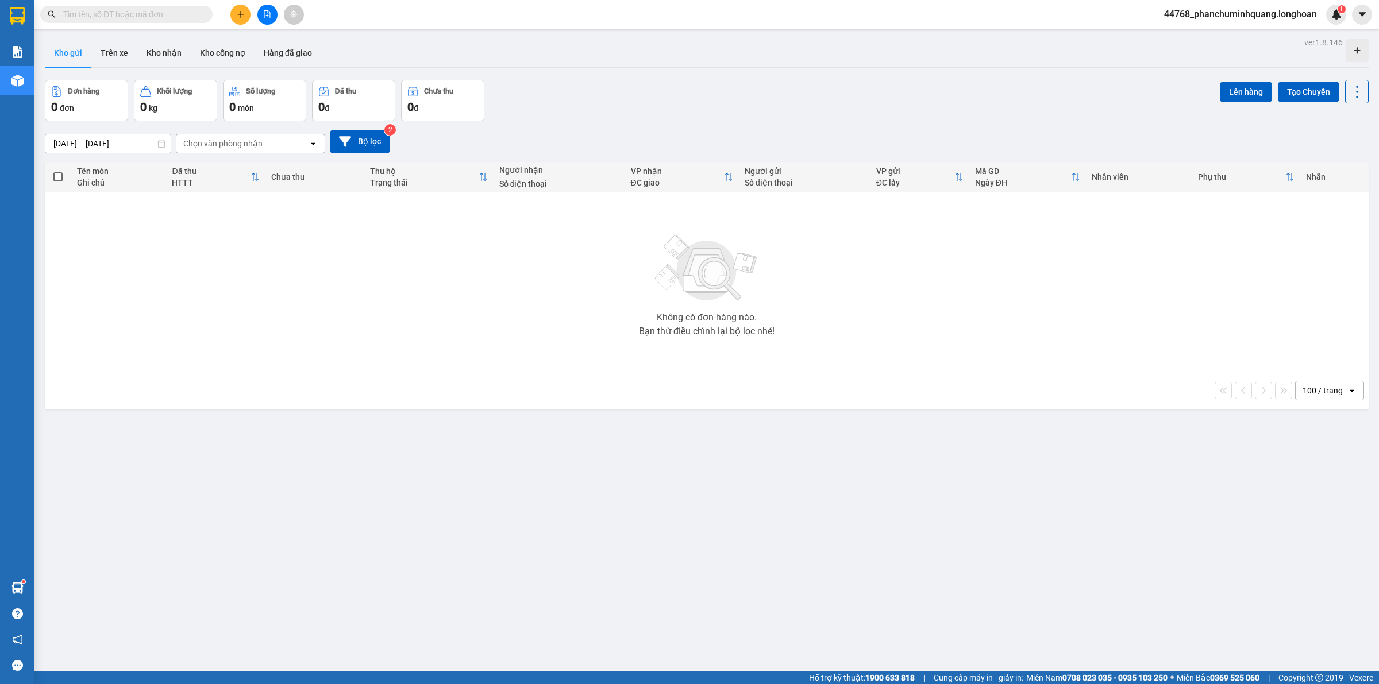
click at [725, 107] on div "Đơn hàng 0 đơn Khối lượng 0 kg Số lượng 0 món Đã thu 0 đ Chưa thu 0 đ Lên hàng …" at bounding box center [707, 100] width 1324 height 41
click at [159, 56] on button "Kho nhận" at bounding box center [163, 53] width 53 height 28
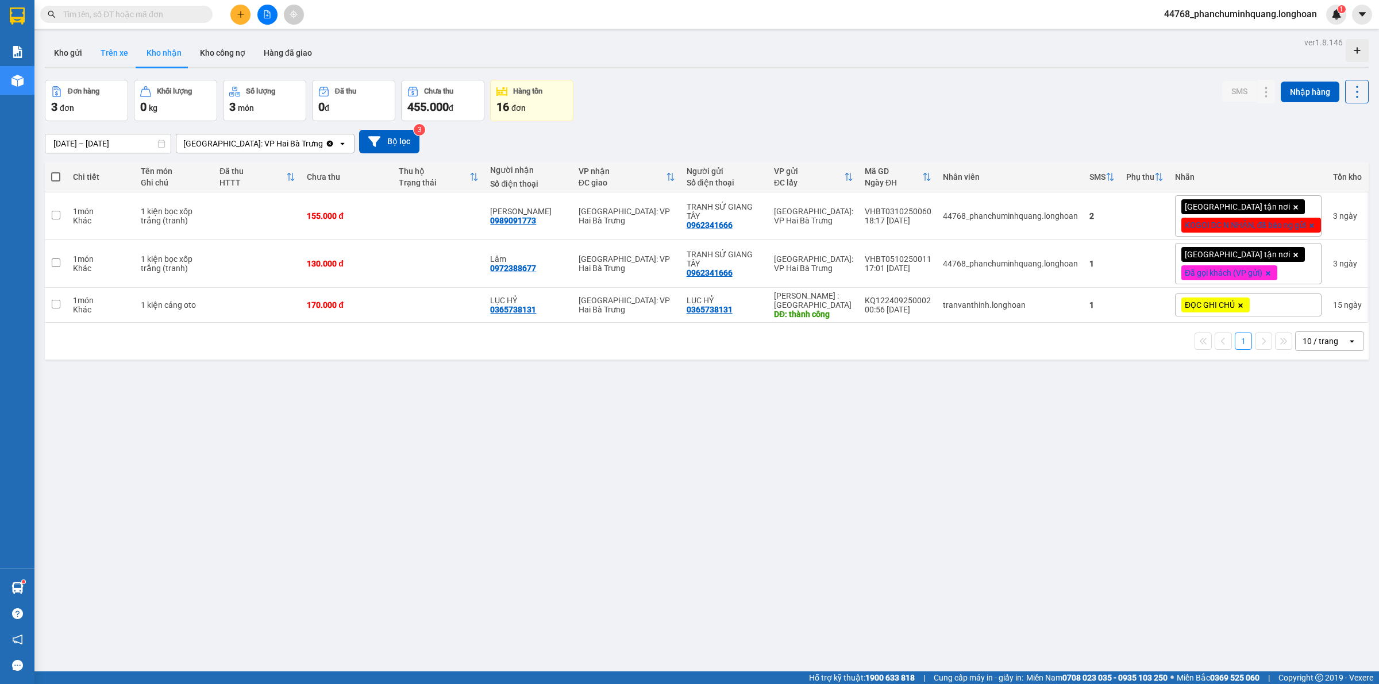
click at [116, 53] on button "Trên xe" at bounding box center [114, 53] width 46 height 28
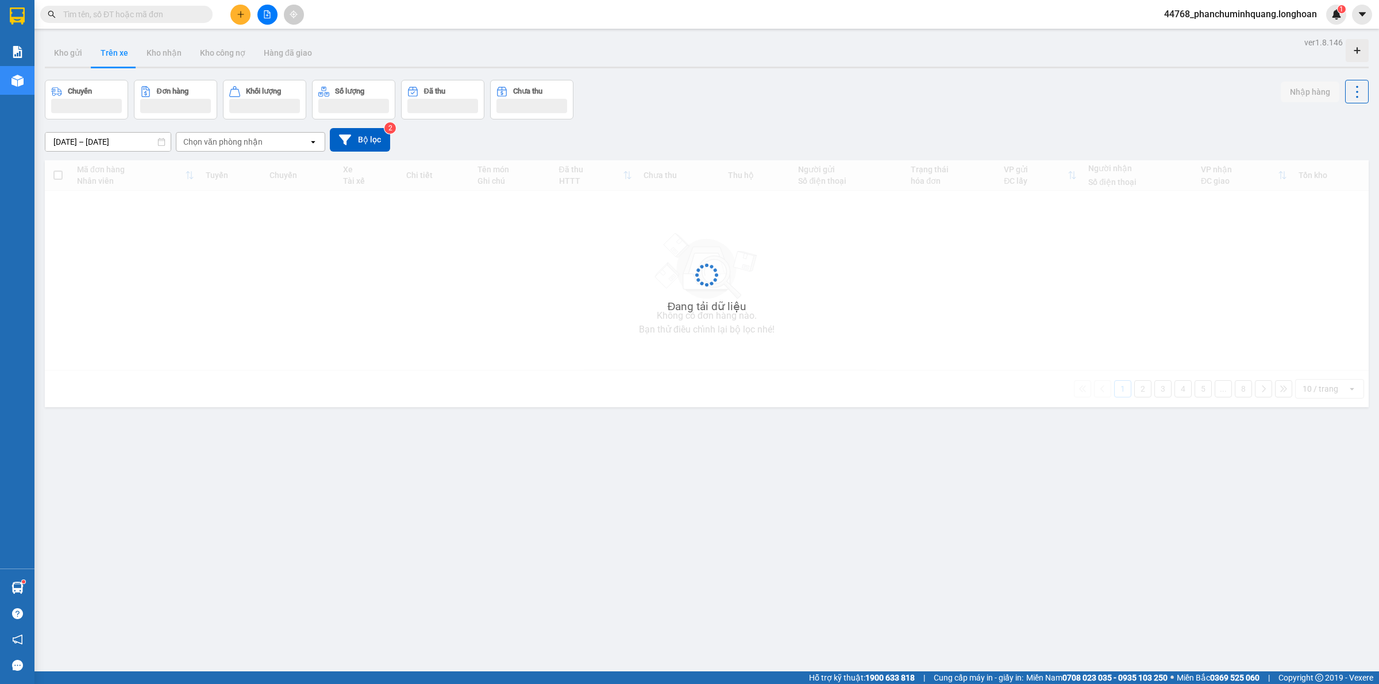
click at [233, 149] on div "Chọn văn phòng nhận" at bounding box center [242, 142] width 132 height 18
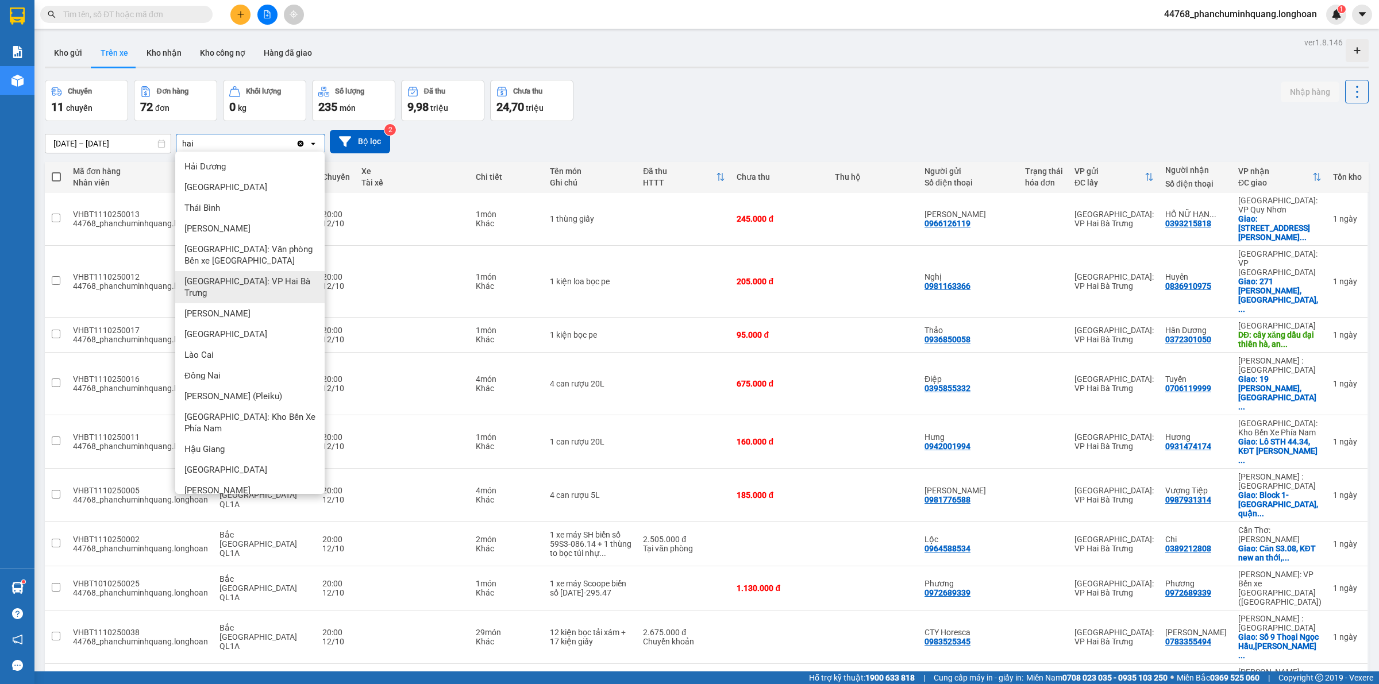
type input "hai"
click at [279, 276] on div "[GEOGRAPHIC_DATA]: VP Hai Bà Trưng" at bounding box center [249, 287] width 149 height 32
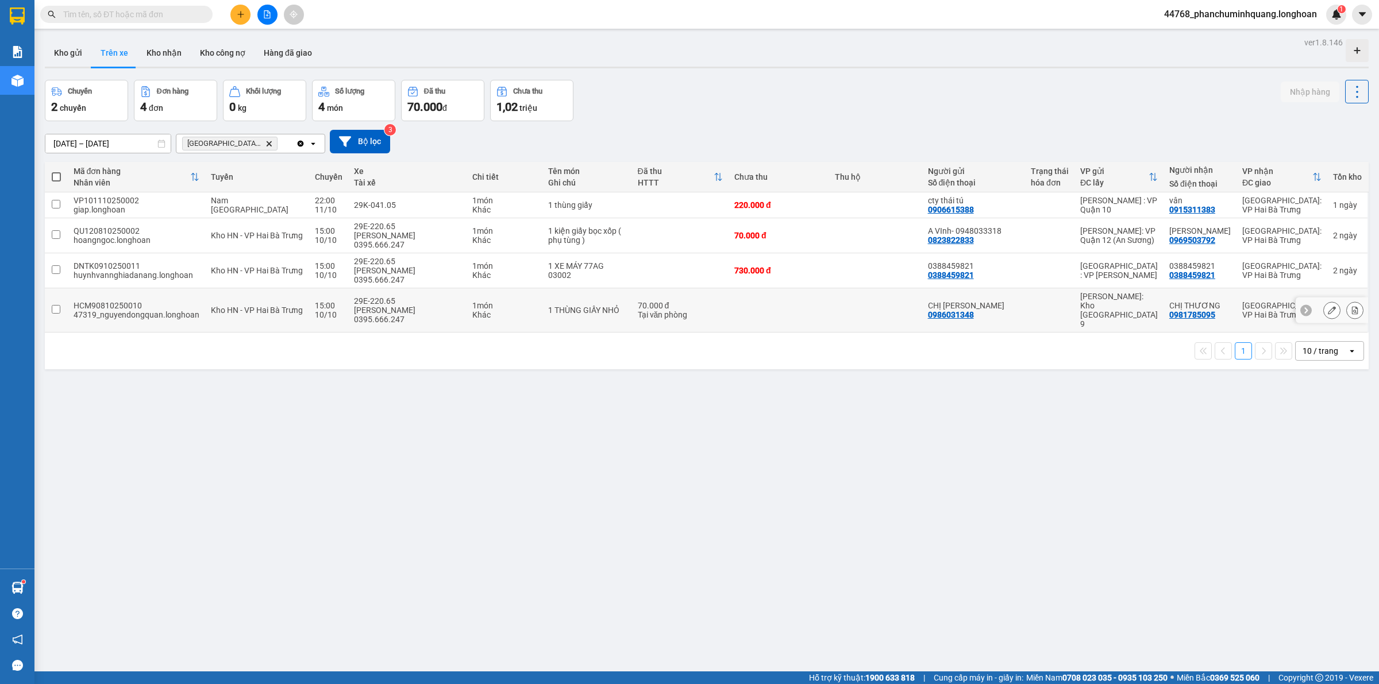
click at [1007, 301] on div "CHỊ [PERSON_NAME]" at bounding box center [973, 305] width 91 height 9
checkbox input "true"
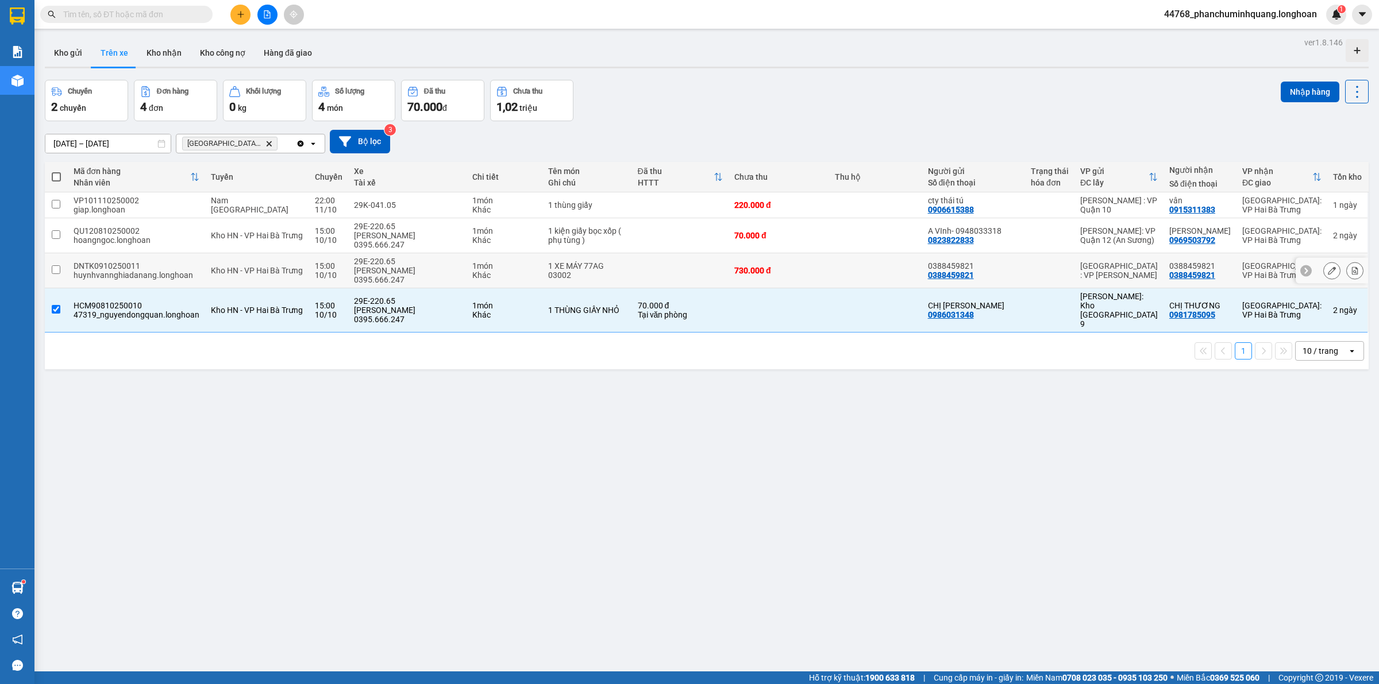
click at [1015, 261] on div "0388459821" at bounding box center [973, 265] width 91 height 9
checkbox input "true"
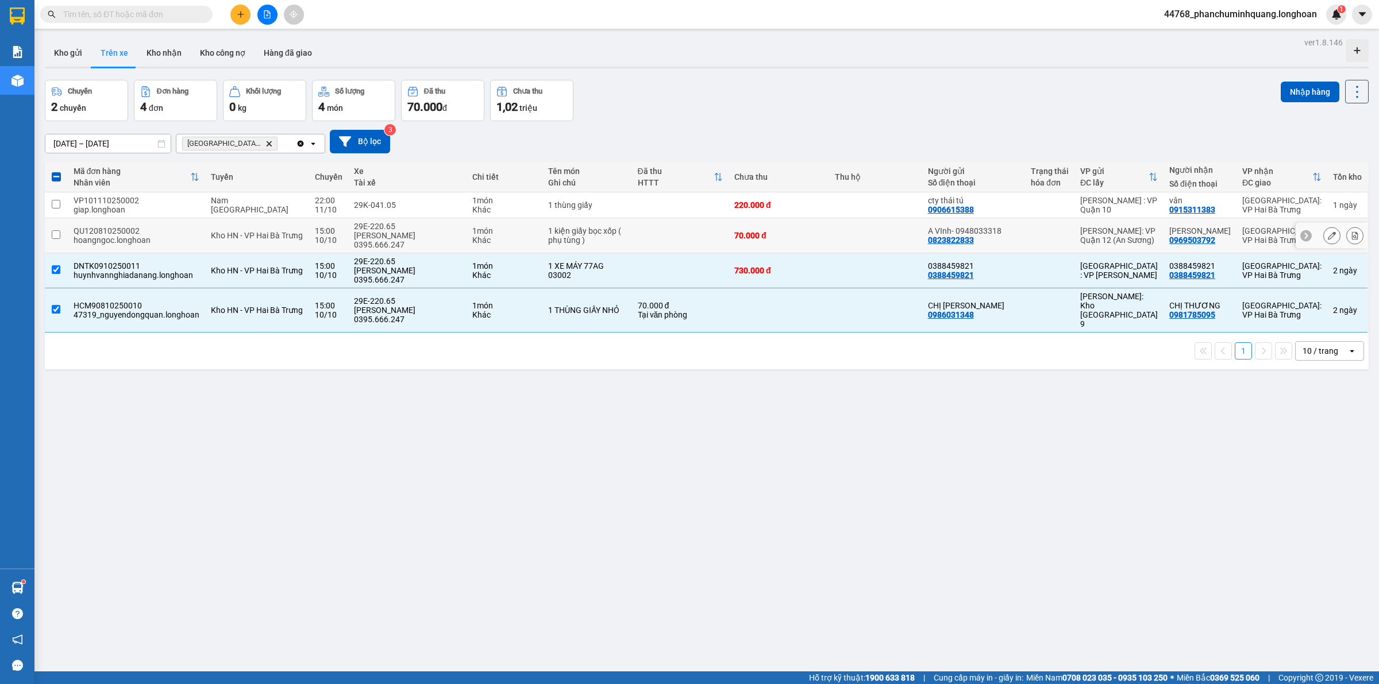
click at [1033, 226] on td at bounding box center [1049, 235] width 49 height 35
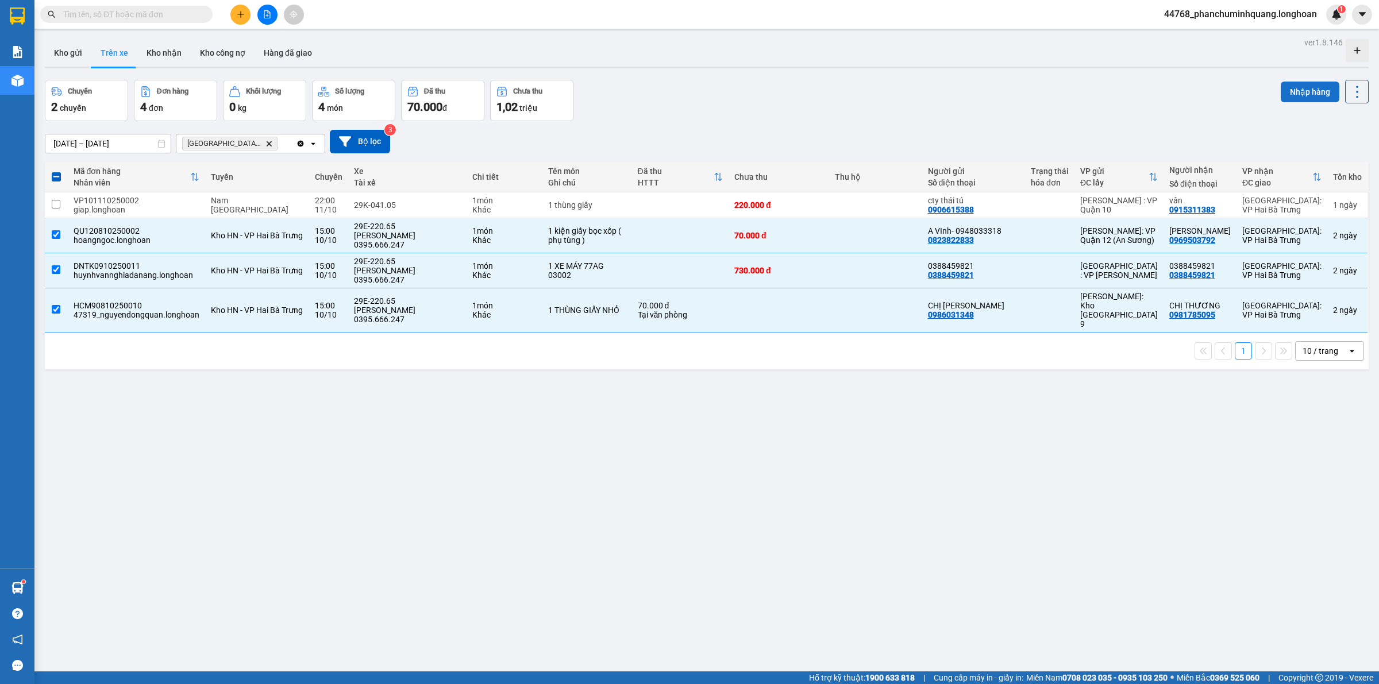
click at [1303, 95] on button "Nhập hàng" at bounding box center [1310, 92] width 59 height 21
checkbox input "false"
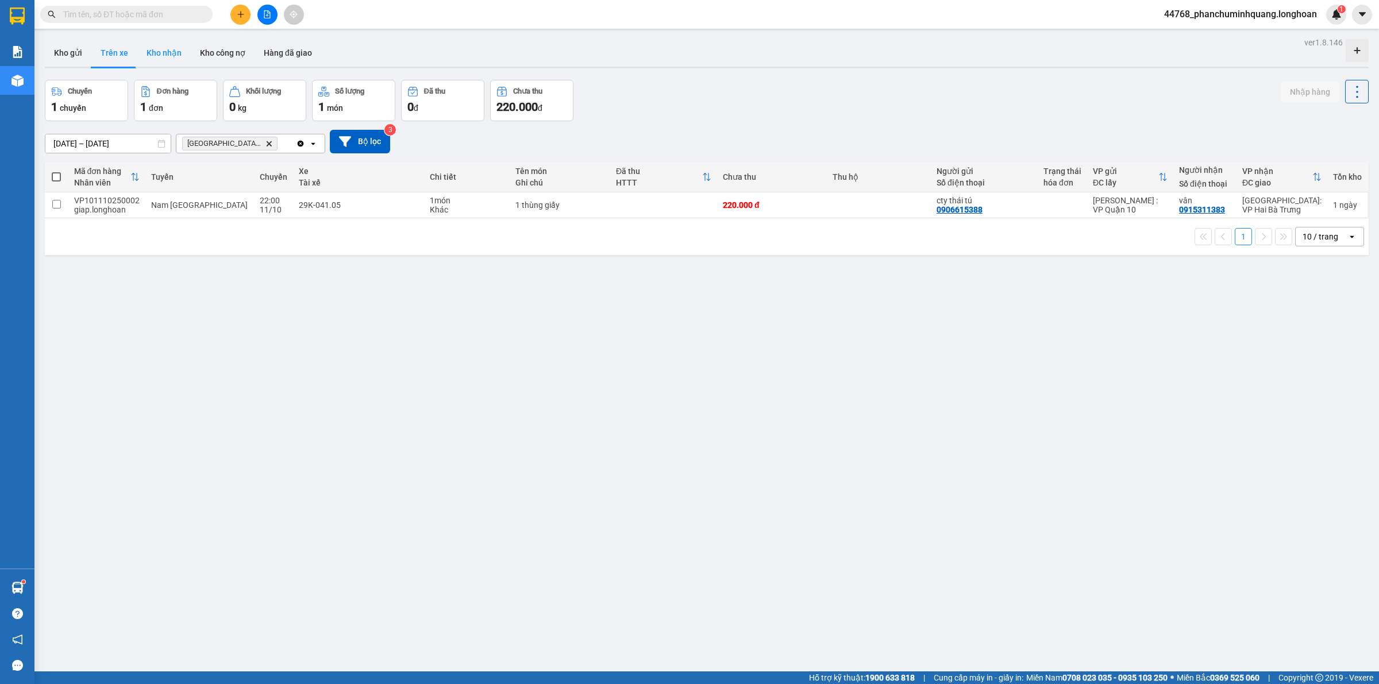
click at [162, 53] on button "Kho nhận" at bounding box center [163, 53] width 53 height 28
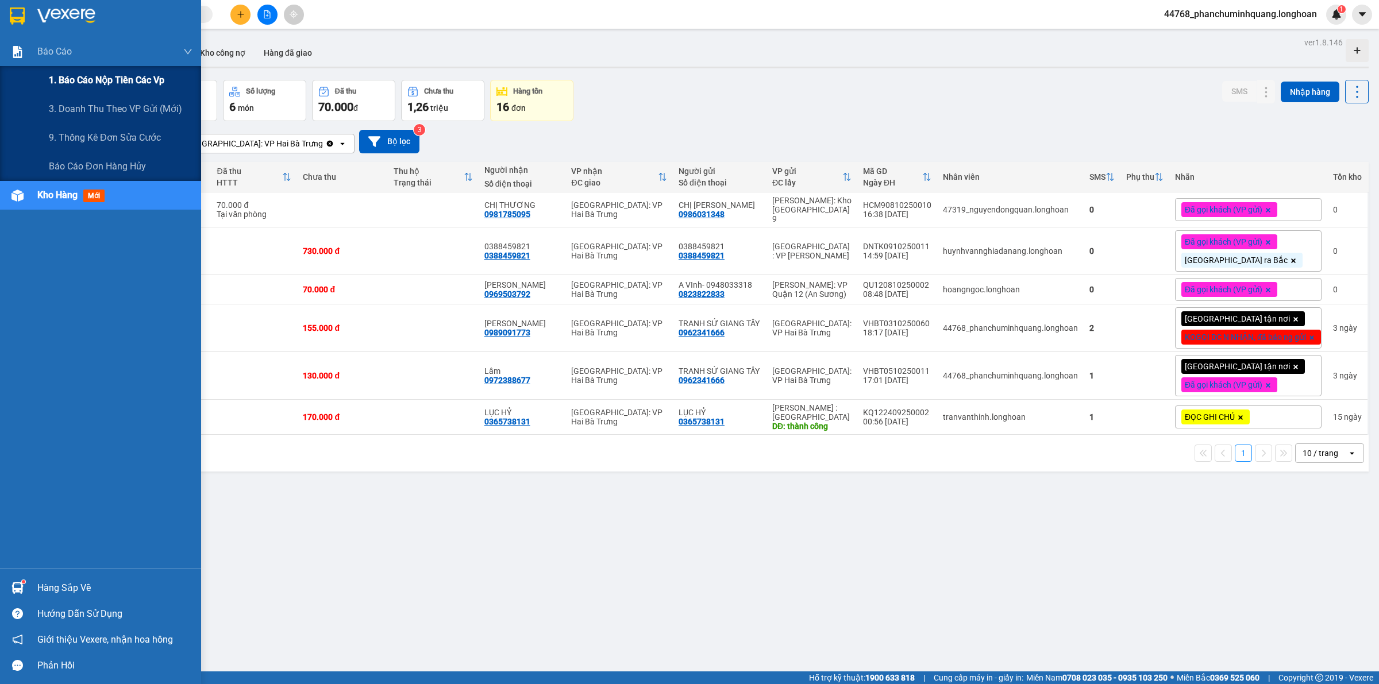
click at [68, 78] on span "1. Báo cáo nộp tiền các vp" at bounding box center [106, 80] width 115 height 14
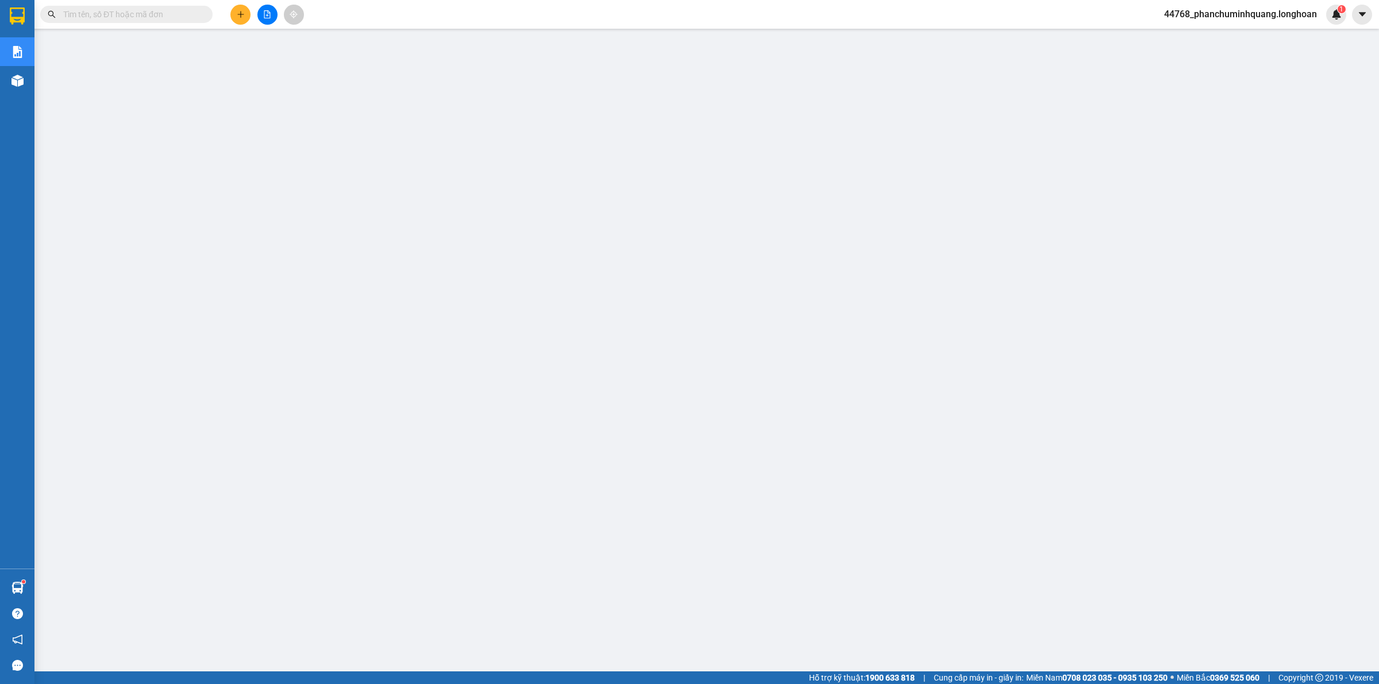
click at [1353, 599] on main at bounding box center [689, 336] width 1379 height 672
click at [1353, 598] on main at bounding box center [689, 336] width 1379 height 672
drag, startPoint x: 886, startPoint y: 633, endPoint x: 865, endPoint y: 587, distance: 50.4
click at [886, 633] on main at bounding box center [689, 336] width 1379 height 672
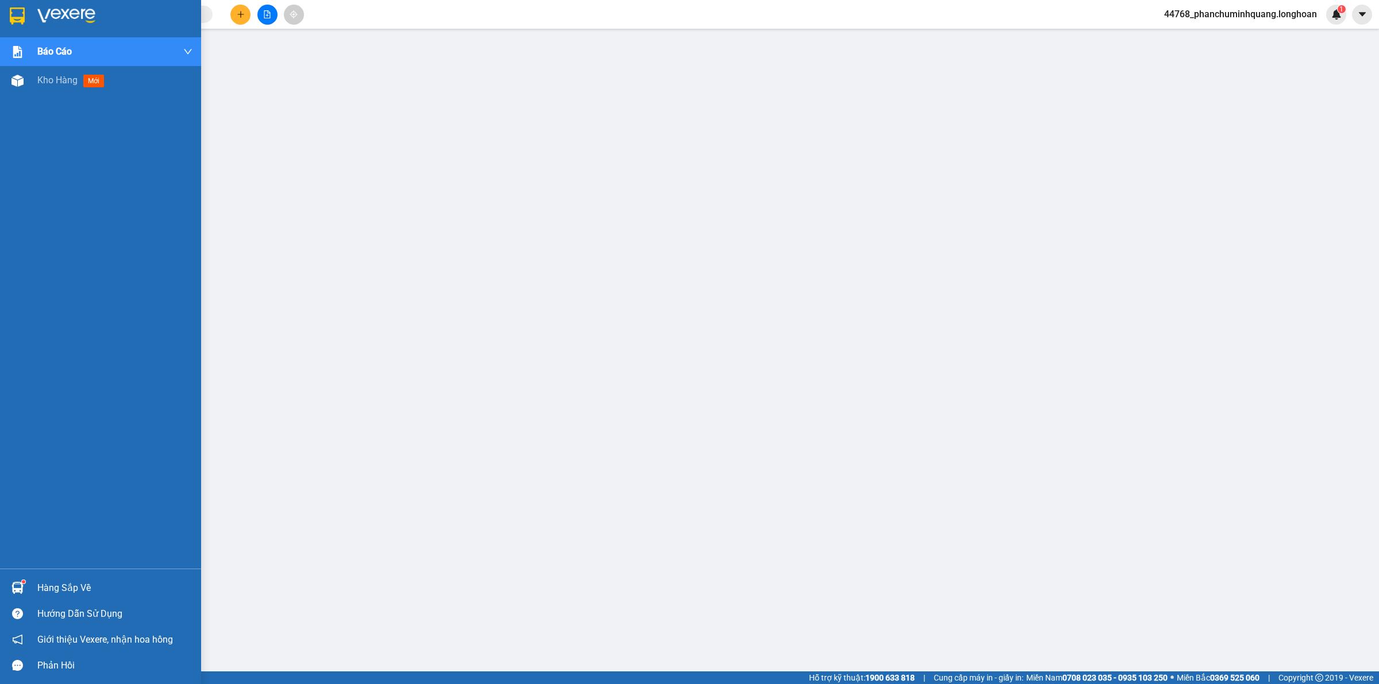
click at [0, 17] on div at bounding box center [100, 18] width 201 height 37
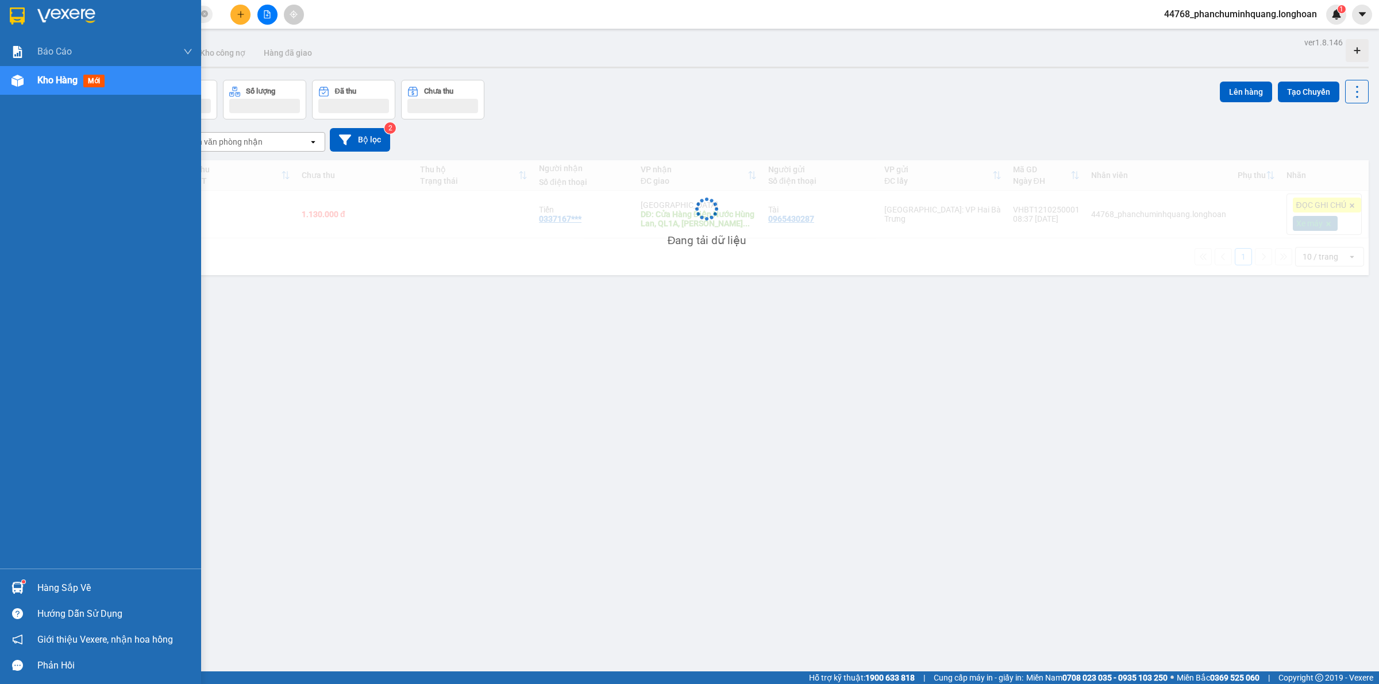
click at [30, 15] on div at bounding box center [100, 18] width 201 height 37
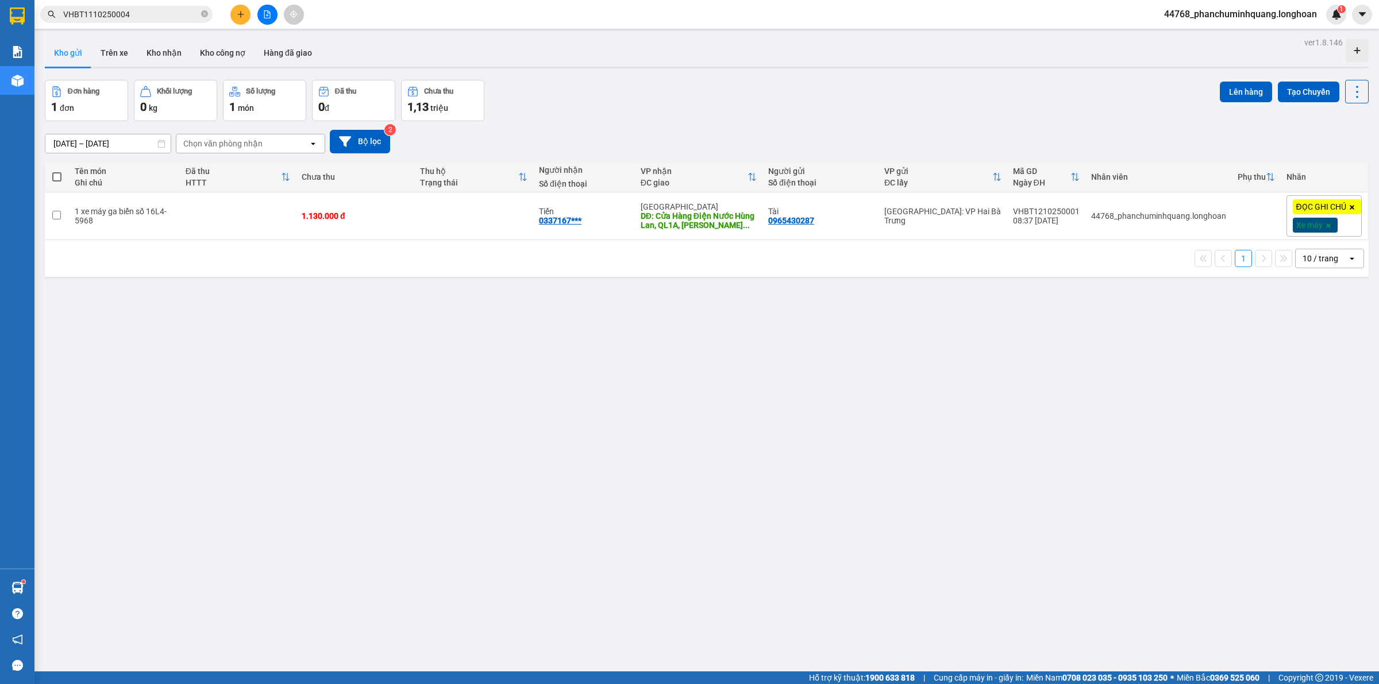
drag, startPoint x: 713, startPoint y: 379, endPoint x: 707, endPoint y: 374, distance: 7.7
click at [711, 379] on div "ver 1.8.146 Kho gửi Trên xe Kho nhận Kho công nợ Hàng đã giao Đơn hàng 1 đơn Kh…" at bounding box center [706, 376] width 1333 height 684
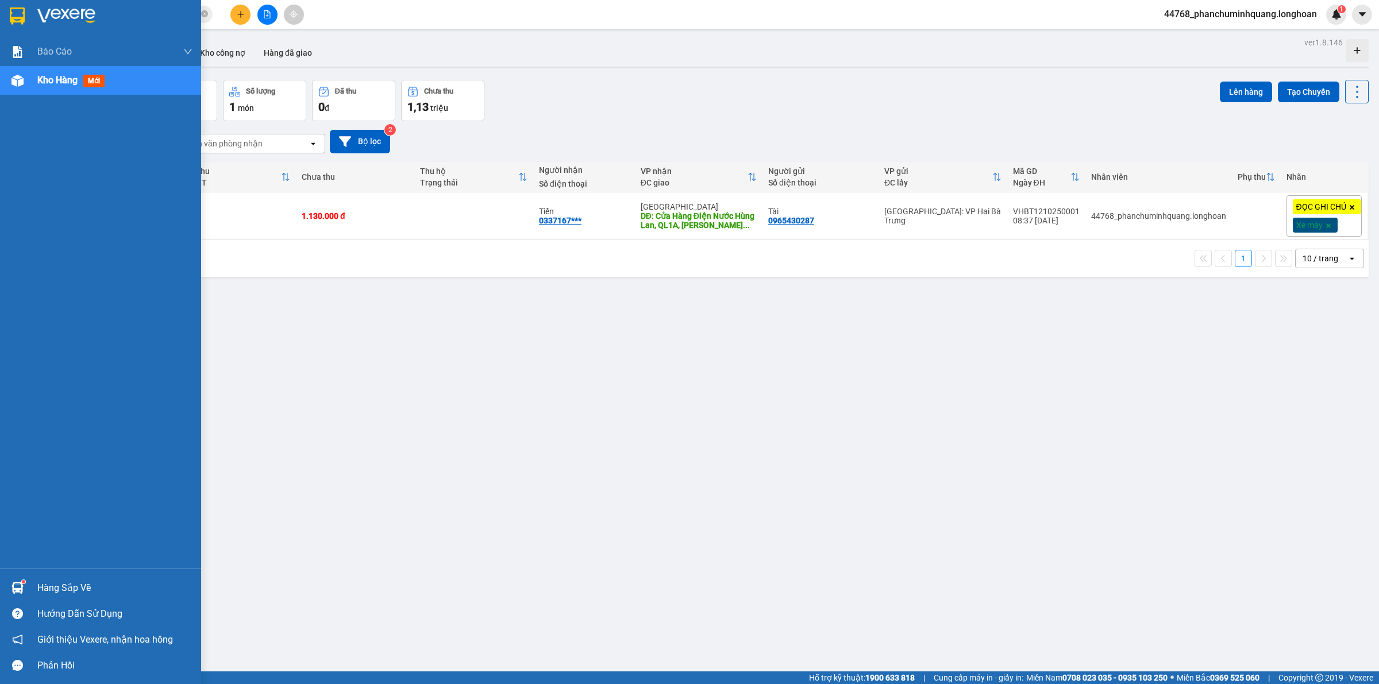
click at [21, 10] on img at bounding box center [17, 15] width 15 height 17
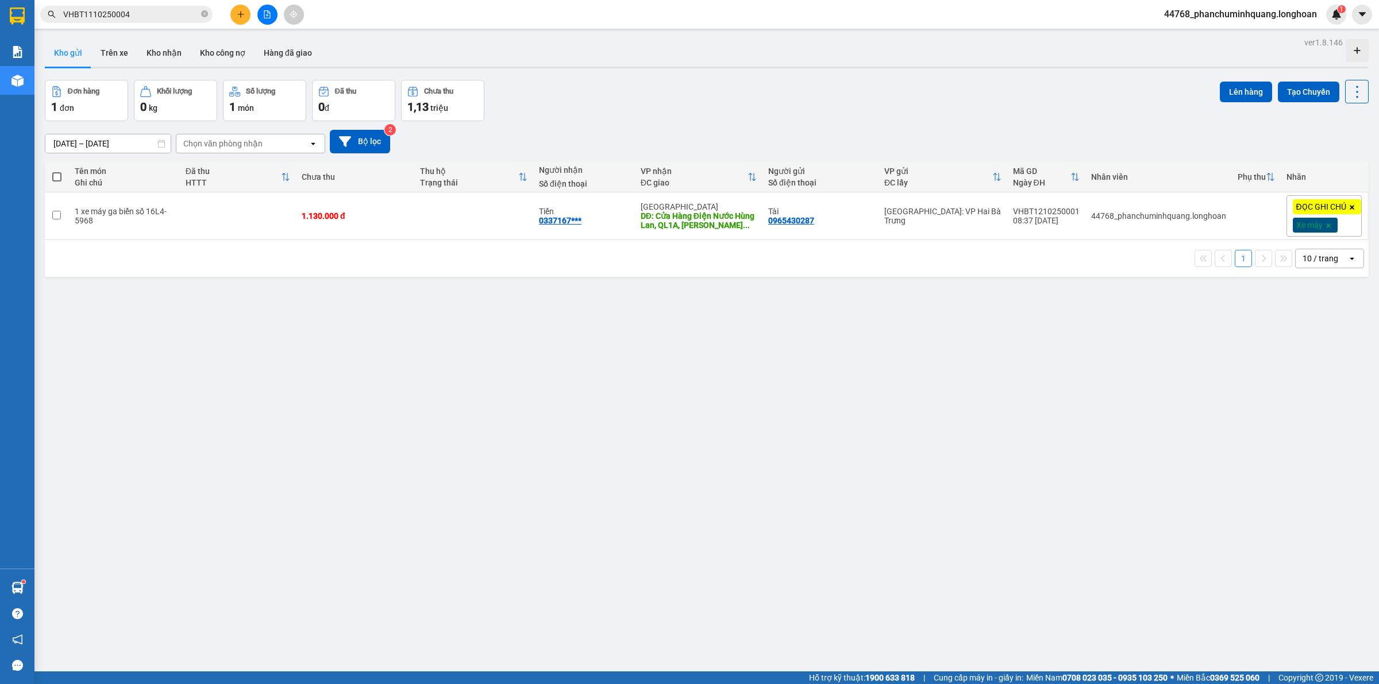
click at [237, 11] on icon "plus" at bounding box center [241, 14] width 8 height 8
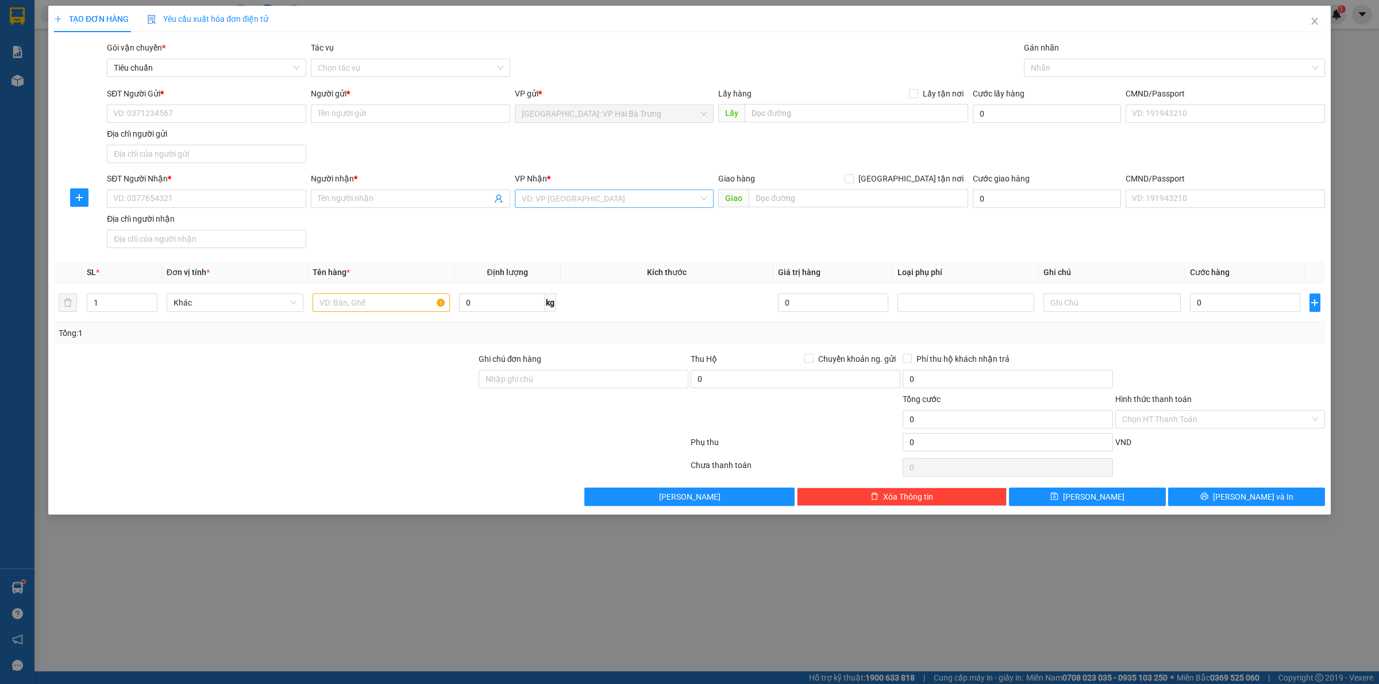
click at [645, 194] on input "search" at bounding box center [611, 198] width 178 height 17
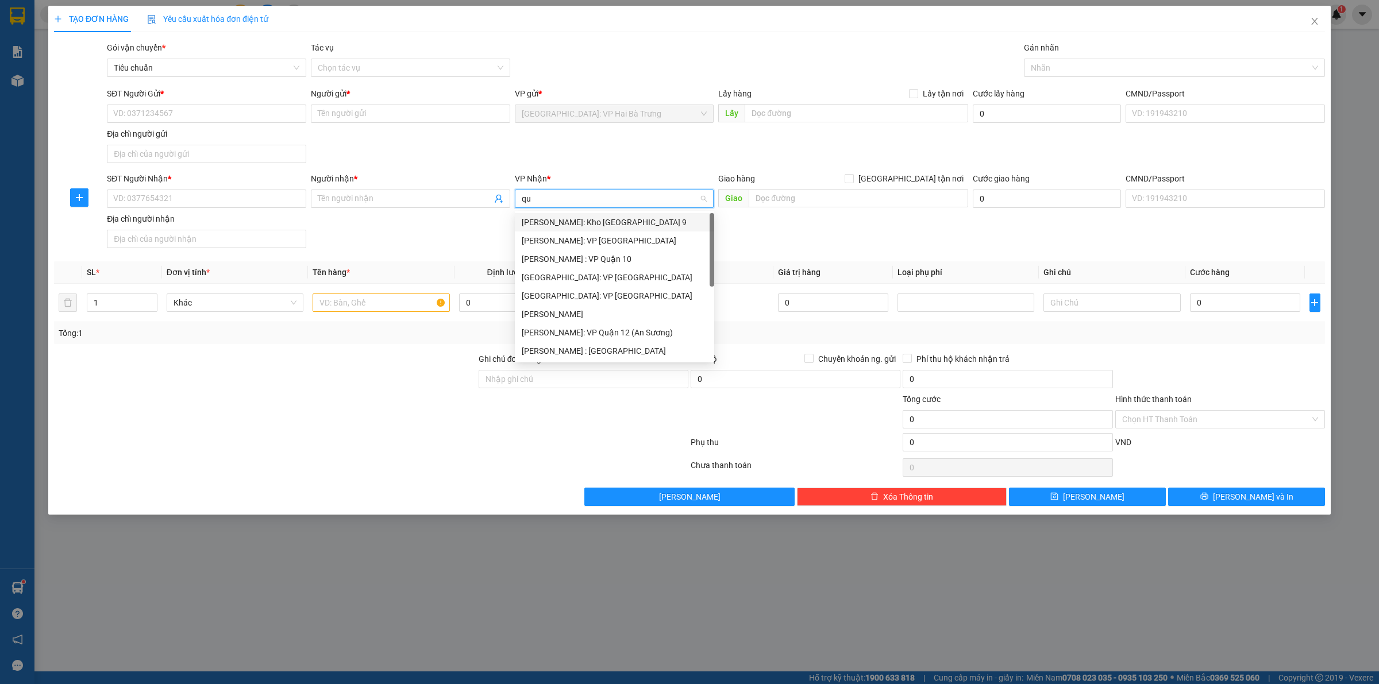
type input "quy"
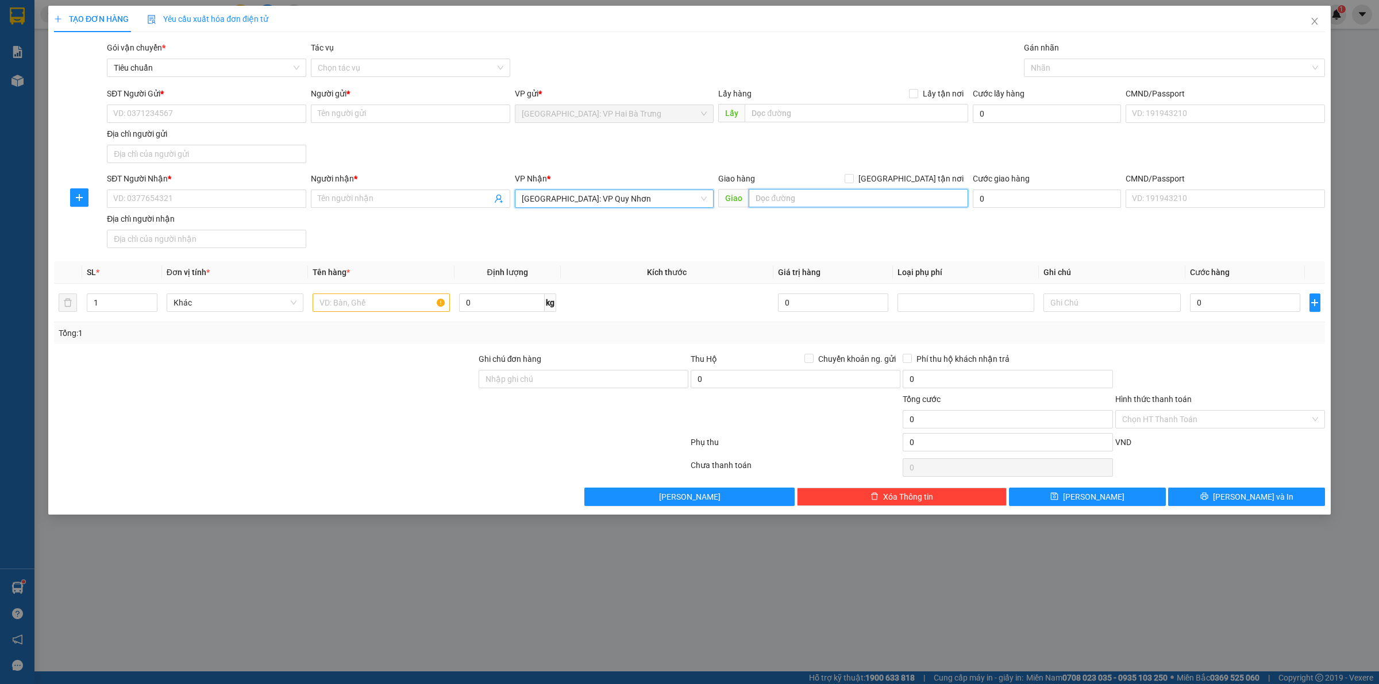
click at [831, 203] on input "text" at bounding box center [859, 198] width 220 height 18
click at [242, 113] on input "SĐT Người Gửi *" at bounding box center [206, 114] width 199 height 18
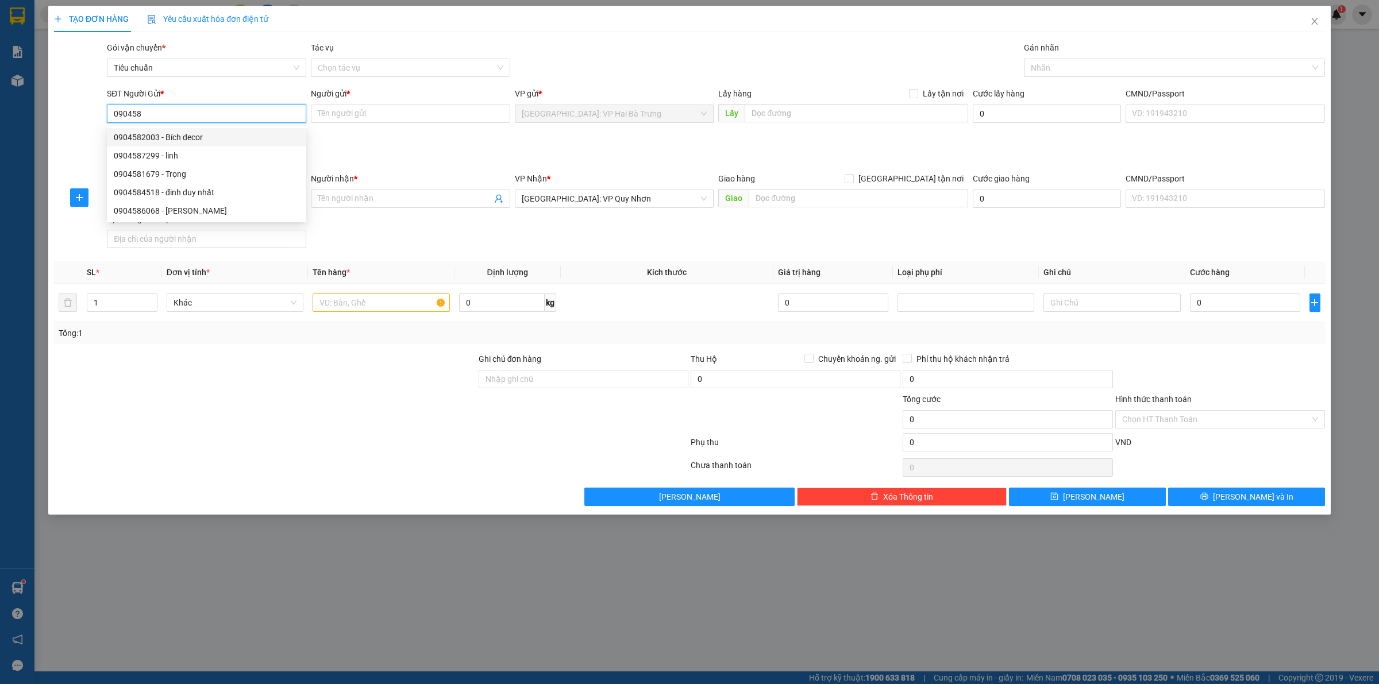
type input "0904582003"
type input "Bích decor"
type input "0904582003"
click at [914, 187] on div "Giao hàng Giao tận nơi" at bounding box center [843, 180] width 250 height 17
click at [854, 183] on span at bounding box center [849, 178] width 9 height 9
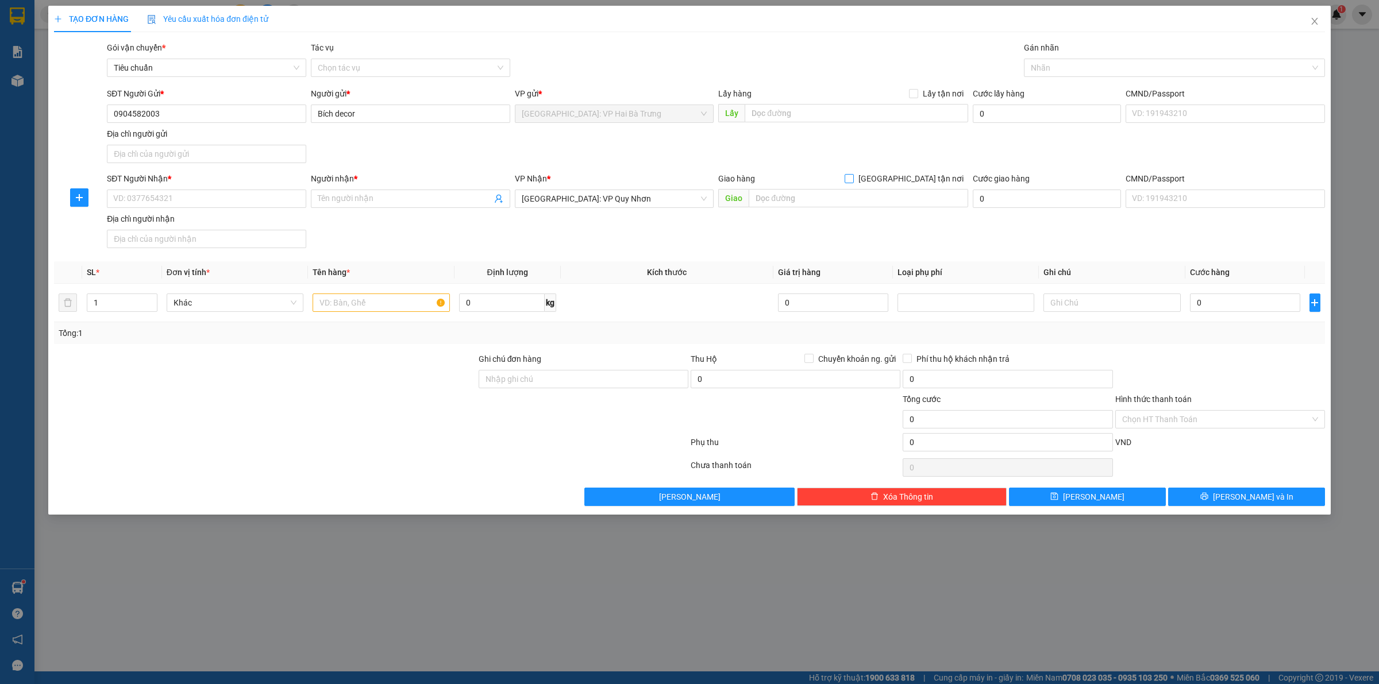
click at [853, 182] on input "[GEOGRAPHIC_DATA] tận nơi" at bounding box center [849, 178] width 8 height 8
checkbox input "true"
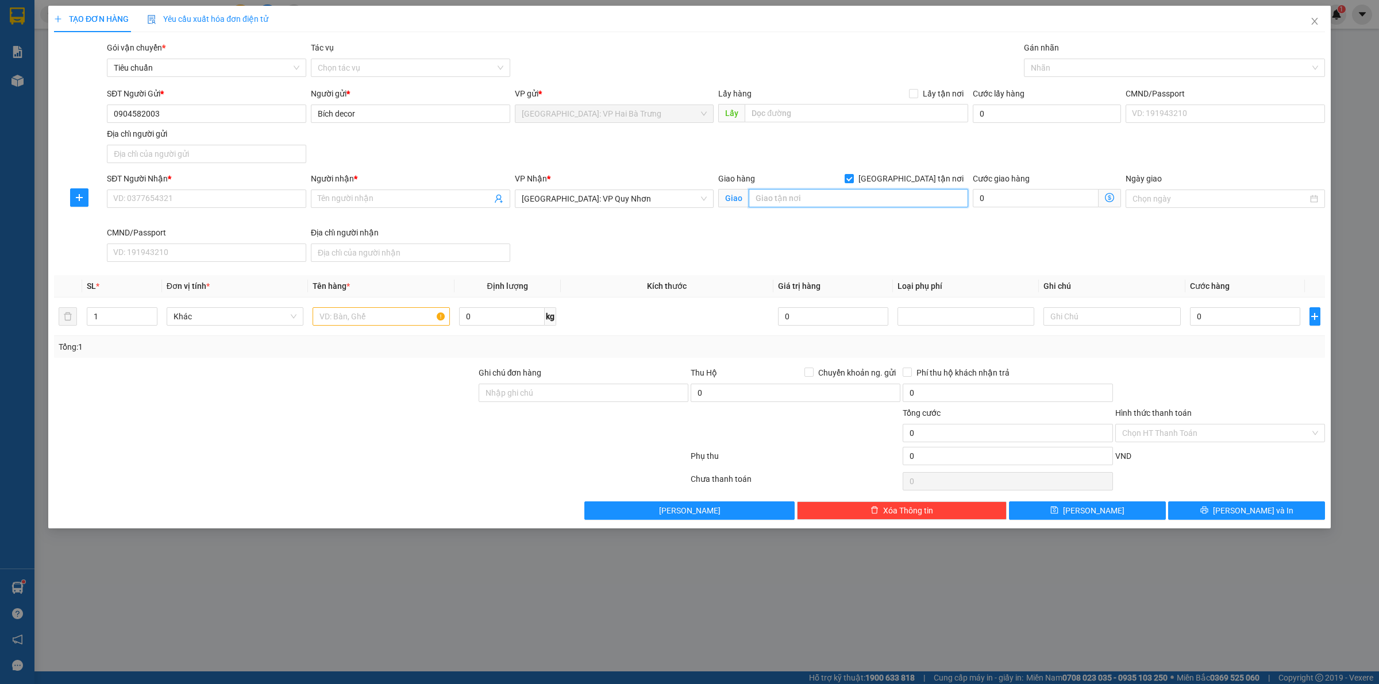
click at [900, 199] on input "text" at bounding box center [859, 198] width 220 height 18
type input "30 chương dương"
click at [170, 194] on input "SĐT Người Nhận *" at bounding box center [206, 199] width 199 height 18
type input "0982561239"
click at [868, 201] on input "30 chương dương" at bounding box center [859, 198] width 220 height 18
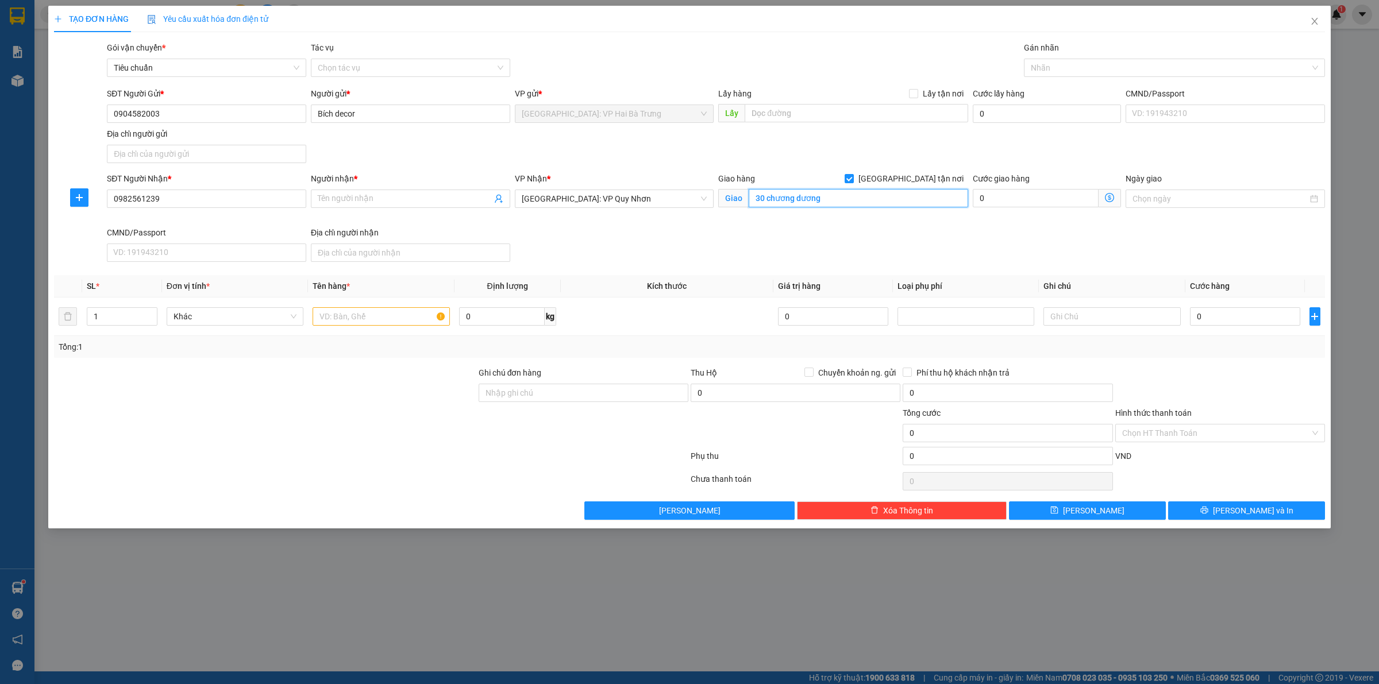
click at [878, 198] on input "30 chương dương" at bounding box center [859, 198] width 220 height 18
type input "30 chương dương, quy nhơn, bình định"
click at [434, 192] on span at bounding box center [410, 199] width 199 height 18
type input "Phượng Bích"
click at [825, 195] on input "30 chương dương, quy nhơn, bình định" at bounding box center [859, 198] width 220 height 18
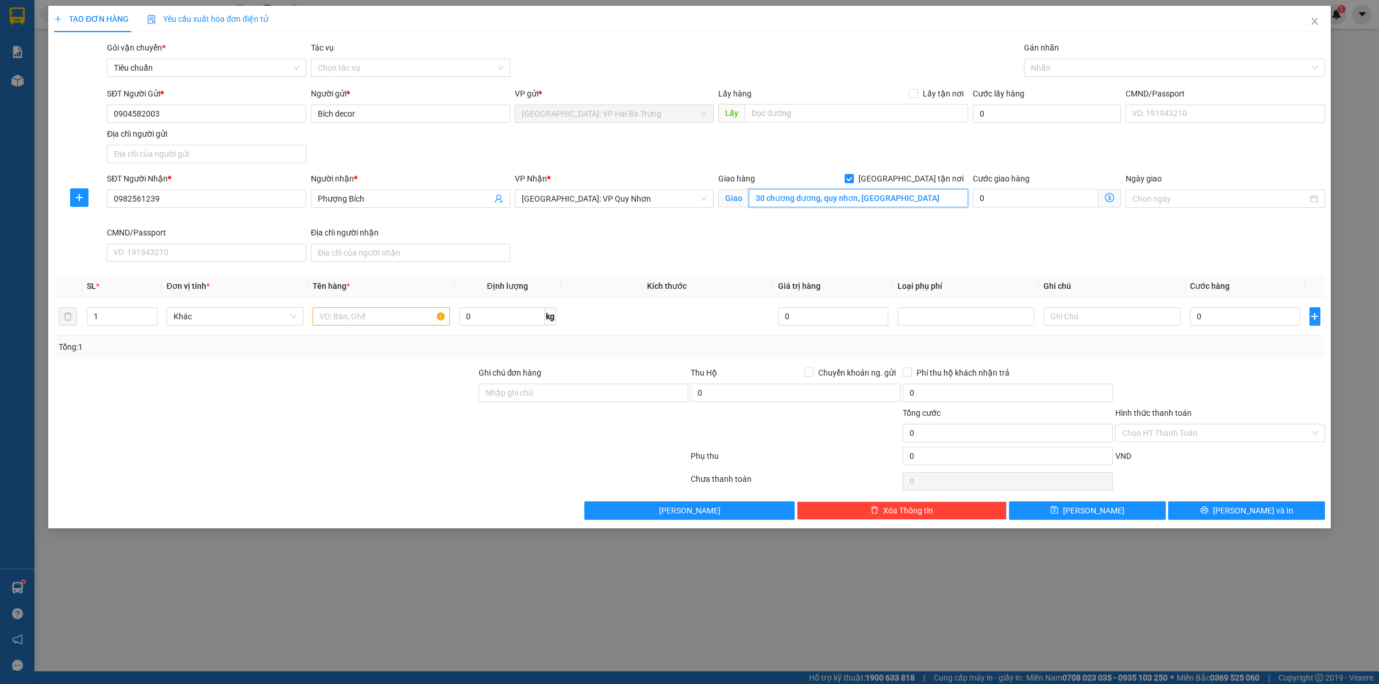
click at [825, 195] on input "30 chương dương, quy nhơn, bình định" at bounding box center [859, 198] width 220 height 18
click at [846, 202] on input "30 chương dương, quy nhơn, bình định" at bounding box center [859, 198] width 220 height 18
paste input "Chương Dương, Nguyễn Văn Cừ, Quy Nhơn, Bình Định 55000, Việt Nam"
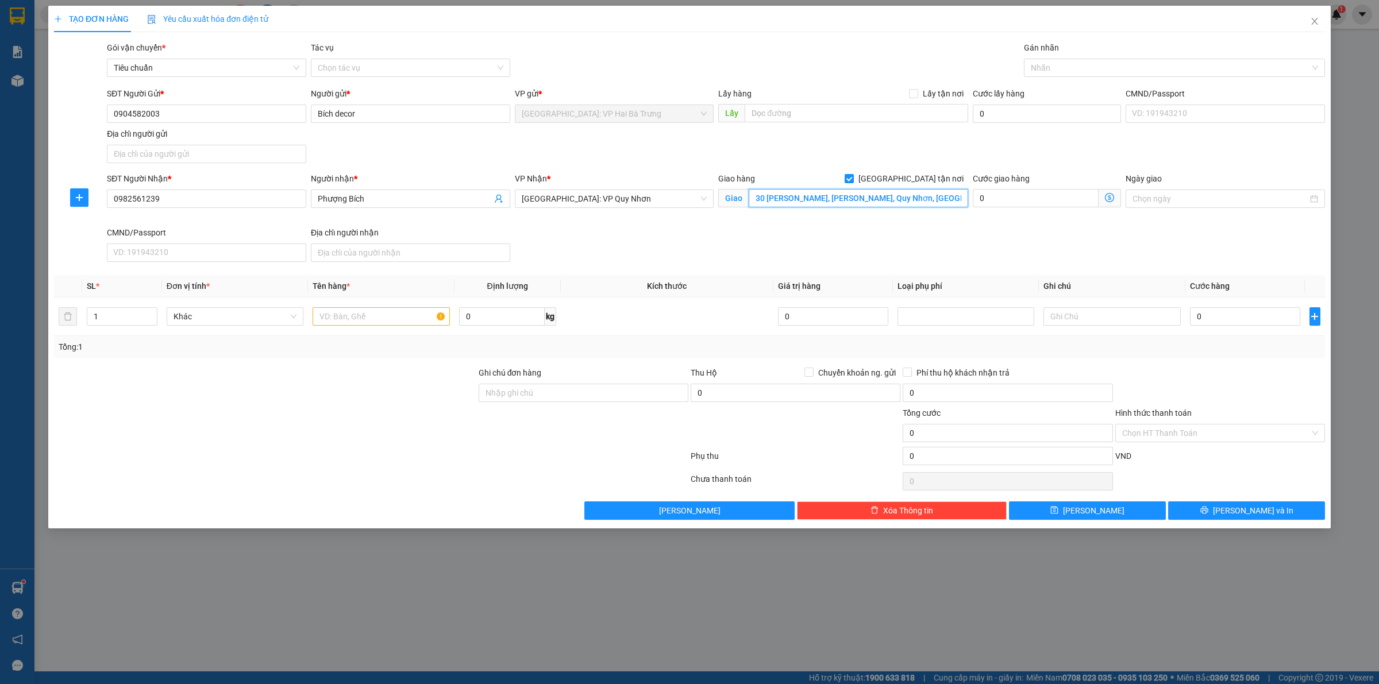
scroll to position [0, 67]
drag, startPoint x: 901, startPoint y: 194, endPoint x: 990, endPoint y: 194, distance: 89.1
click at [990, 194] on div "SĐT Người Nhận * 0982561239 Người nhận * Phượng Bích VP Nhận * Bình Định: VP Qu…" at bounding box center [716, 219] width 1223 height 94
click at [1058, 75] on div at bounding box center [1169, 68] width 284 height 14
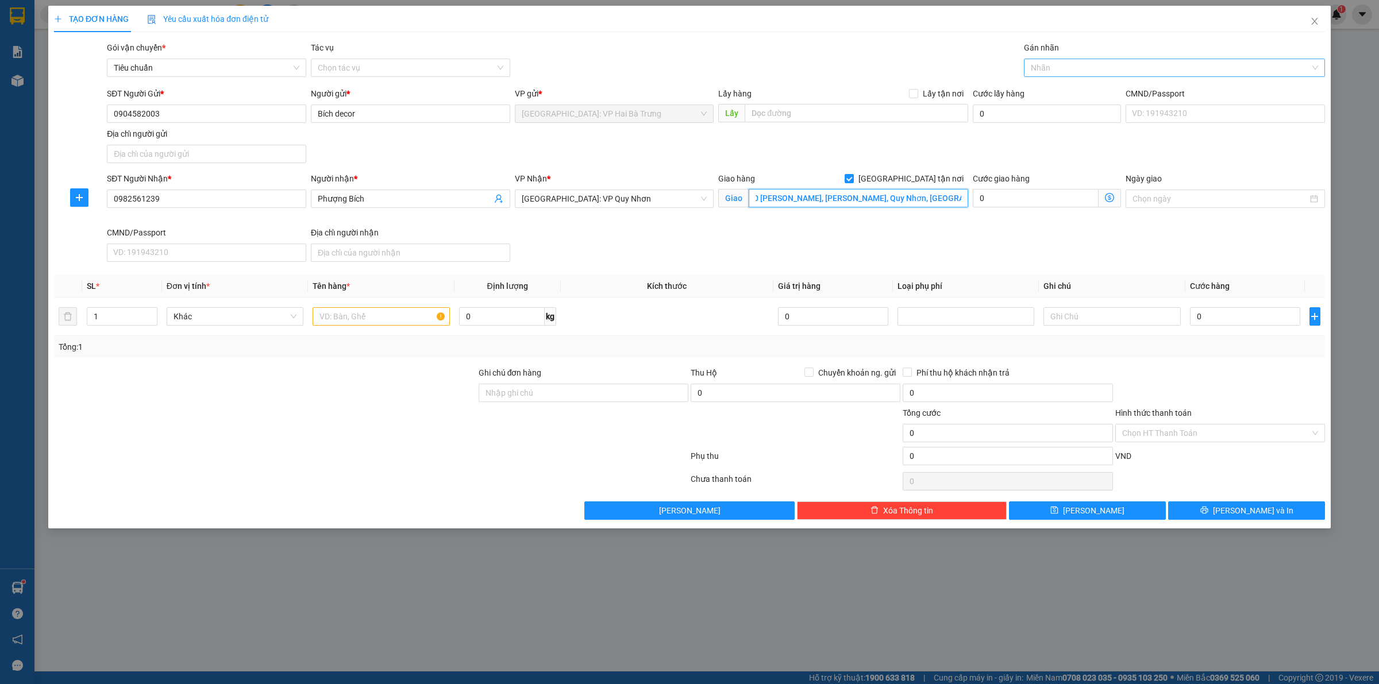
type input "30 Chương Dương, Nguyễn Văn Cừ, Quy Nhơn, Bình Định"
type input "G"
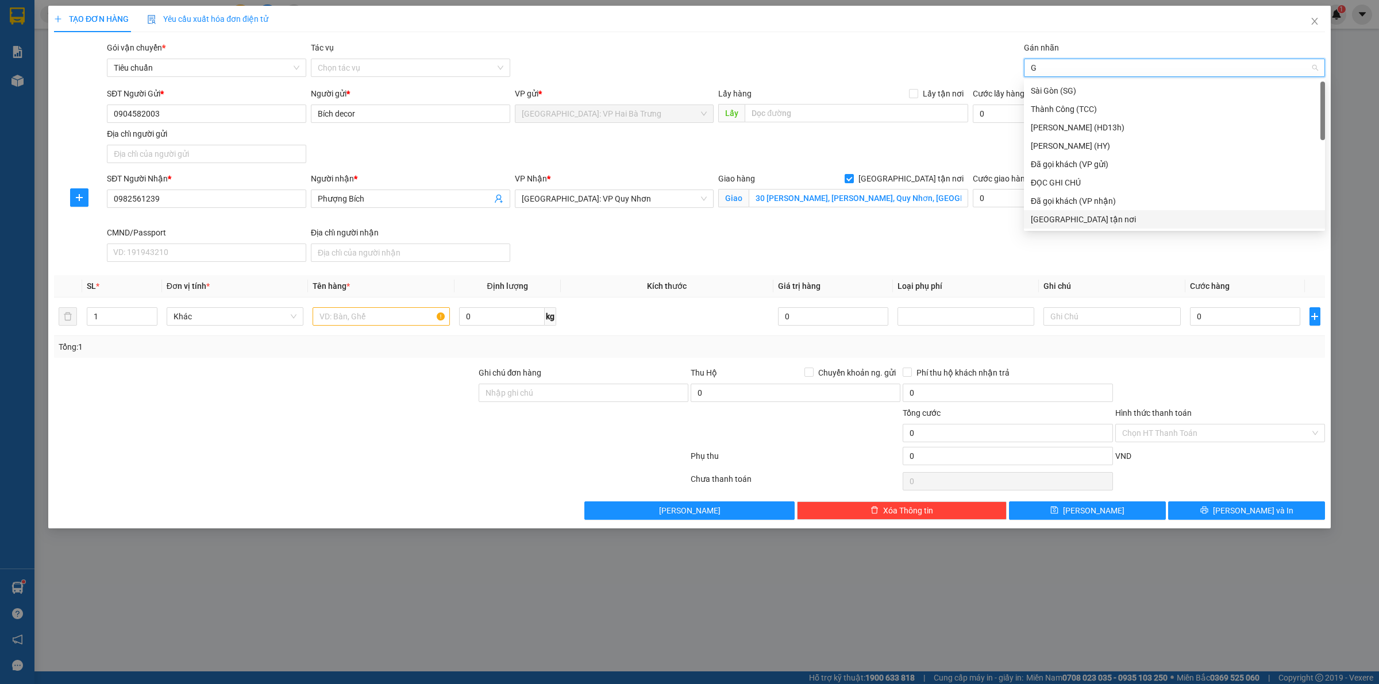
click at [1035, 217] on div "[GEOGRAPHIC_DATA] tận nơi" at bounding box center [1174, 219] width 287 height 13
click at [343, 311] on input "text" at bounding box center [381, 316] width 137 height 18
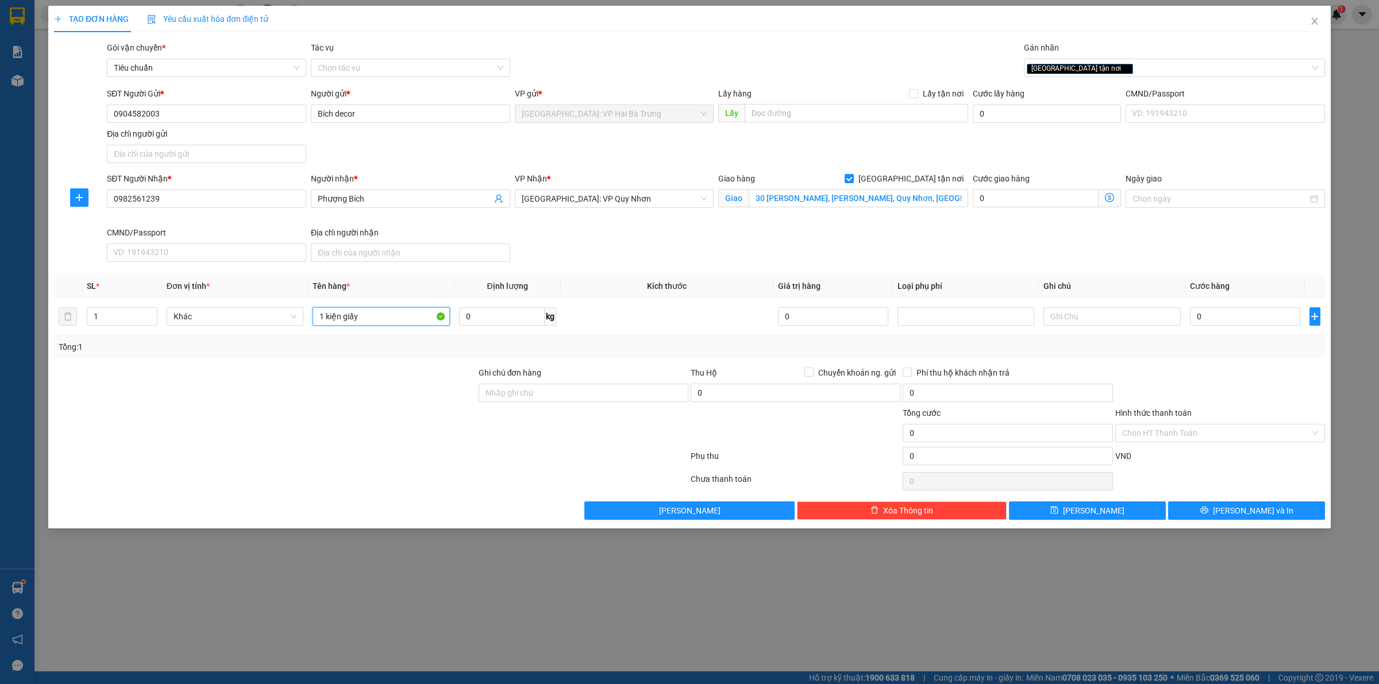
type input "1 kiện giấy"
click at [1230, 322] on input "0" at bounding box center [1245, 316] width 110 height 18
type input "13"
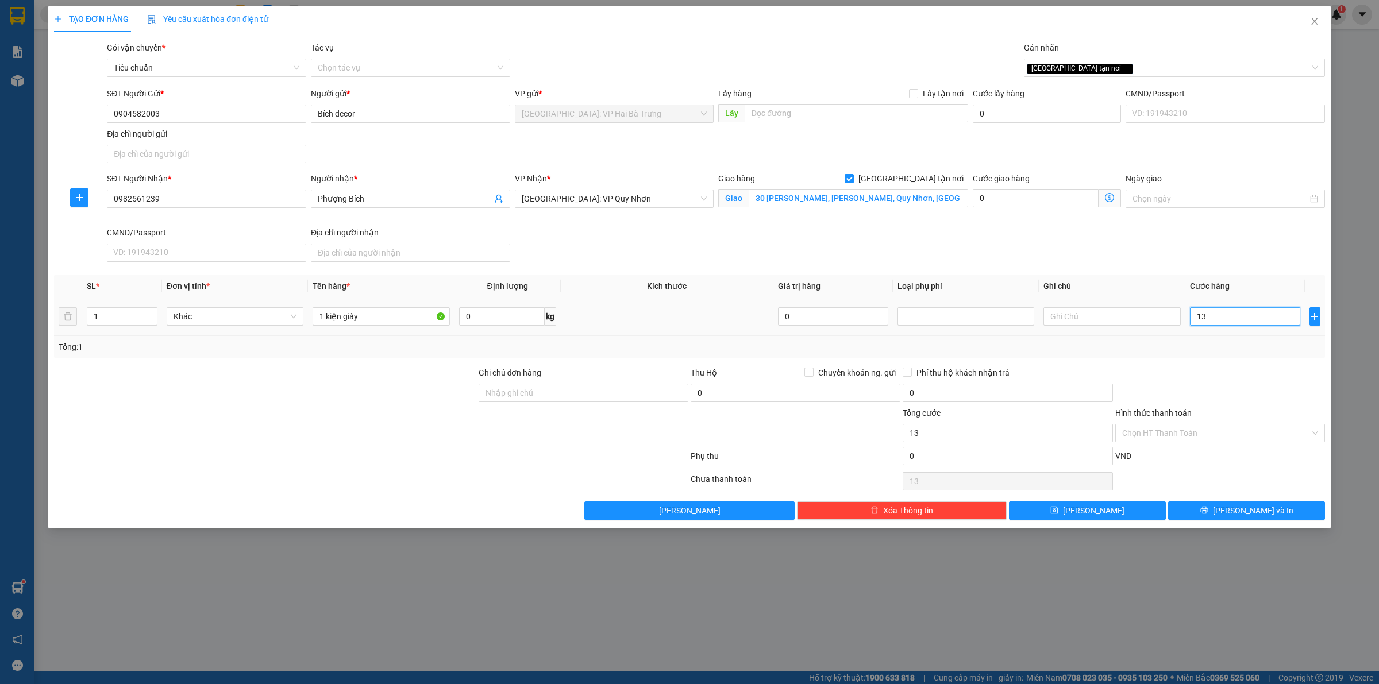
type input "135"
type input "1.350"
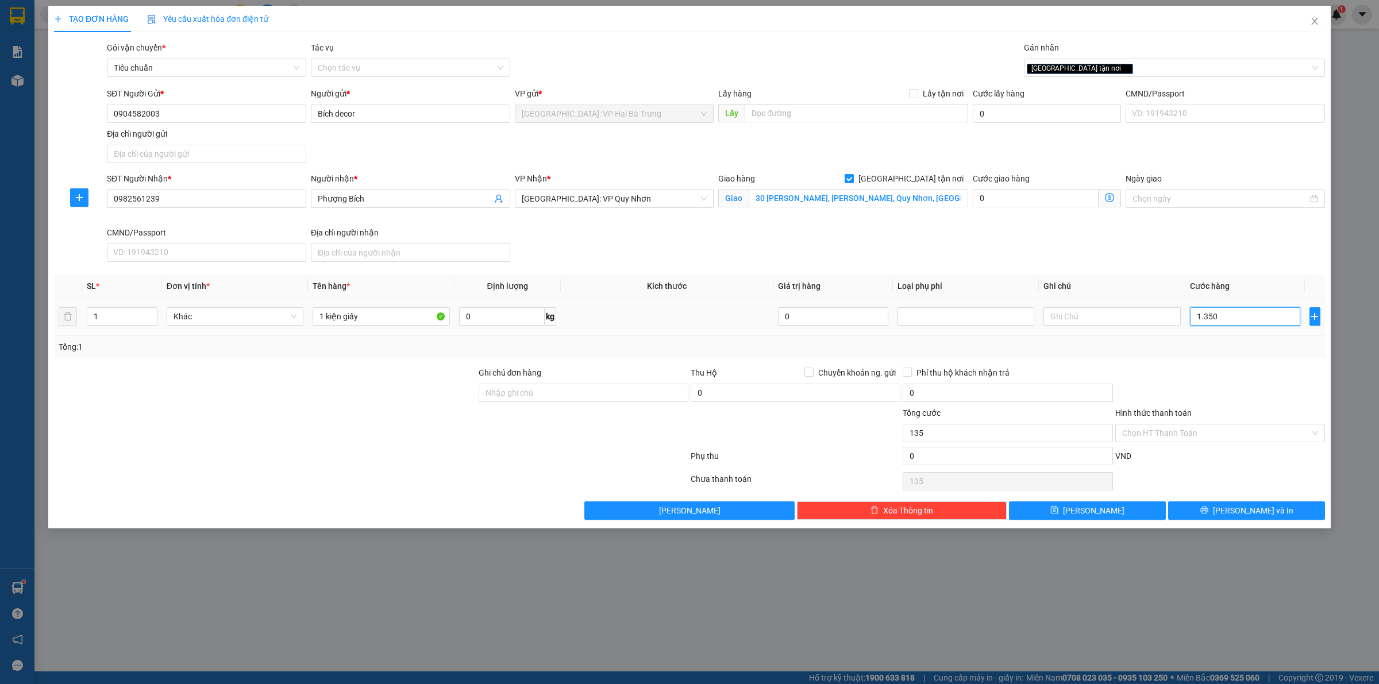
type input "1.350"
type input "13.500"
type input "135.000"
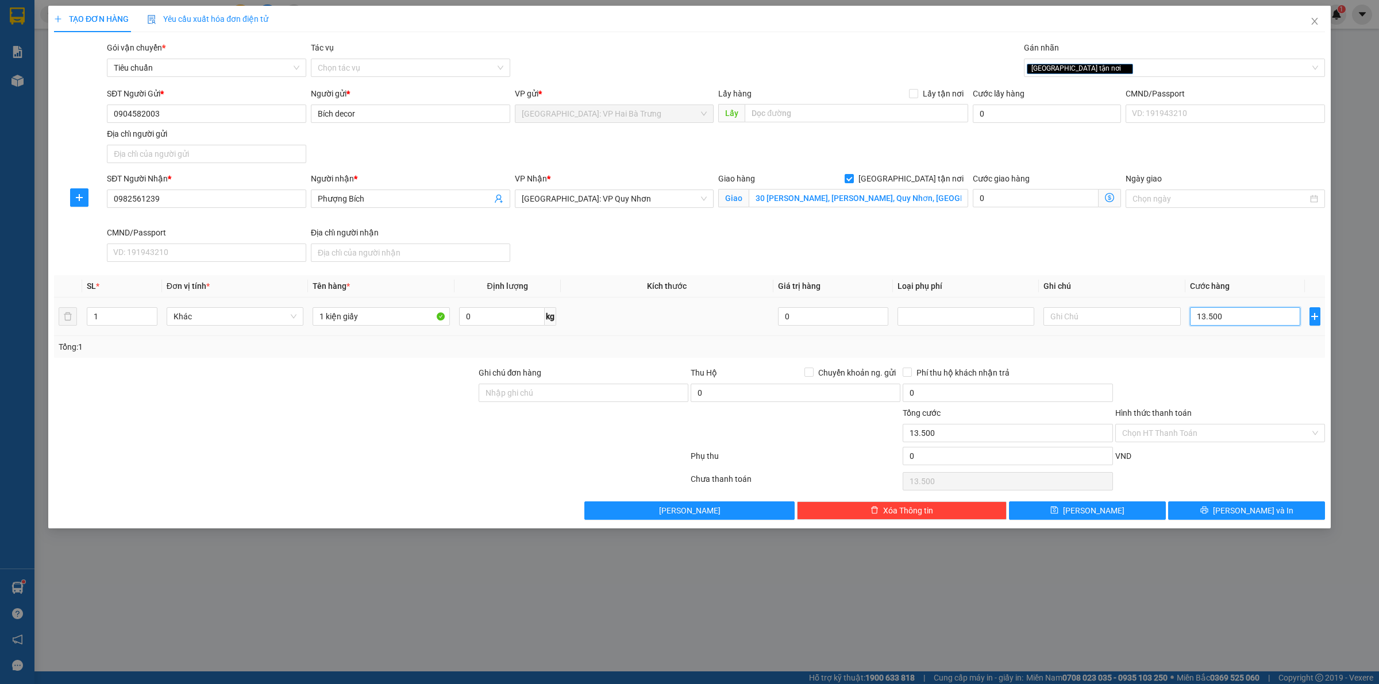
type input "135.000"
click at [1208, 514] on icon "printer" at bounding box center [1204, 510] width 8 height 8
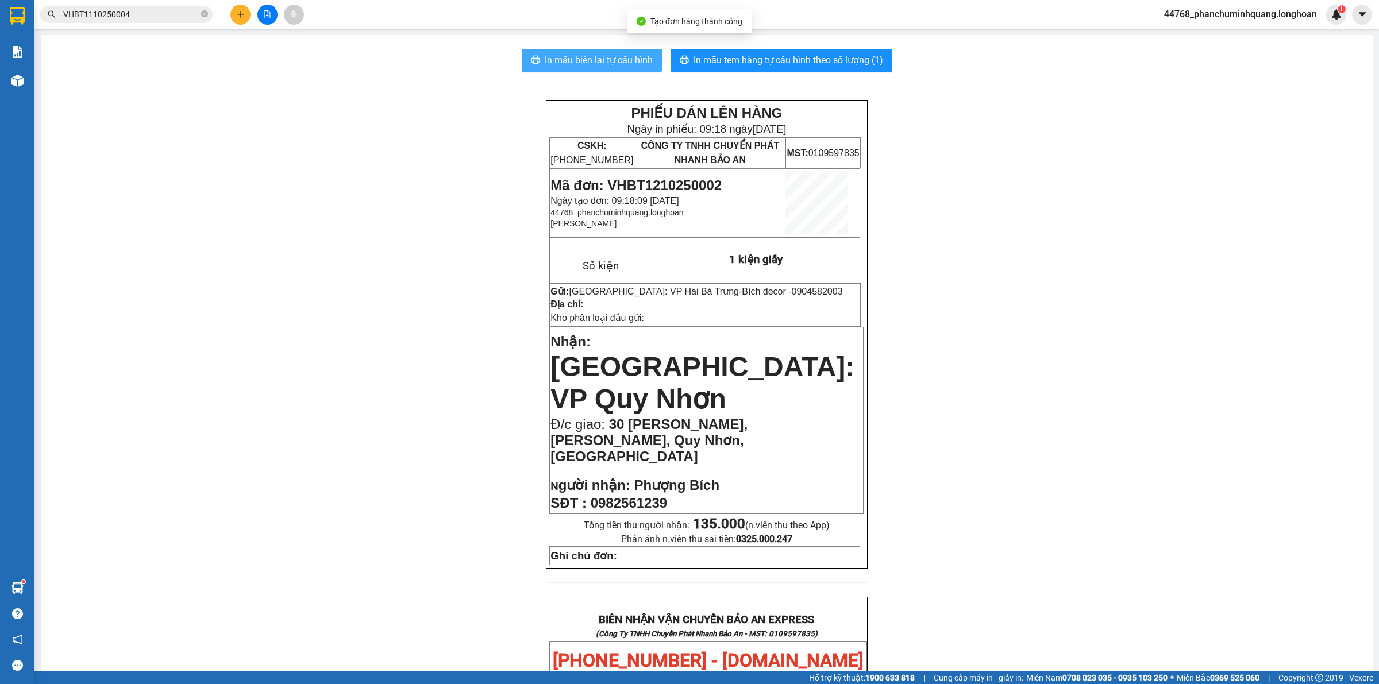
click at [634, 60] on span "In mẫu biên lai tự cấu hình" at bounding box center [599, 60] width 108 height 14
click at [241, 16] on icon "plus" at bounding box center [241, 14] width 8 height 8
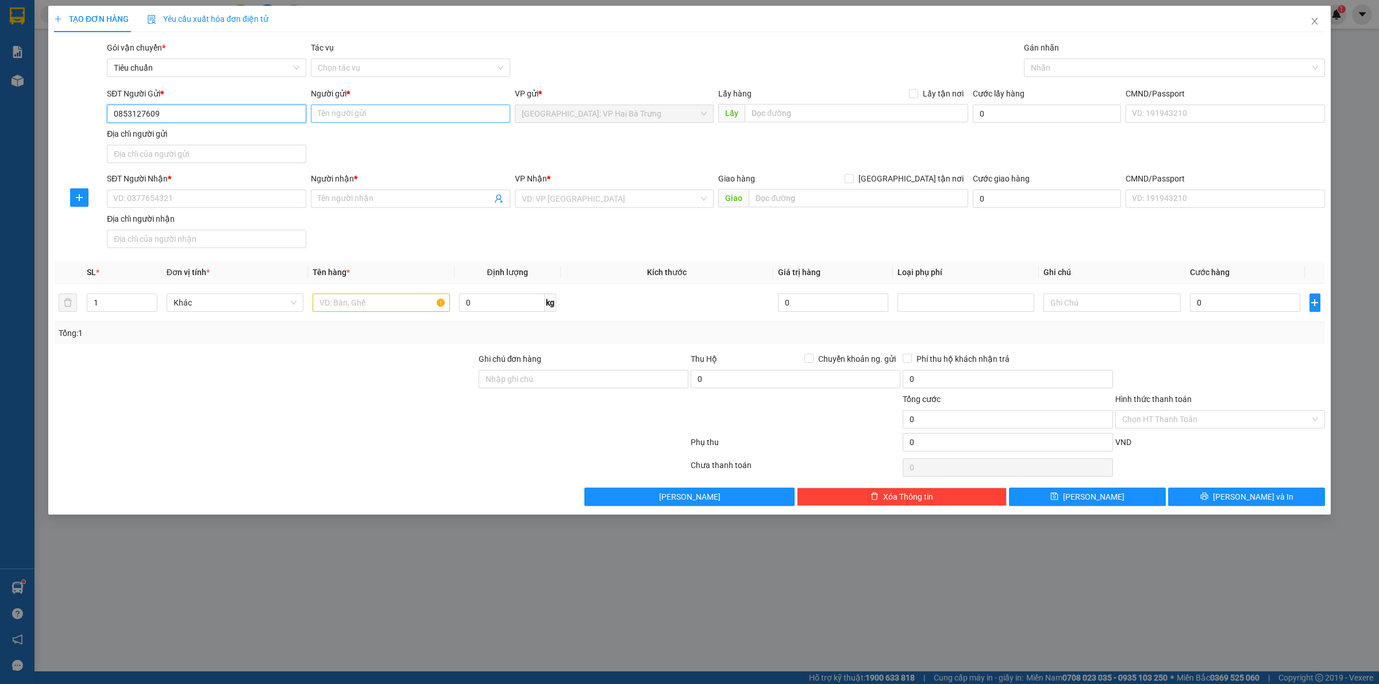
type input "0853127609"
click at [359, 117] on input "Người gửi *" at bounding box center [410, 114] width 199 height 18
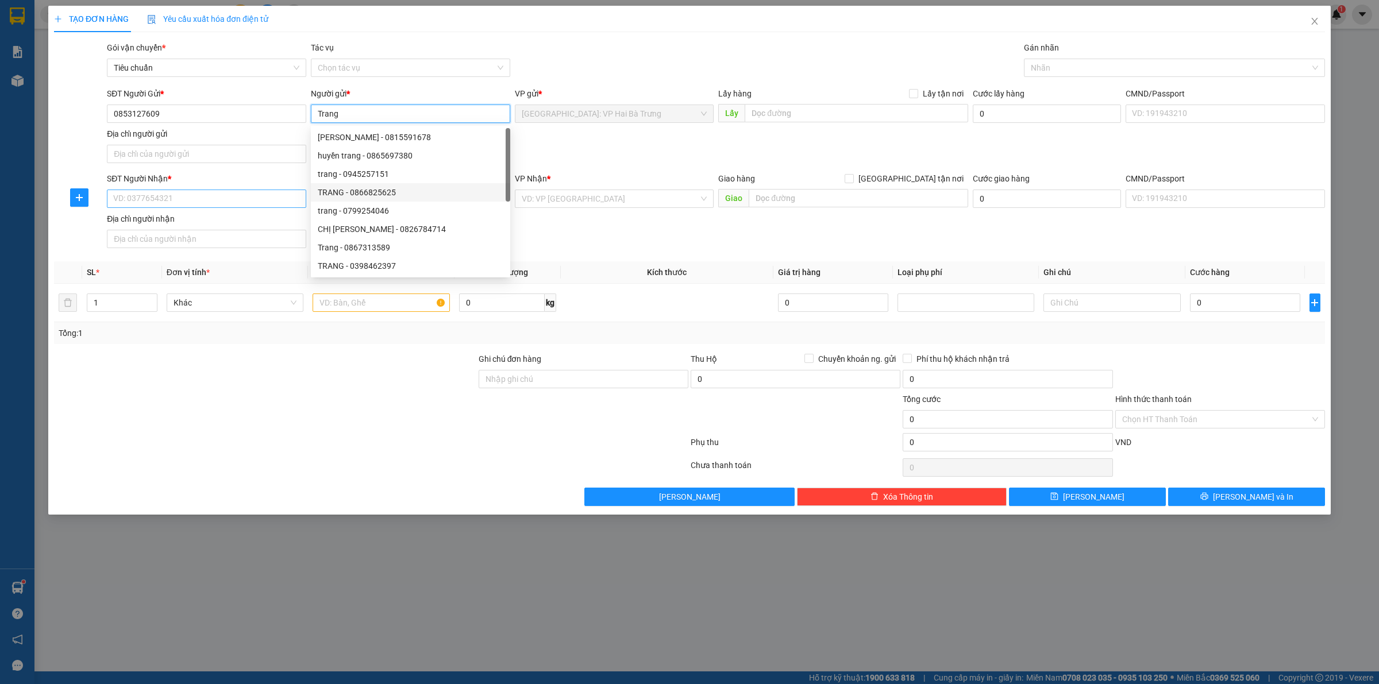
type input "Trang"
click at [284, 196] on input "SĐT Người Nhận *" at bounding box center [206, 199] width 199 height 18
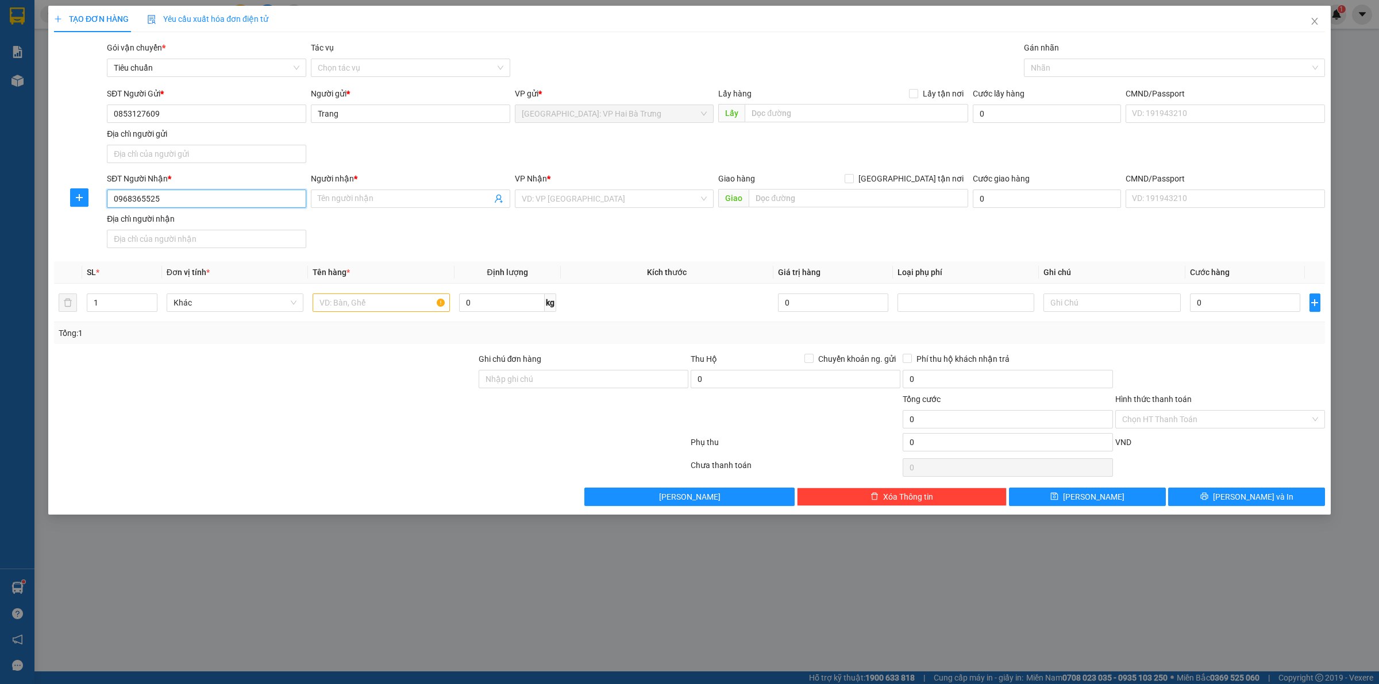
type input "0968365525"
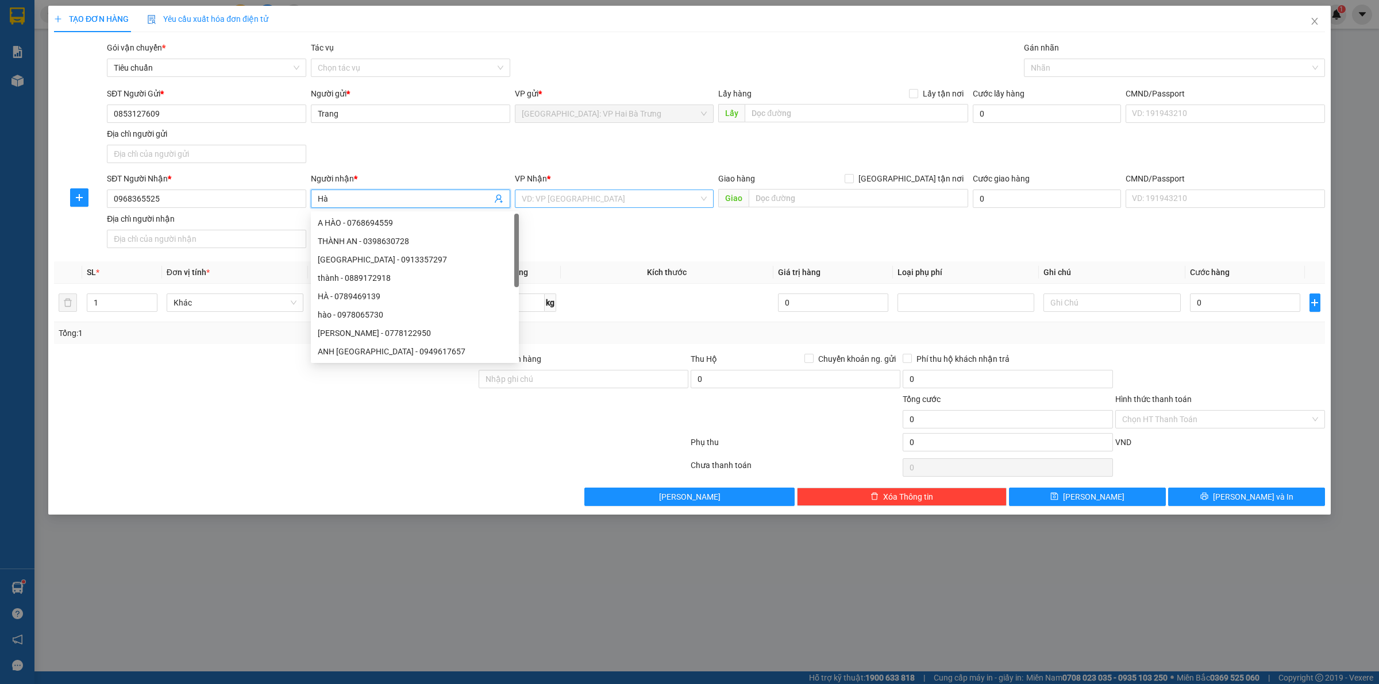
type input "Hà"
click at [617, 205] on input "search" at bounding box center [611, 198] width 178 height 17
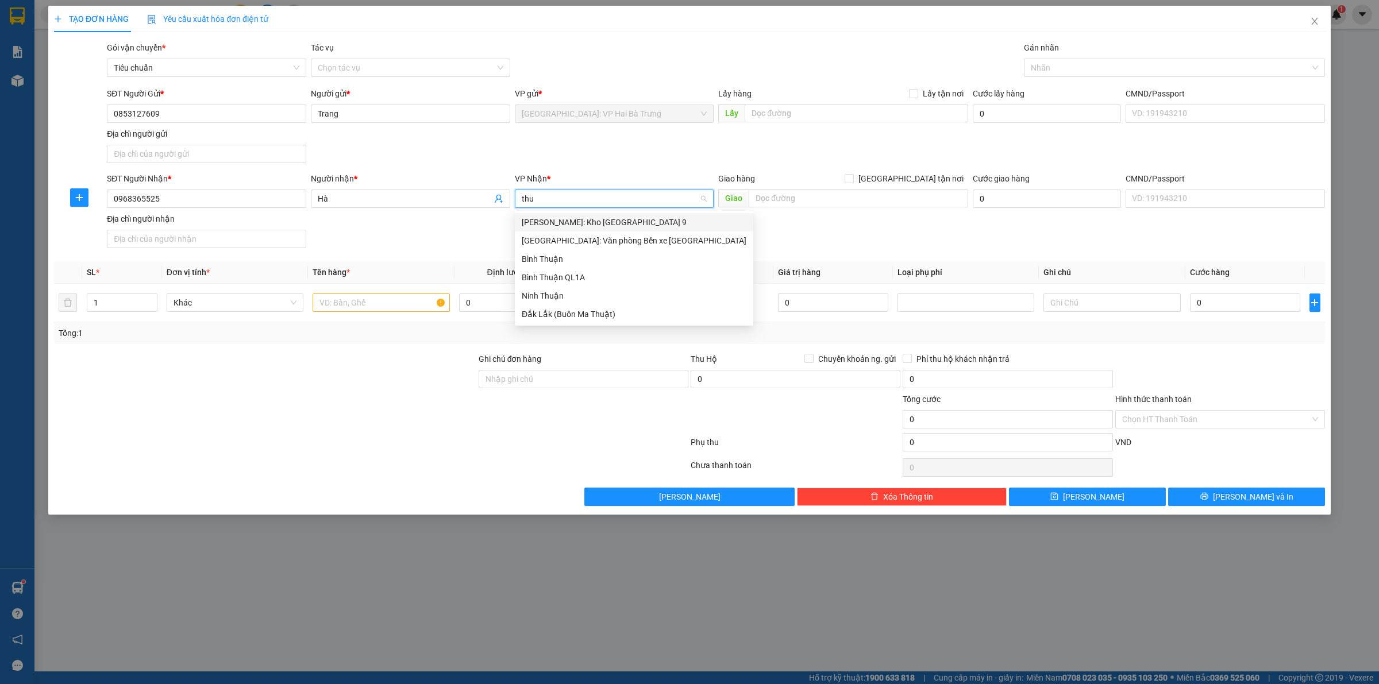
type input "thuo"
click at [664, 224] on div "[GEOGRAPHIC_DATA]: Văn phòng Bến xe [GEOGRAPHIC_DATA]" at bounding box center [634, 222] width 225 height 13
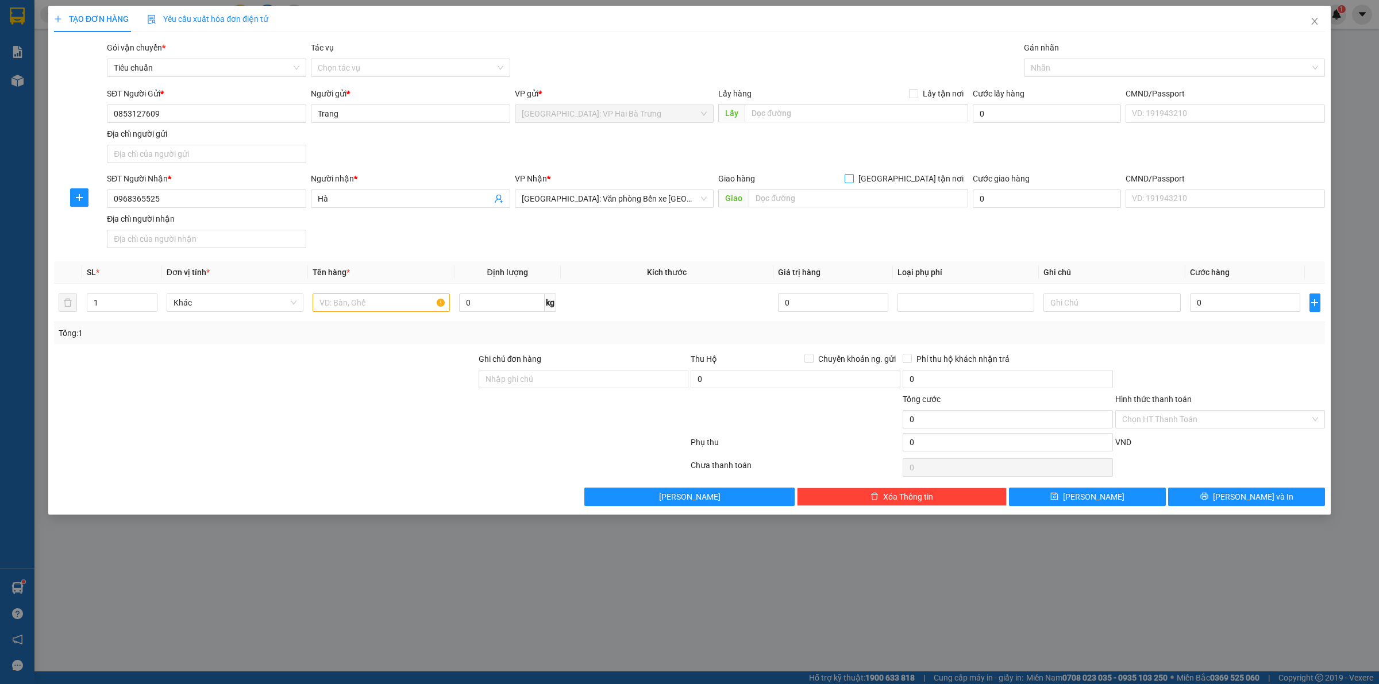
click at [853, 179] on input "[GEOGRAPHIC_DATA] tận nơi" at bounding box center [849, 178] width 8 height 8
checkbox input "true"
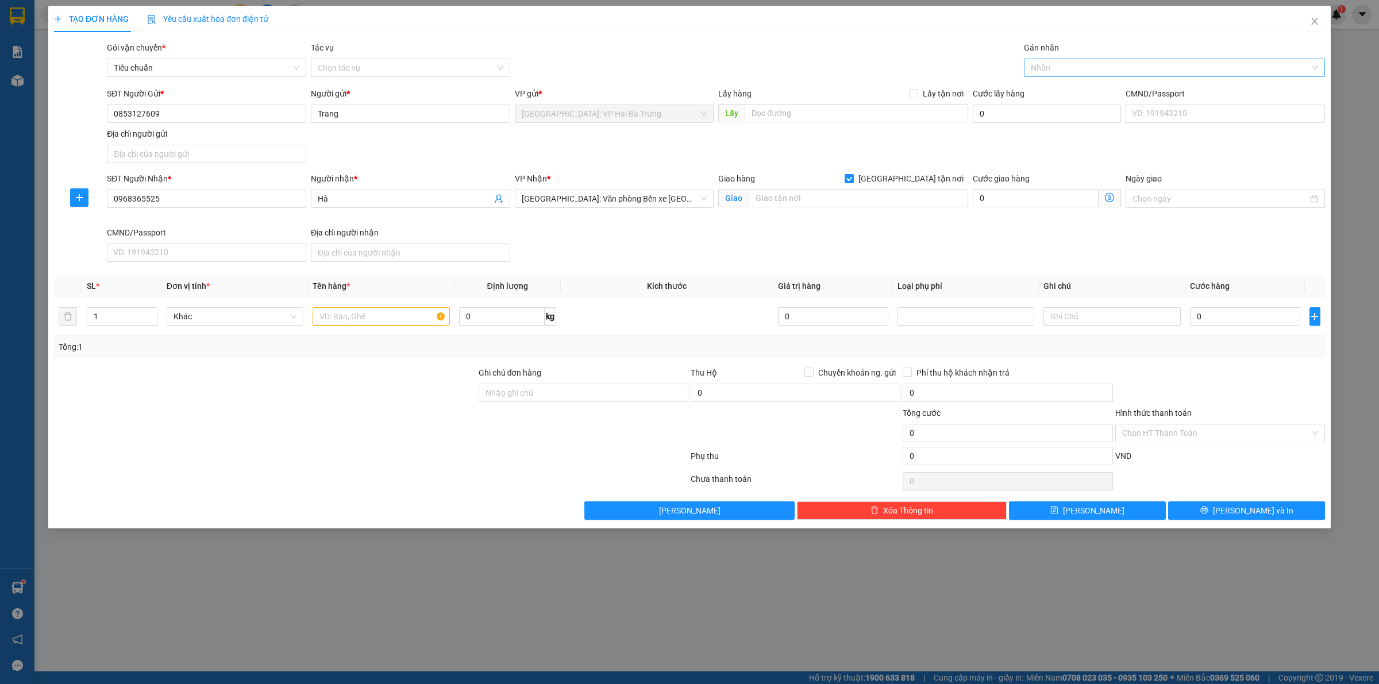
click at [1089, 59] on div "Nhãn" at bounding box center [1174, 68] width 301 height 18
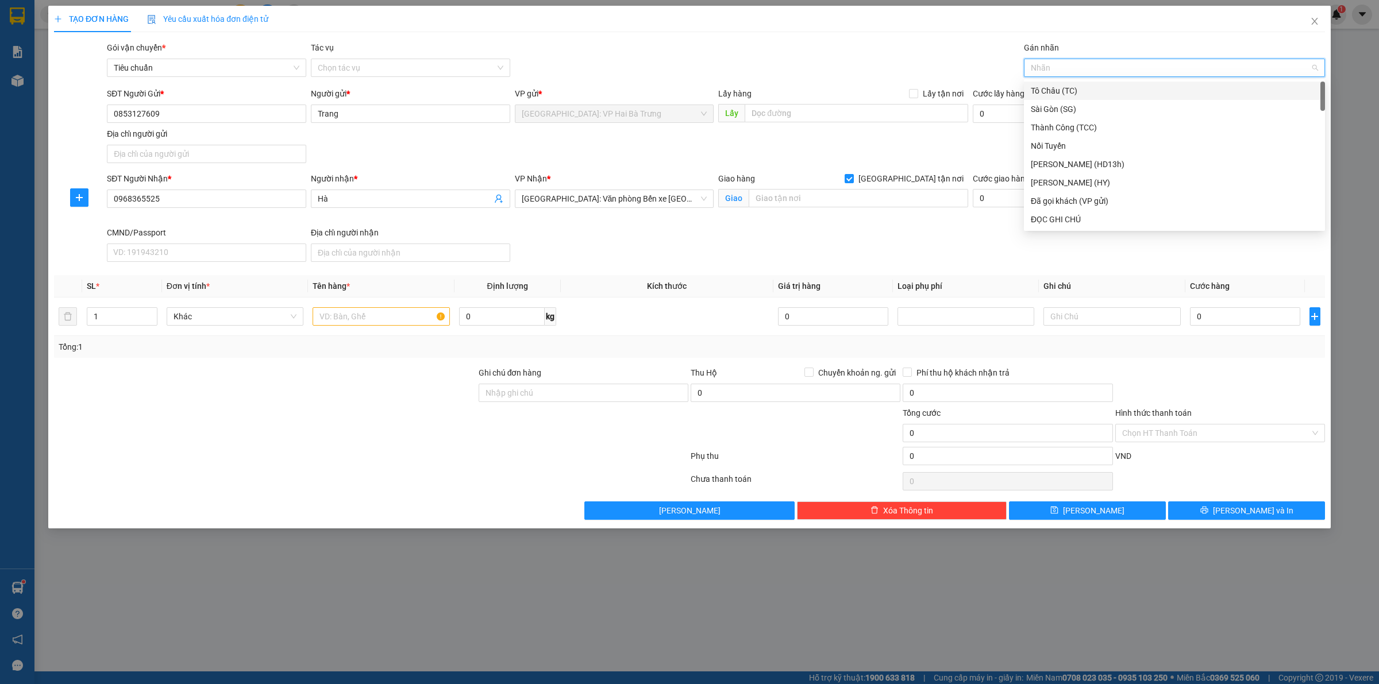
type input "G"
click at [1065, 219] on div "[GEOGRAPHIC_DATA] tận nơi" at bounding box center [1174, 219] width 287 height 13
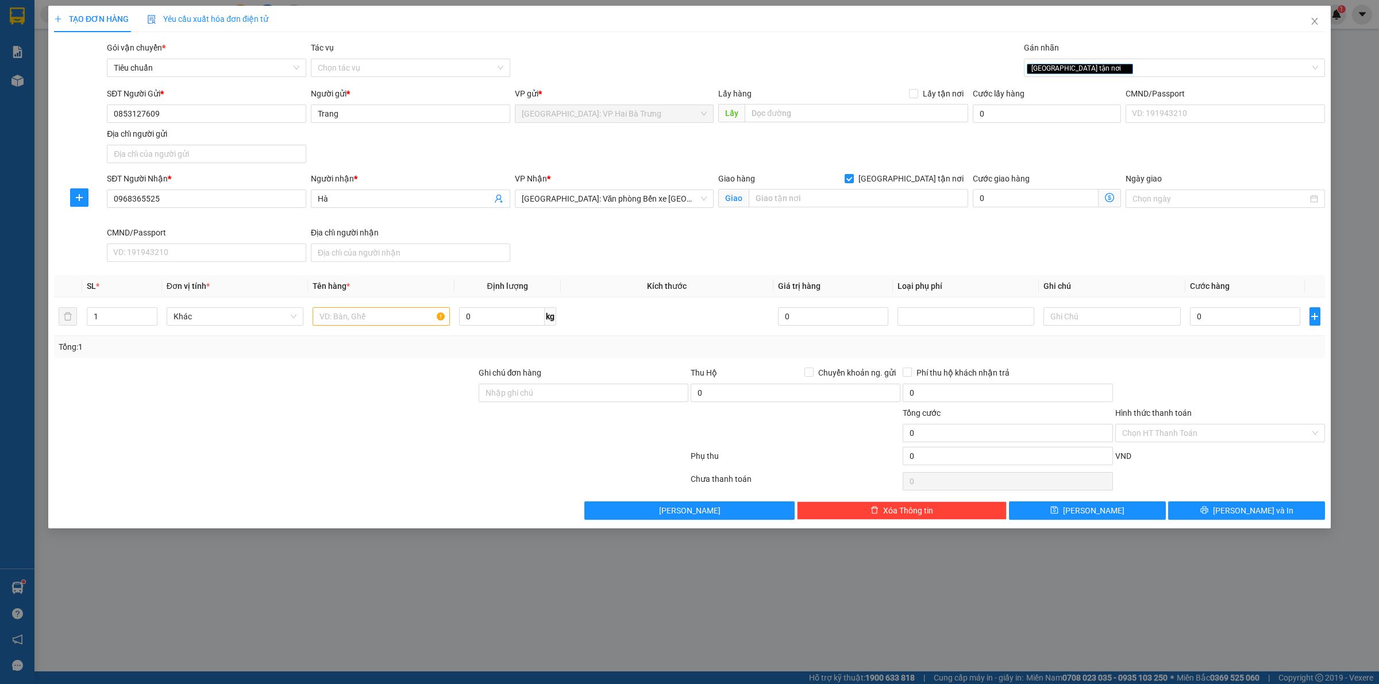
drag, startPoint x: 796, startPoint y: 245, endPoint x: 710, endPoint y: 234, distance: 87.5
click at [796, 245] on div "SĐT Người Nhận * 0968365525 Người nhận * Hà VP Nhận * Hải Phòng: Văn phòng Bến …" at bounding box center [716, 219] width 1223 height 94
click at [823, 202] on input "text" at bounding box center [859, 198] width 220 height 18
type input "công ty cảng cái lân, số 1, cái lân, bãi cháy, hạ long, quảng ninh"
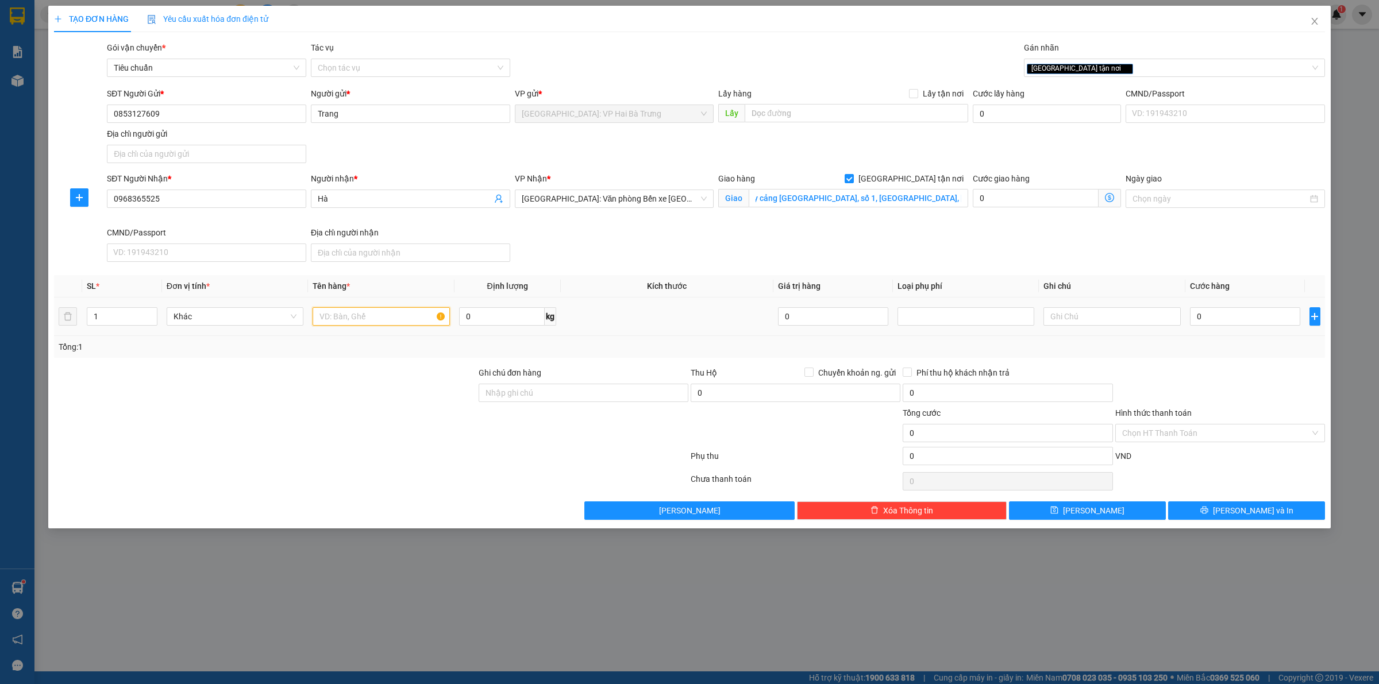
click at [357, 323] on input "text" at bounding box center [381, 316] width 137 height 18
type input "1 kiện bọc nilon đen"
click at [1285, 311] on input "0" at bounding box center [1245, 316] width 110 height 18
type input "65"
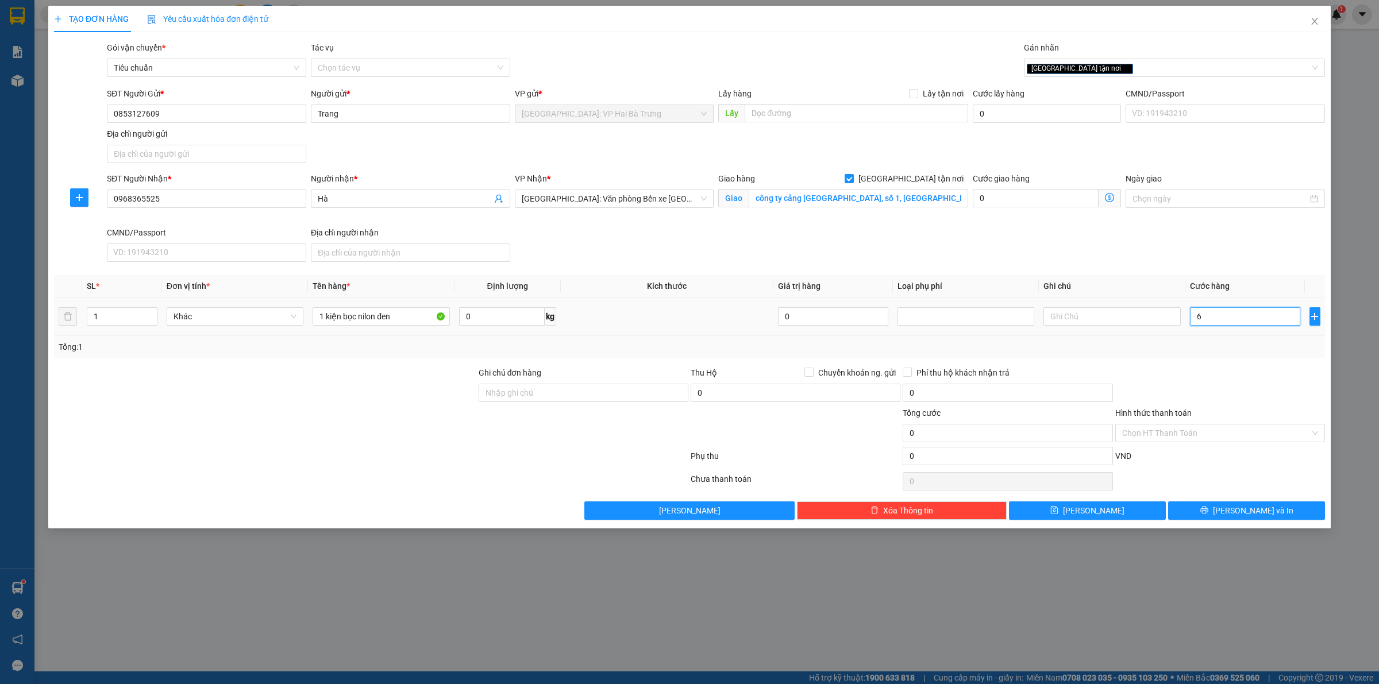
type input "65"
type input "650"
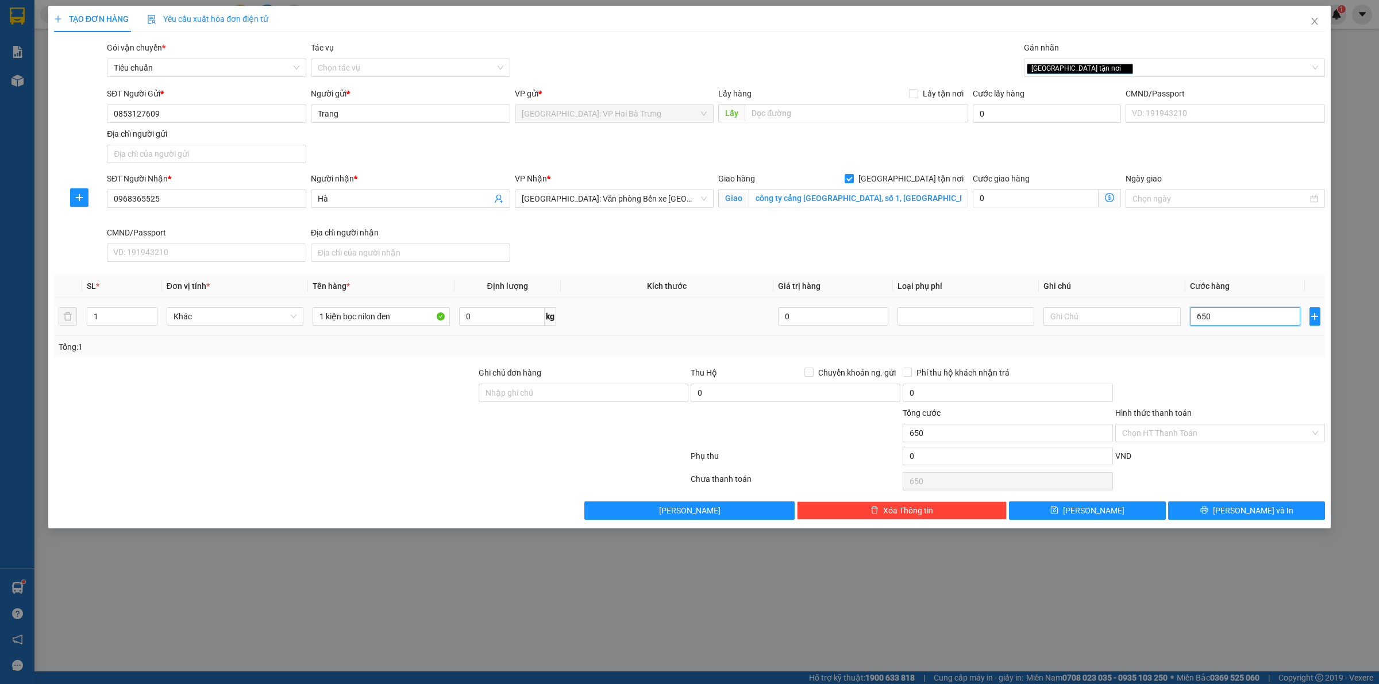
type input "6.500"
type input "65.000"
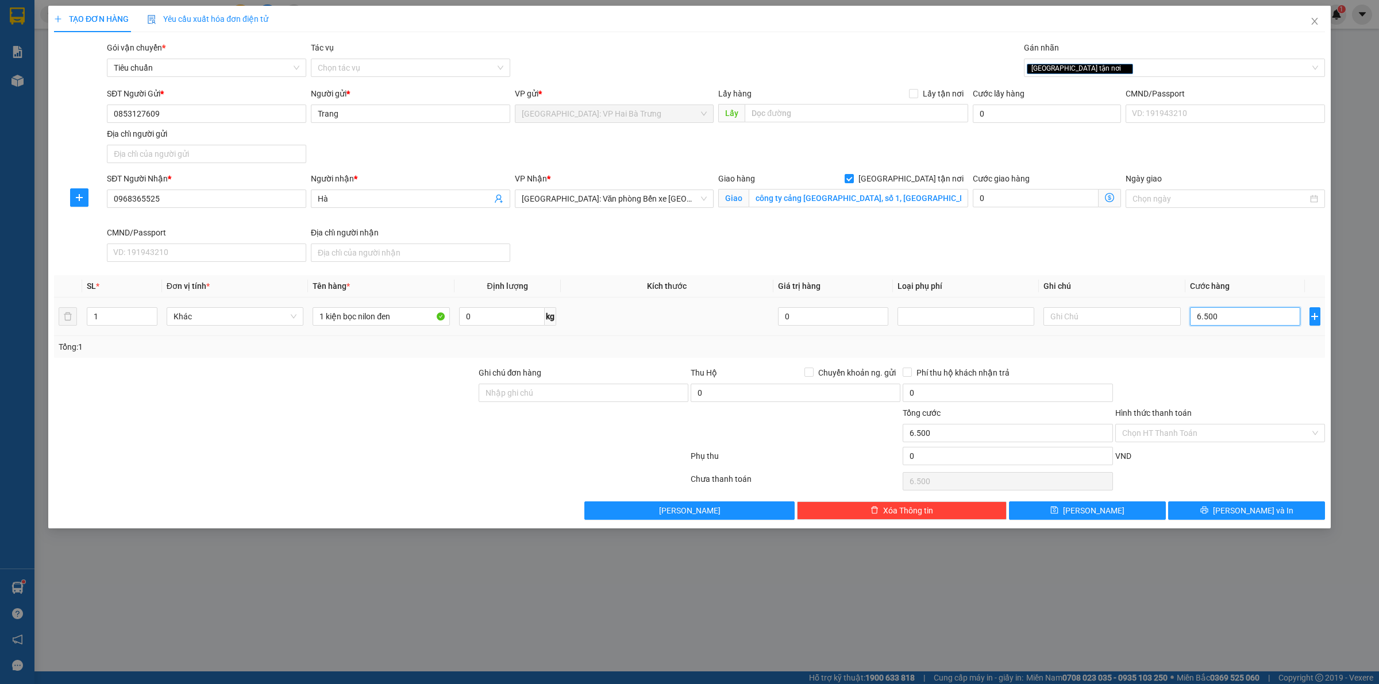
type input "65.000"
click at [1262, 519] on button "Lưu và In" at bounding box center [1246, 511] width 157 height 18
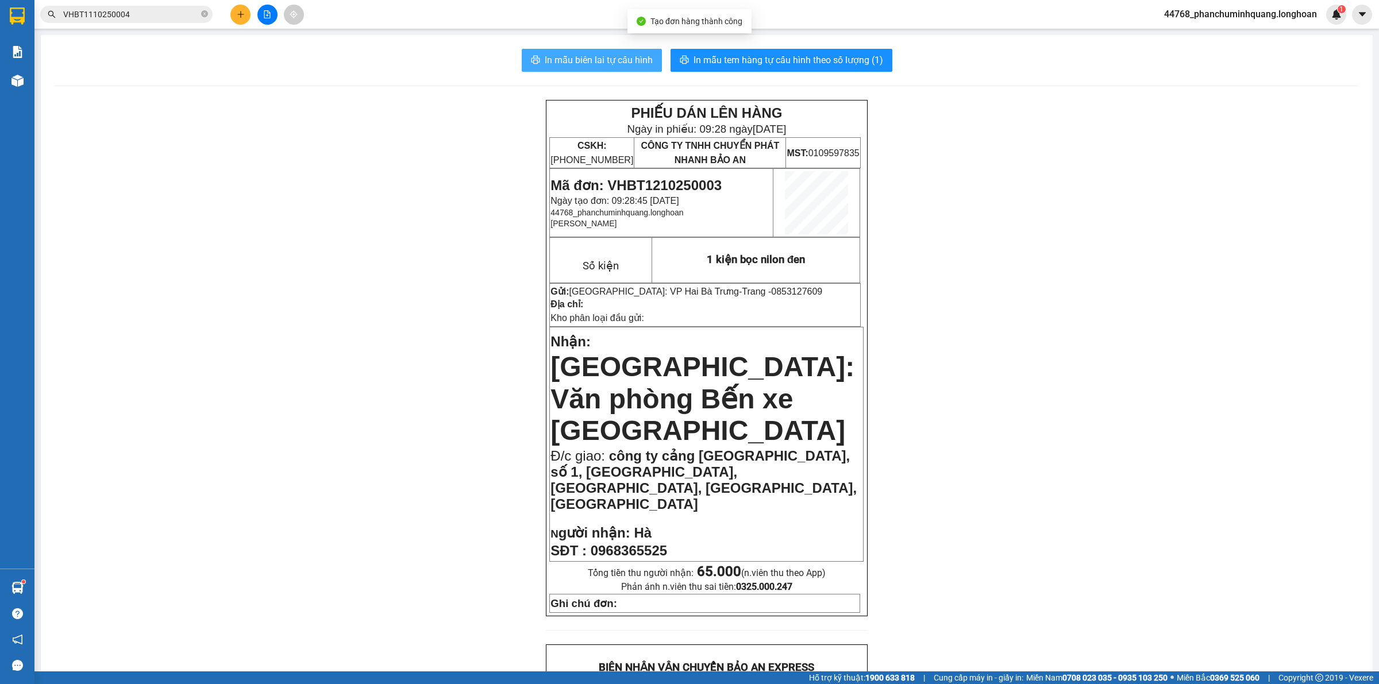
click at [613, 58] on span "In mẫu biên lai tự cấu hình" at bounding box center [599, 60] width 108 height 14
drag, startPoint x: 328, startPoint y: 461, endPoint x: 379, endPoint y: 521, distance: 79.0
